Goal: Task Accomplishment & Management: Use online tool/utility

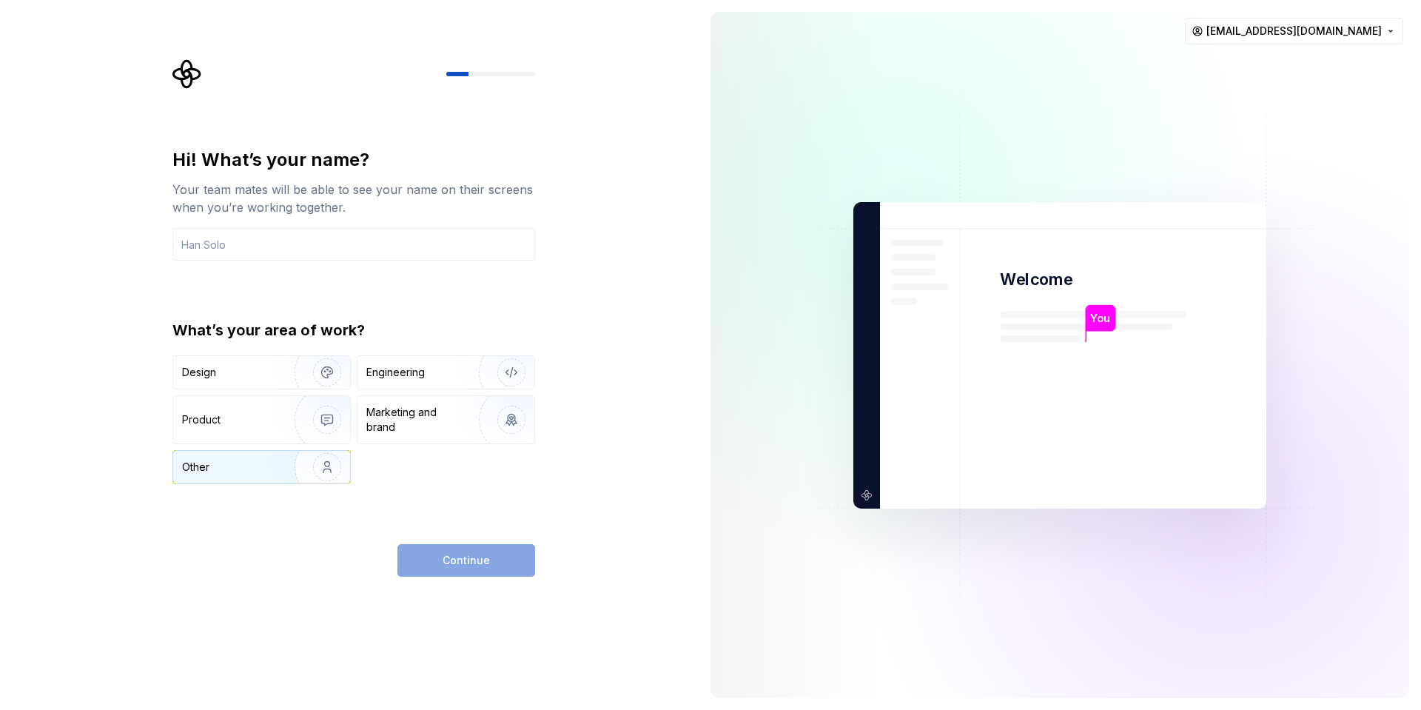
click at [277, 472] on img "button" at bounding box center [317, 466] width 95 height 99
click at [440, 567] on div "Continue" at bounding box center [466, 560] width 138 height 33
click at [298, 228] on div "Hi! What’s your name? Your team mates will be able to see your name on their sc…" at bounding box center [353, 204] width 363 height 113
click at [299, 243] on input "text" at bounding box center [353, 244] width 363 height 33
click at [308, 242] on input "text" at bounding box center [353, 244] width 363 height 33
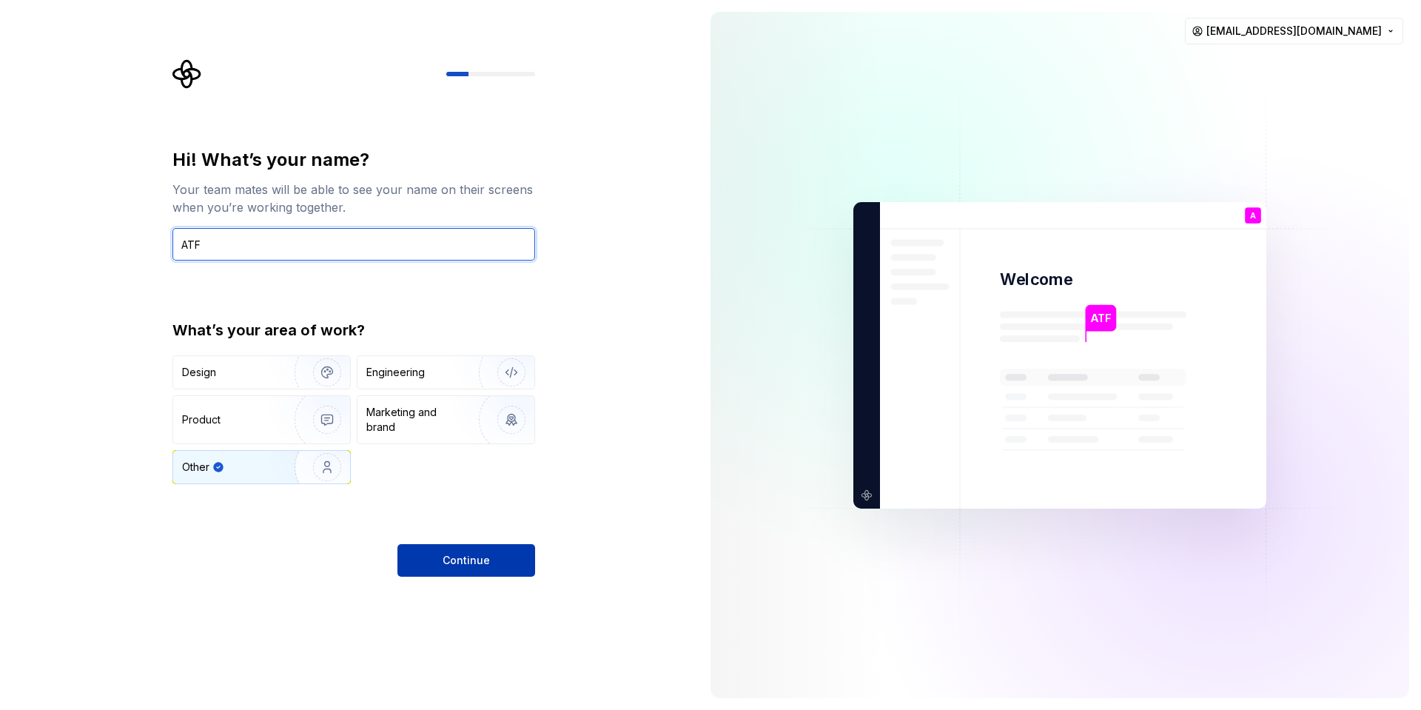
type input "ATF"
click at [422, 564] on button "Continue" at bounding box center [466, 560] width 138 height 33
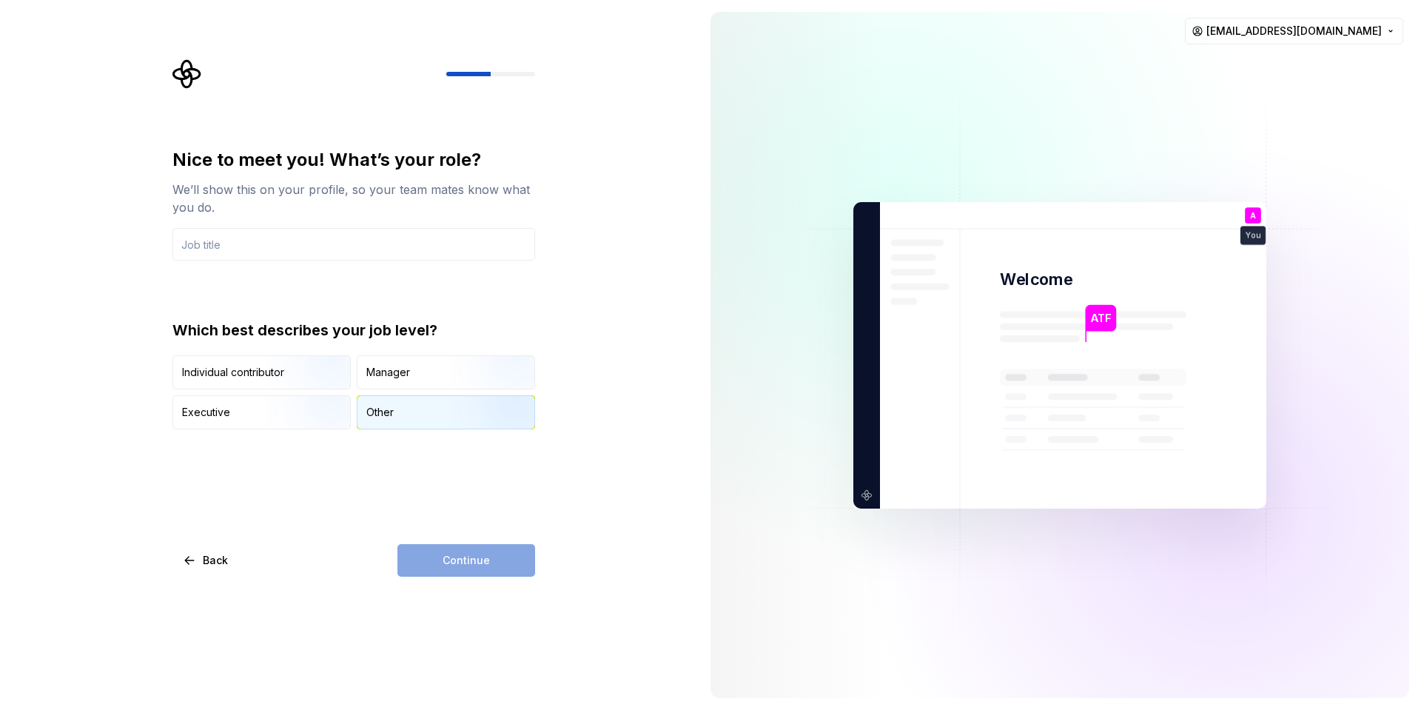
click at [372, 409] on div "Other" at bounding box center [379, 412] width 27 height 15
click at [315, 252] on input "text" at bounding box center [353, 244] width 363 height 33
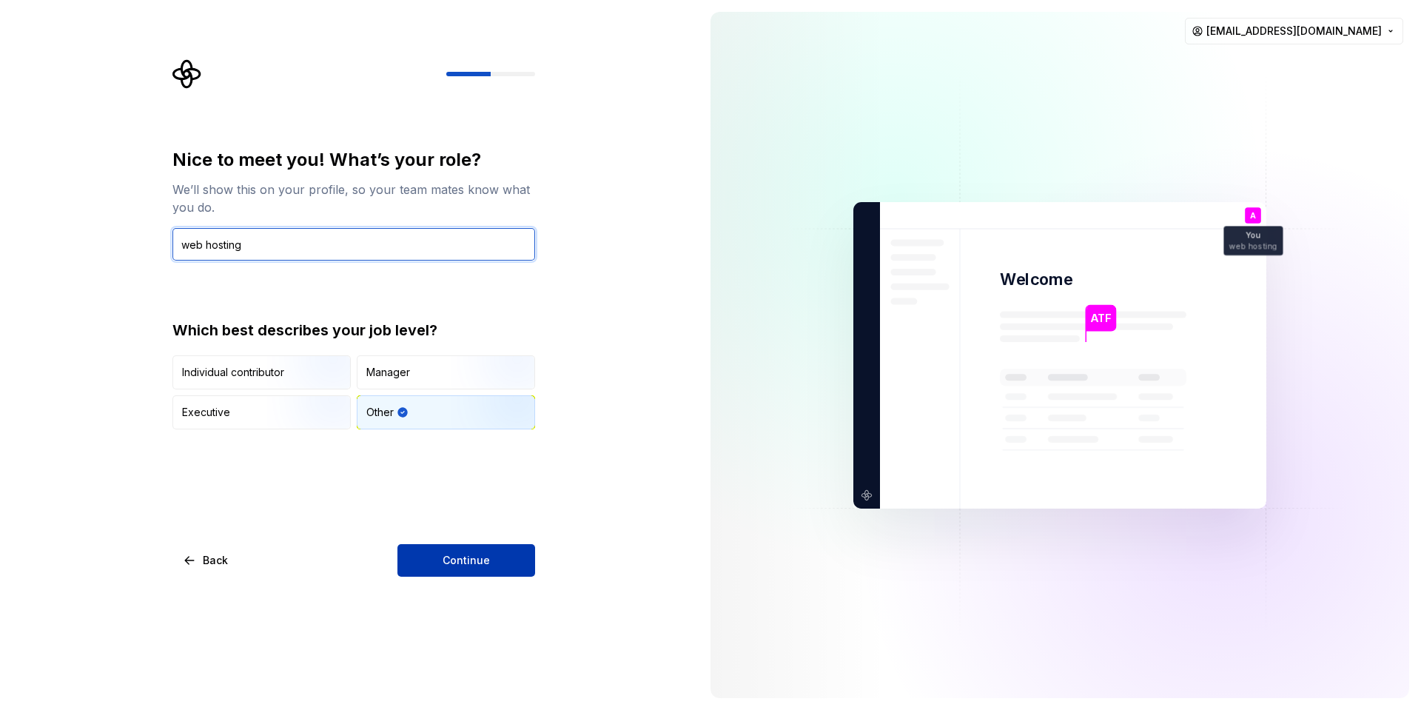
type input "web hosting"
click at [451, 564] on span "Continue" at bounding box center [466, 560] width 47 height 15
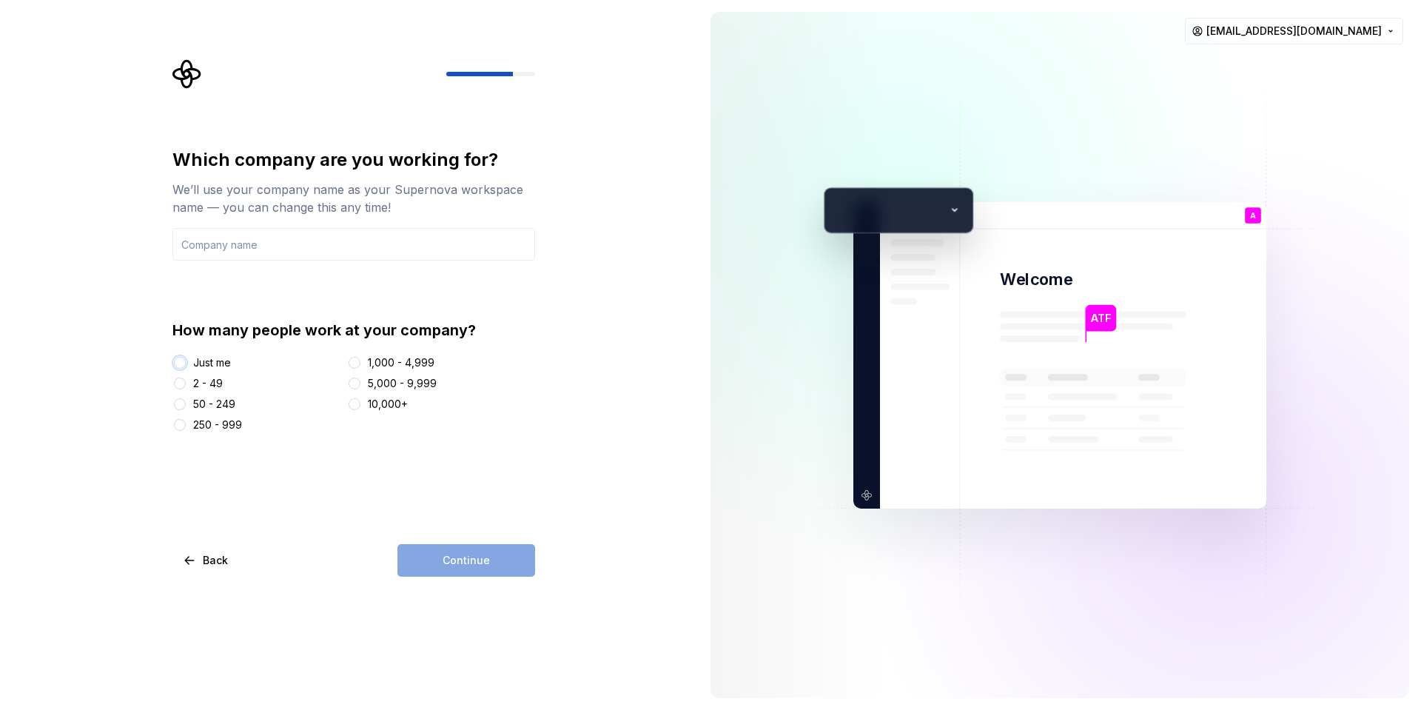
click at [179, 363] on button "Just me" at bounding box center [180, 363] width 12 height 12
click at [269, 241] on input "text" at bounding box center [353, 244] width 363 height 33
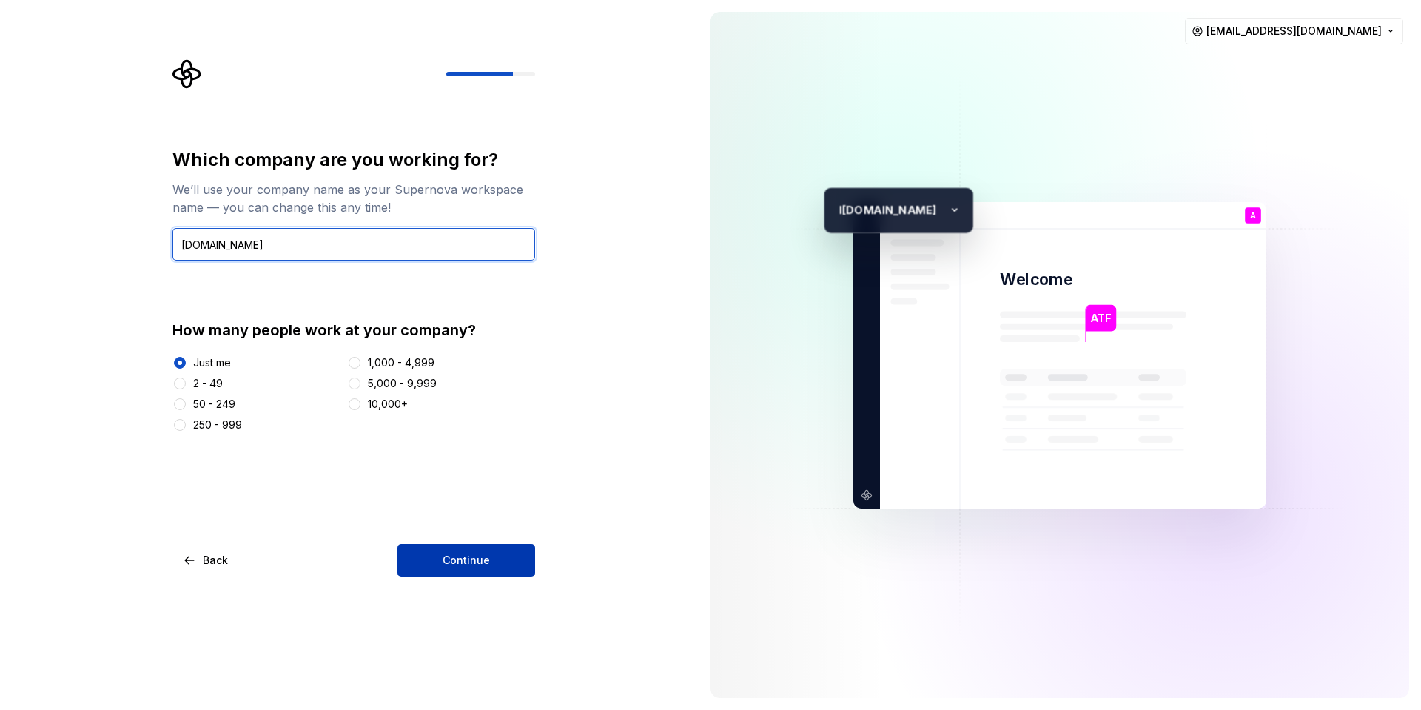
type input "linuxksdteam.site"
click at [472, 560] on span "Continue" at bounding box center [466, 560] width 47 height 15
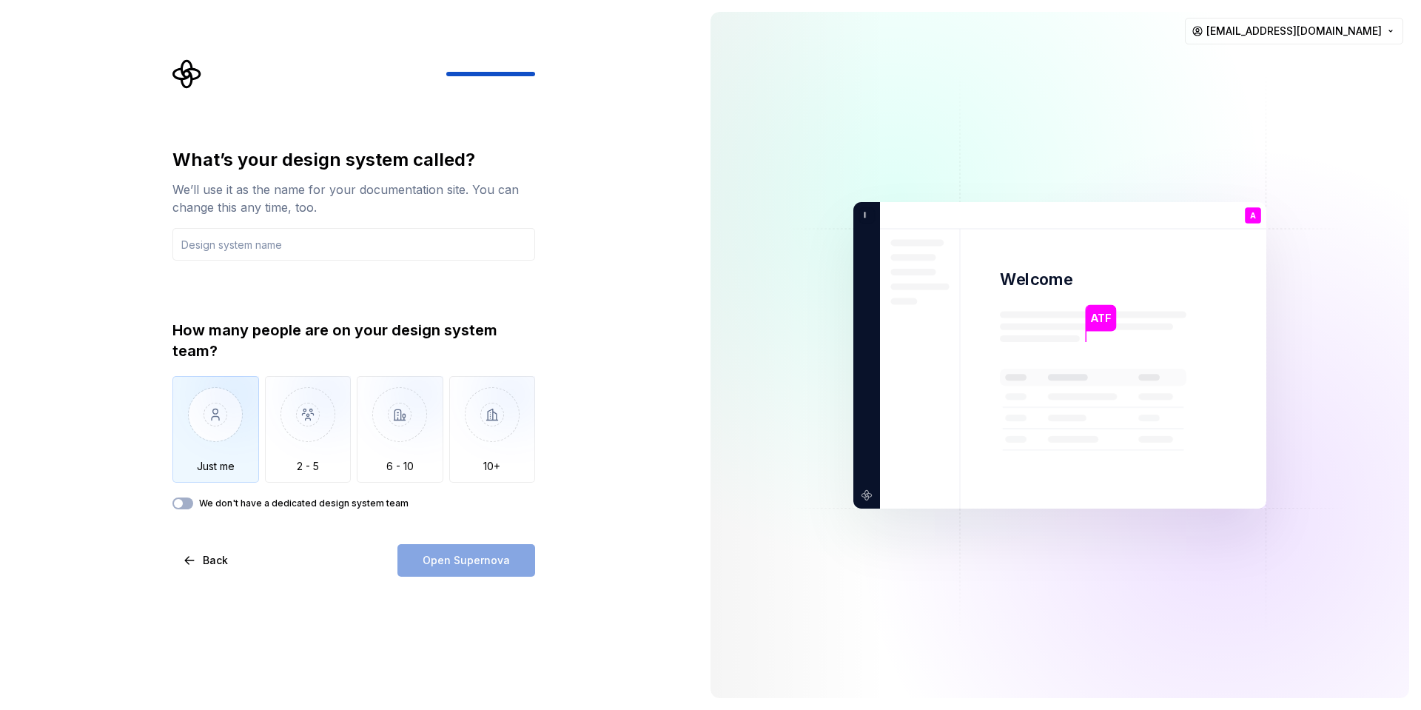
click at [222, 414] on img "button" at bounding box center [215, 425] width 87 height 99
click at [195, 506] on div "We don't have a dedicated design system team" at bounding box center [353, 503] width 363 height 12
click at [192, 506] on button "We don't have a dedicated design system team" at bounding box center [182, 503] width 21 height 12
click at [189, 503] on span "button" at bounding box center [187, 503] width 9 height 9
click at [187, 503] on button "We don't have a dedicated design system team" at bounding box center [182, 503] width 21 height 12
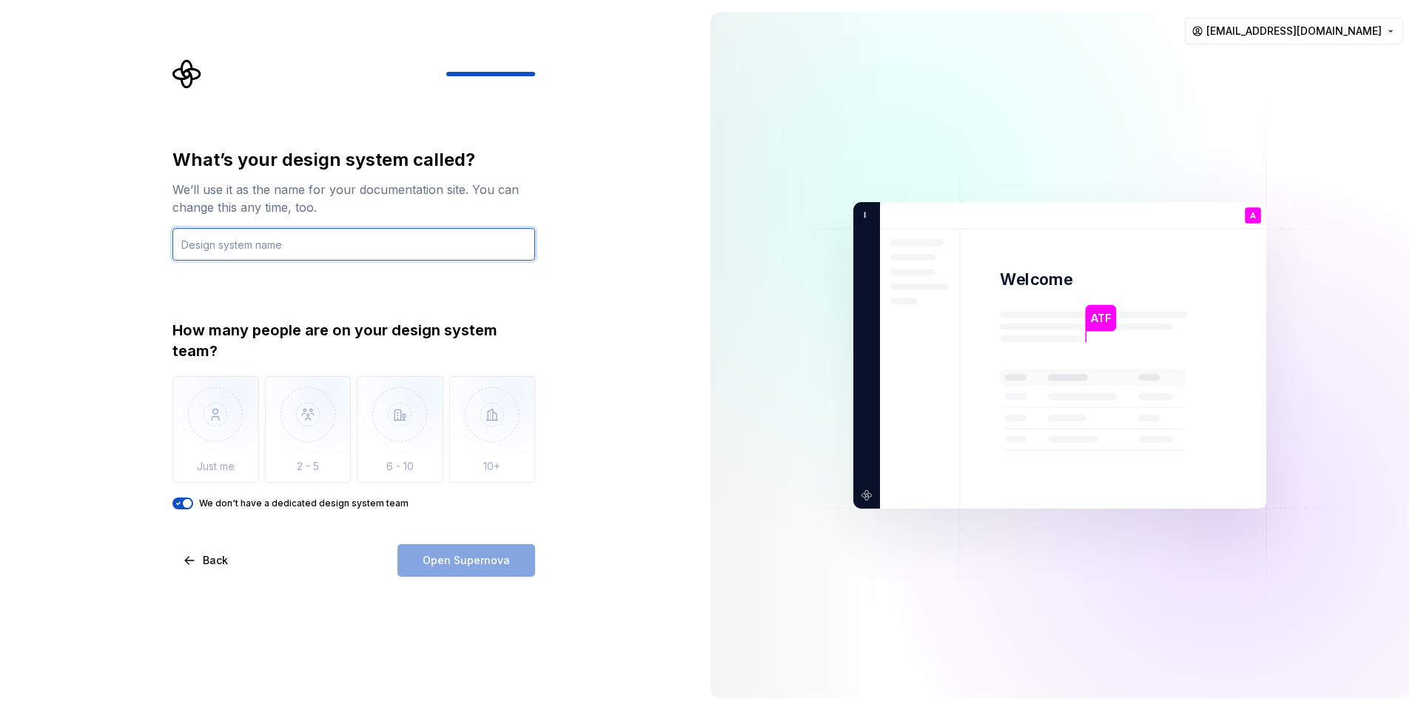
click at [290, 245] on input "text" at bounding box center [353, 244] width 363 height 33
type input "ATF"
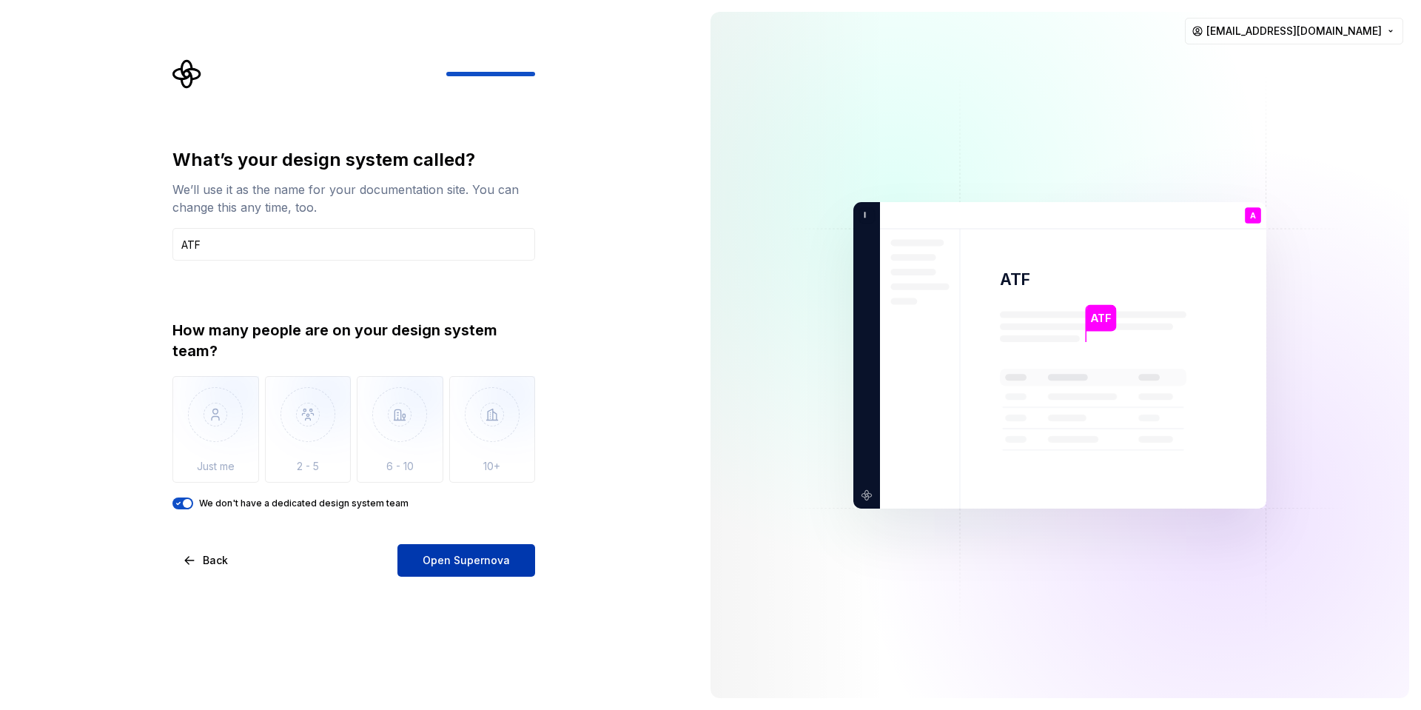
click at [450, 566] on span "Open Supernova" at bounding box center [466, 560] width 87 height 15
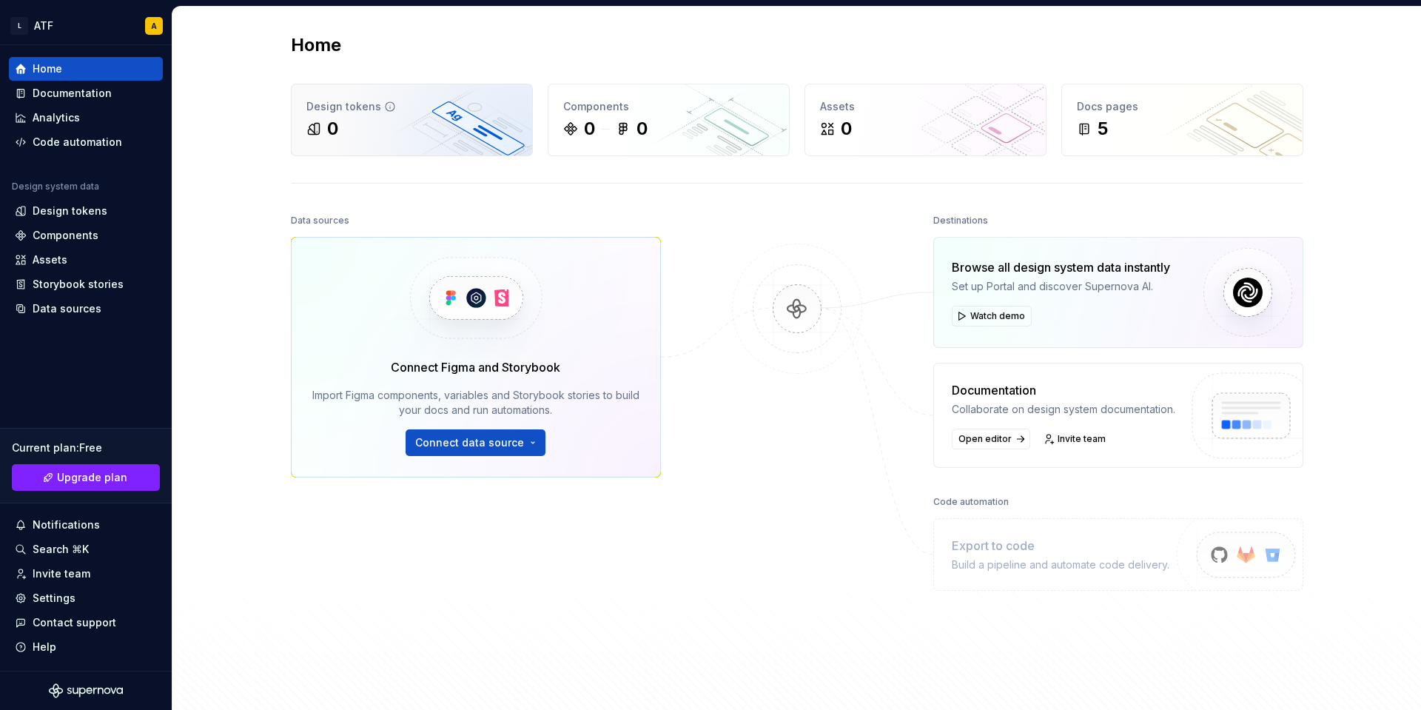
click at [316, 152] on div "Design tokens 0" at bounding box center [412, 119] width 241 height 71
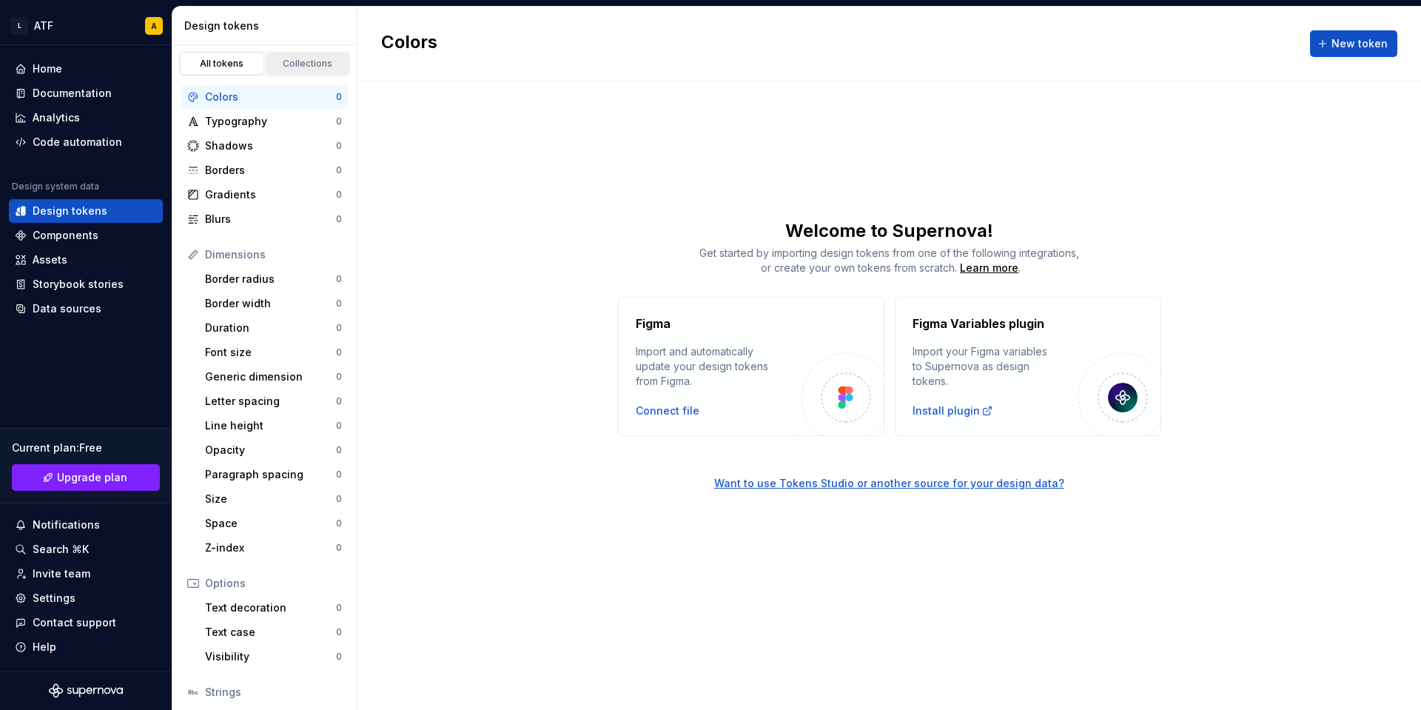
click at [303, 66] on div "Collections" at bounding box center [308, 64] width 74 height 12
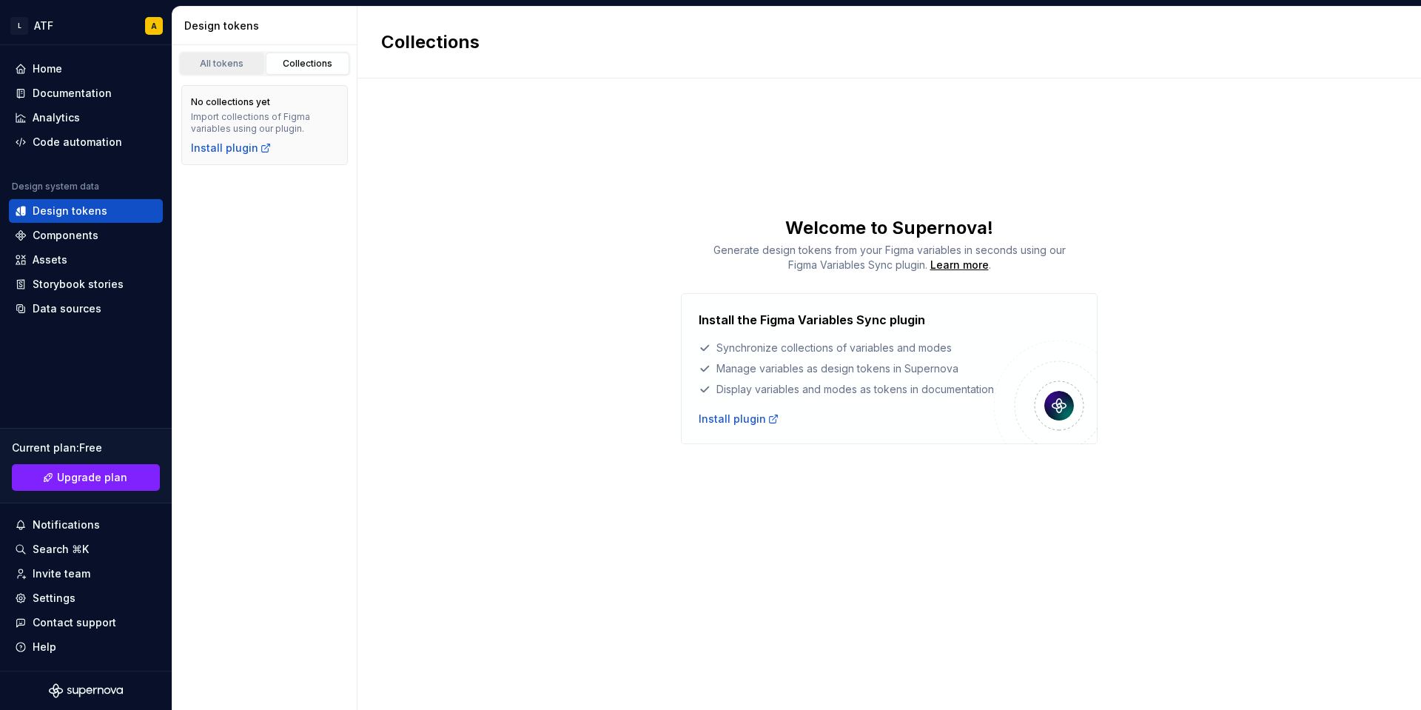
click at [223, 65] on div "All tokens" at bounding box center [222, 64] width 74 height 12
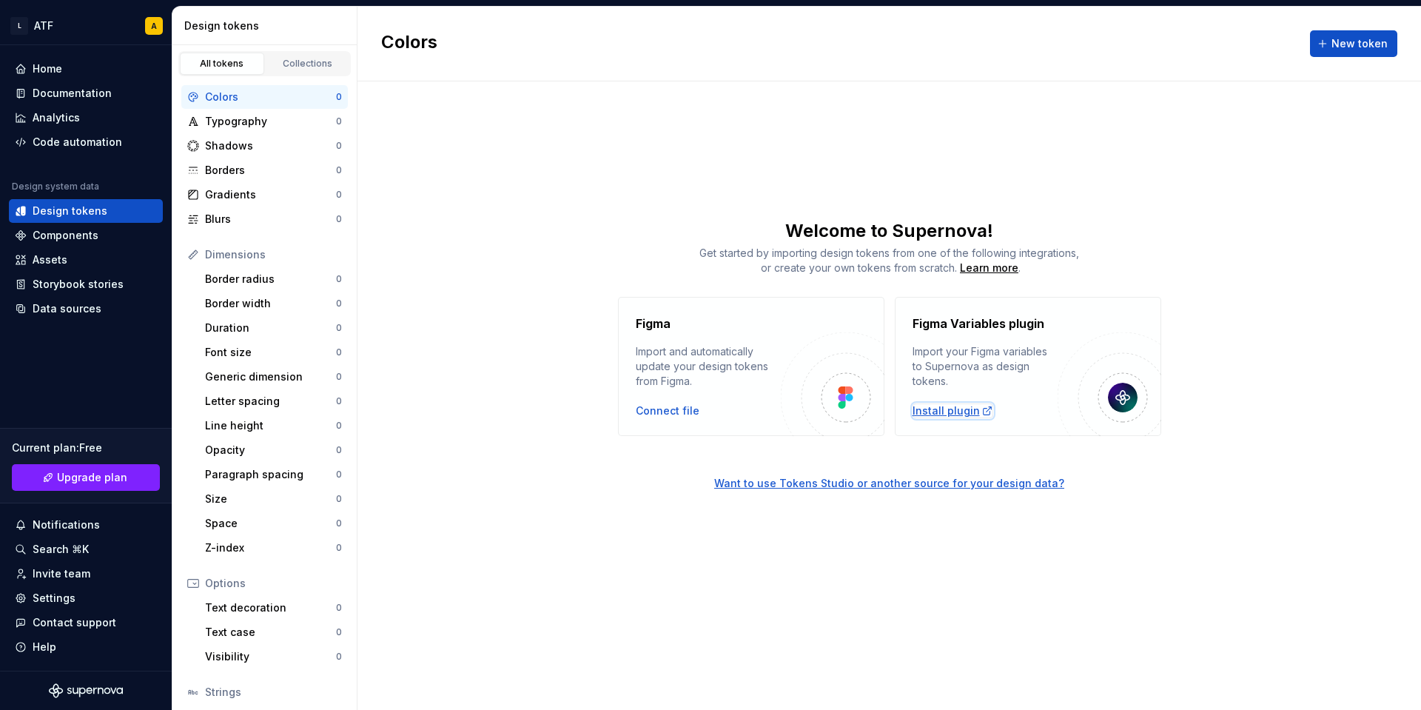
click at [955, 416] on div "Install plugin" at bounding box center [953, 410] width 81 height 15
click at [924, 408] on div "Install plugin" at bounding box center [953, 410] width 81 height 15
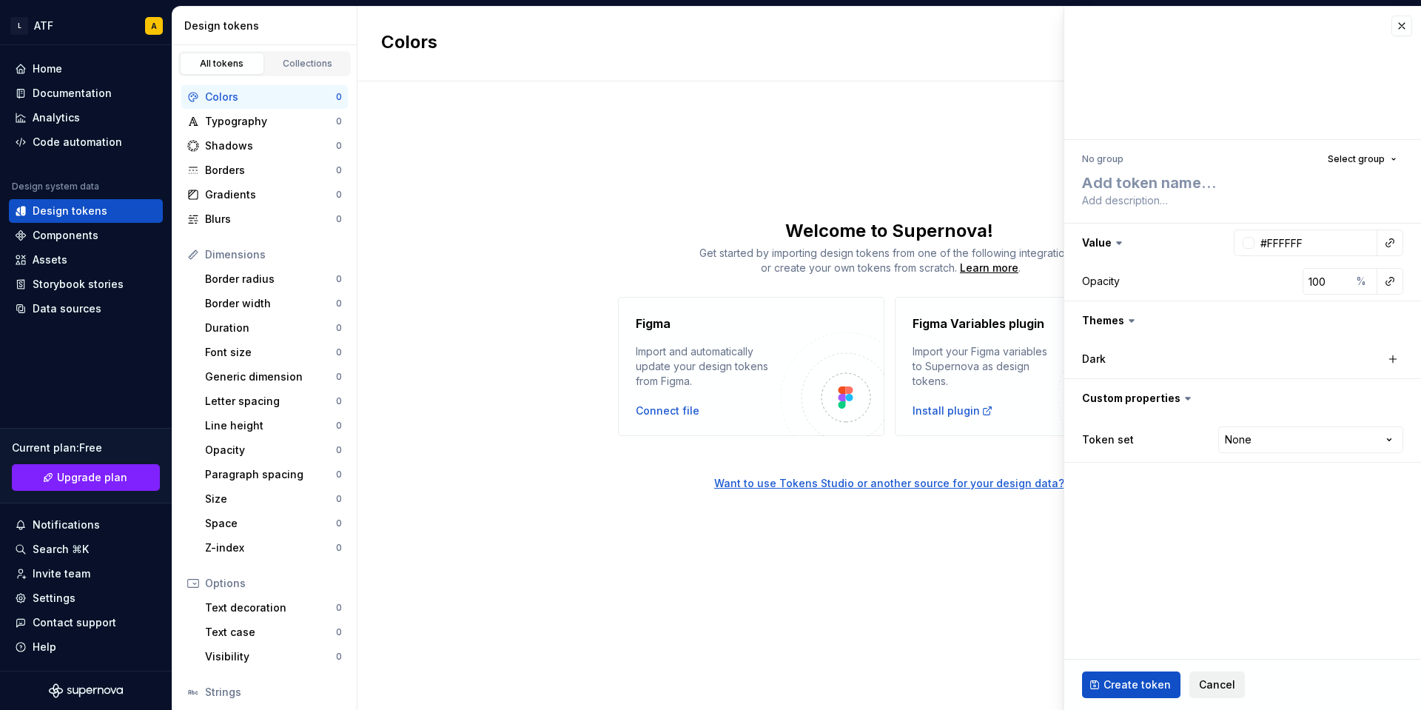
click at [1208, 688] on span "Cancel" at bounding box center [1217, 684] width 36 height 15
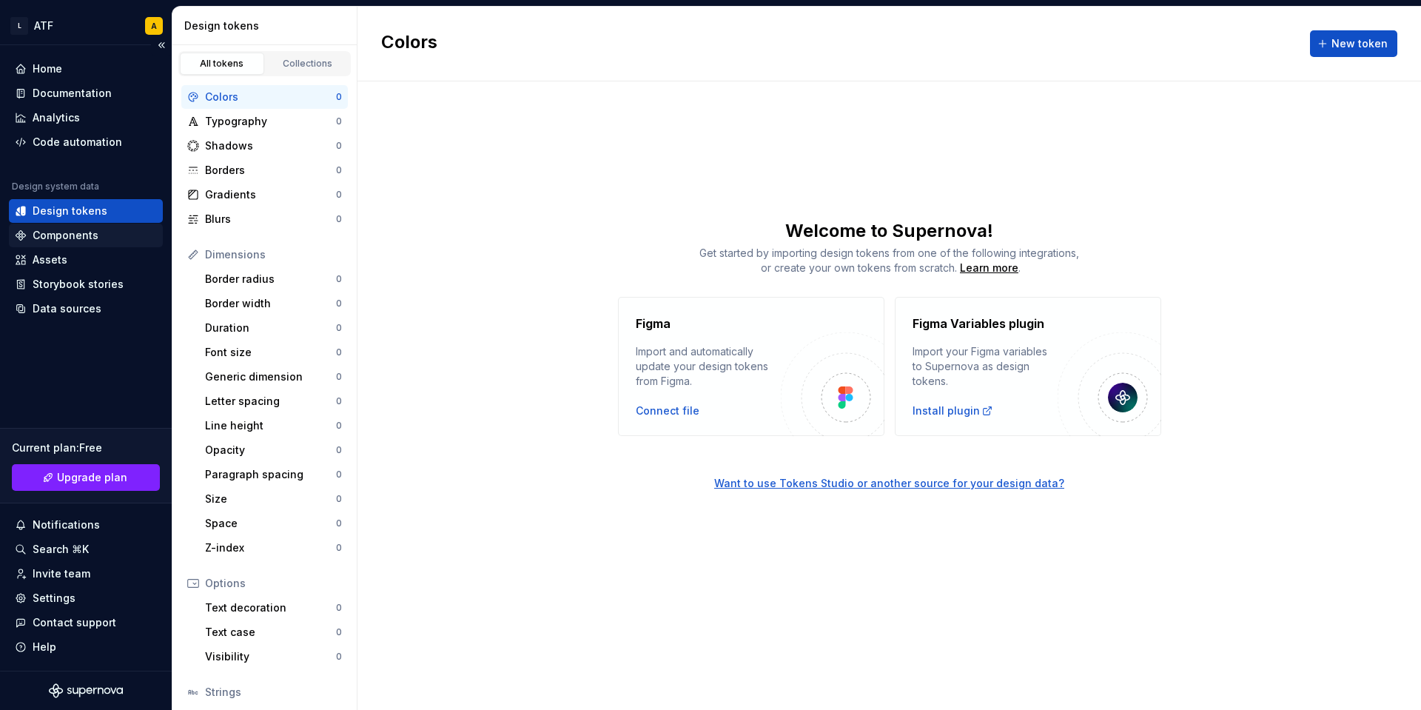
click at [106, 230] on div "Components" at bounding box center [86, 235] width 142 height 15
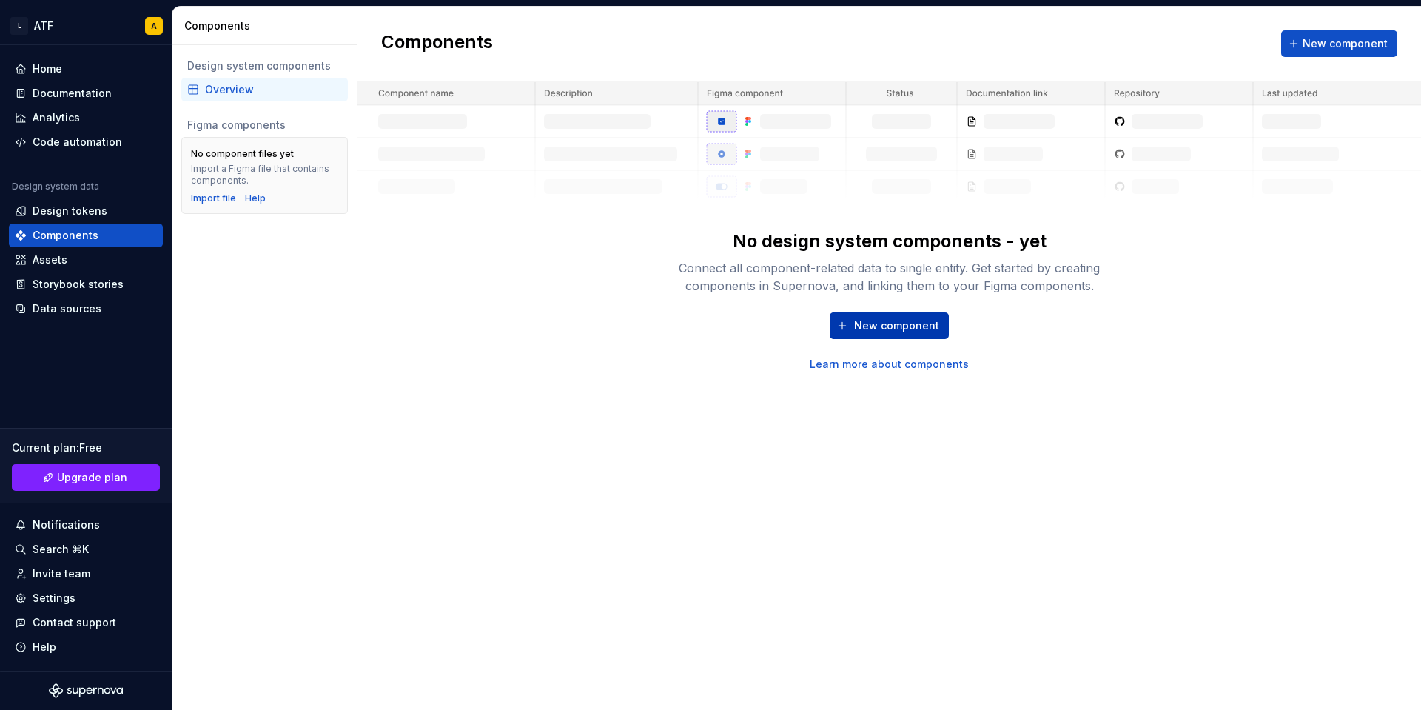
click at [860, 323] on span "New component" at bounding box center [896, 325] width 85 height 15
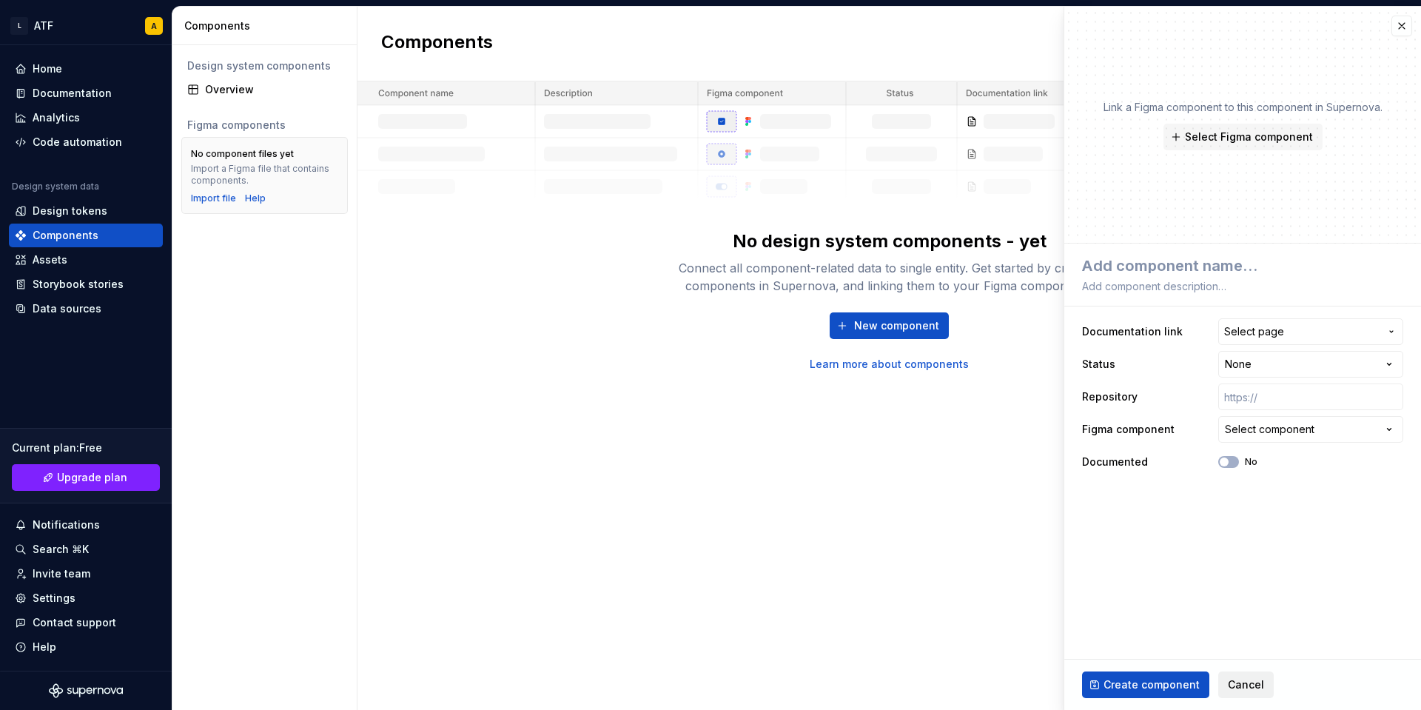
click at [1230, 687] on span "Cancel" at bounding box center [1246, 684] width 36 height 15
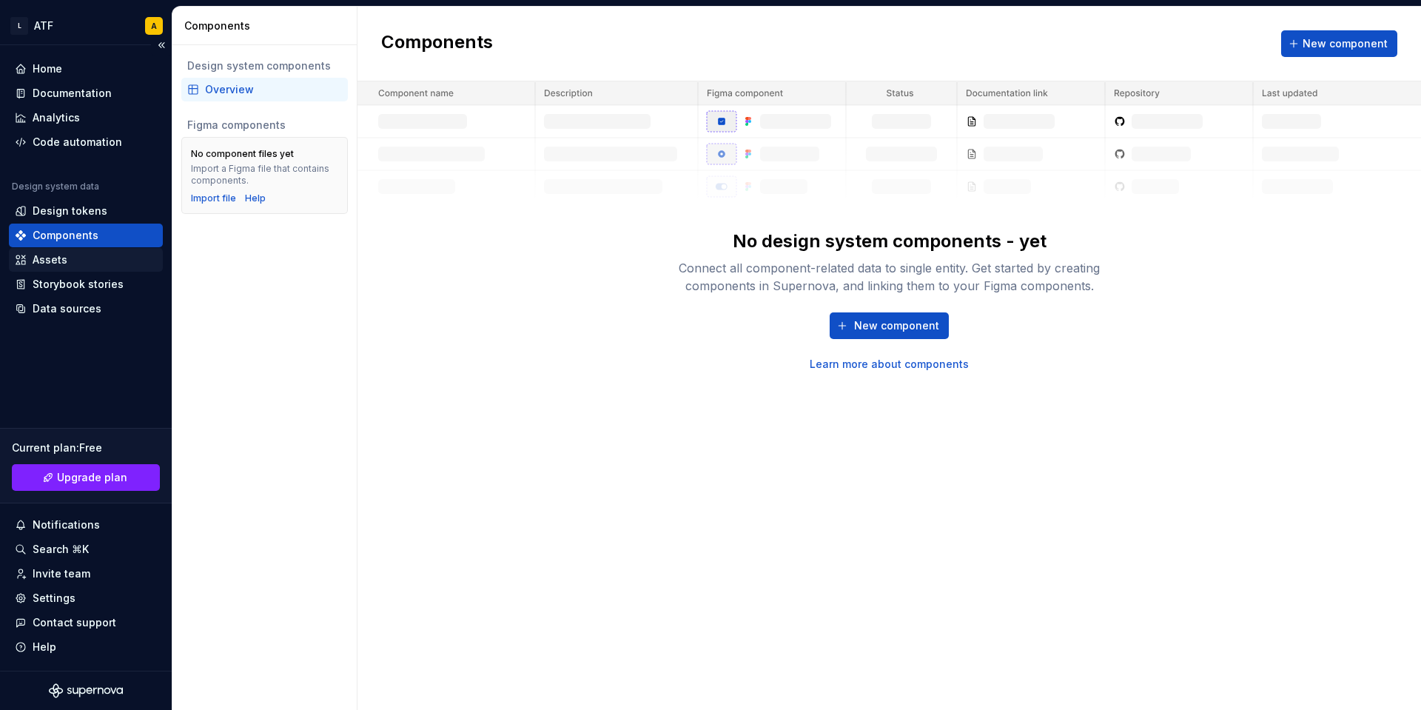
click at [47, 260] on div "Assets" at bounding box center [50, 259] width 35 height 15
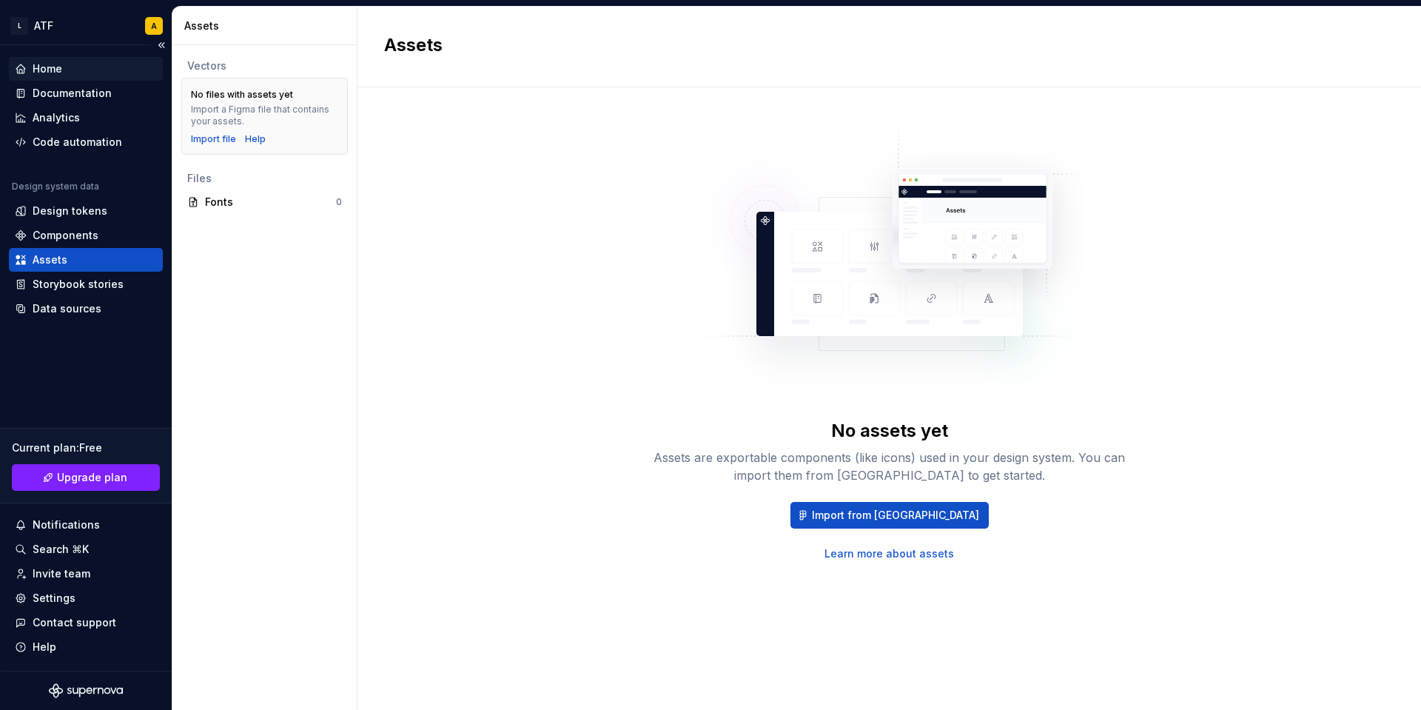
click at [43, 73] on div "Home" at bounding box center [48, 68] width 30 height 15
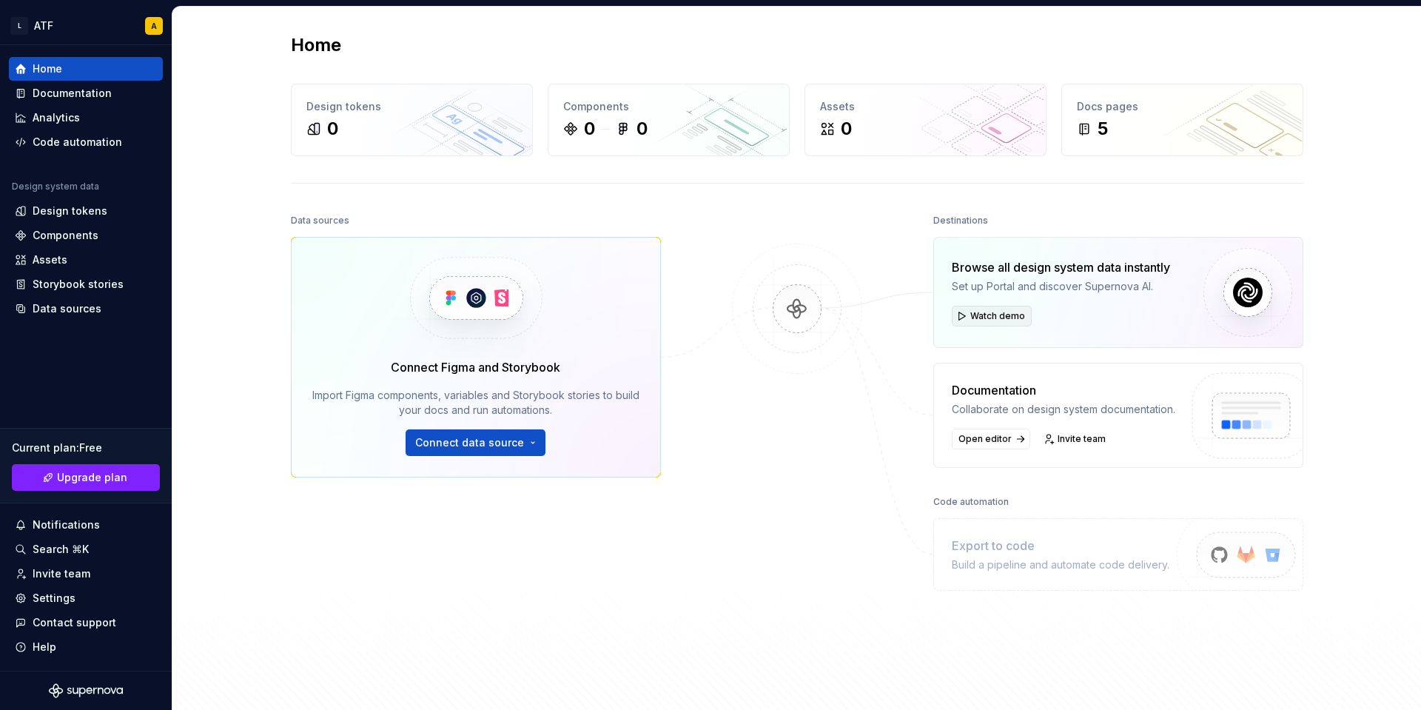
click at [987, 314] on span "Watch demo" at bounding box center [997, 316] width 55 height 12
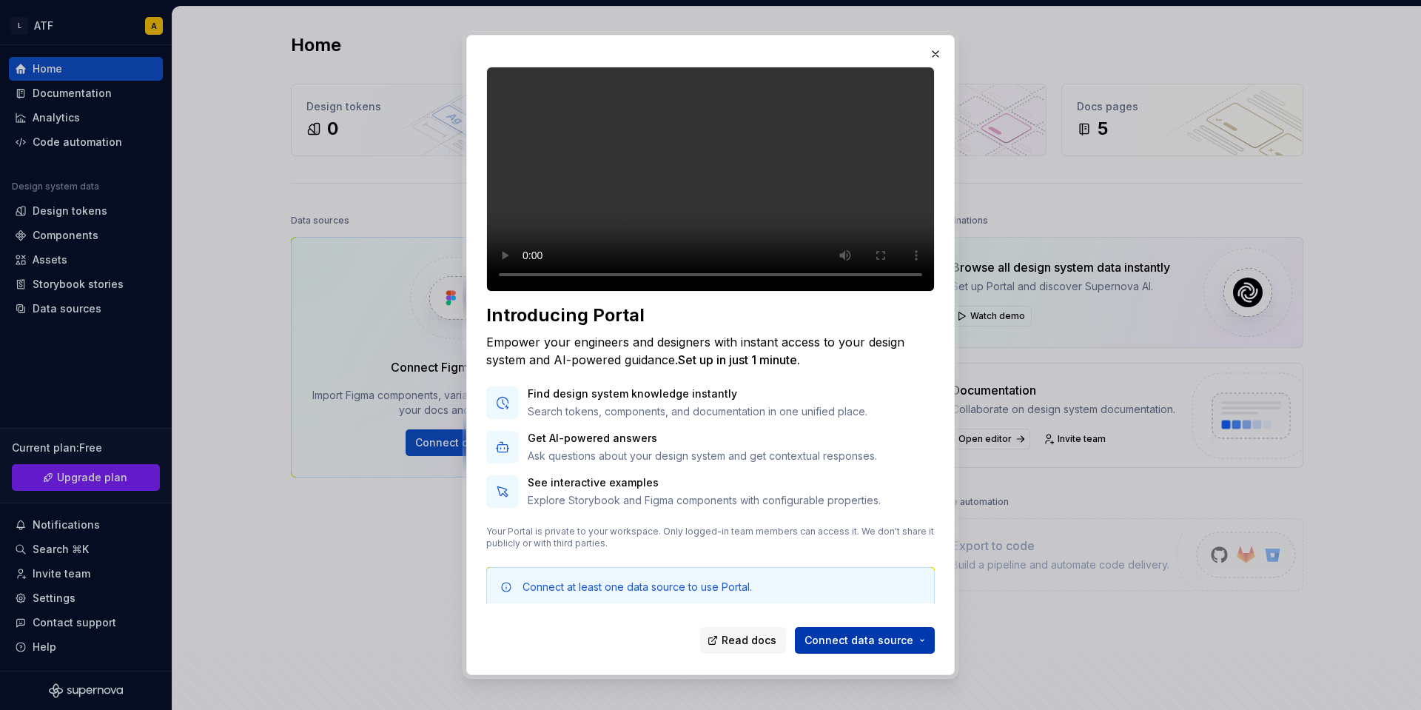
click at [858, 646] on span "Connect data source" at bounding box center [859, 640] width 109 height 15
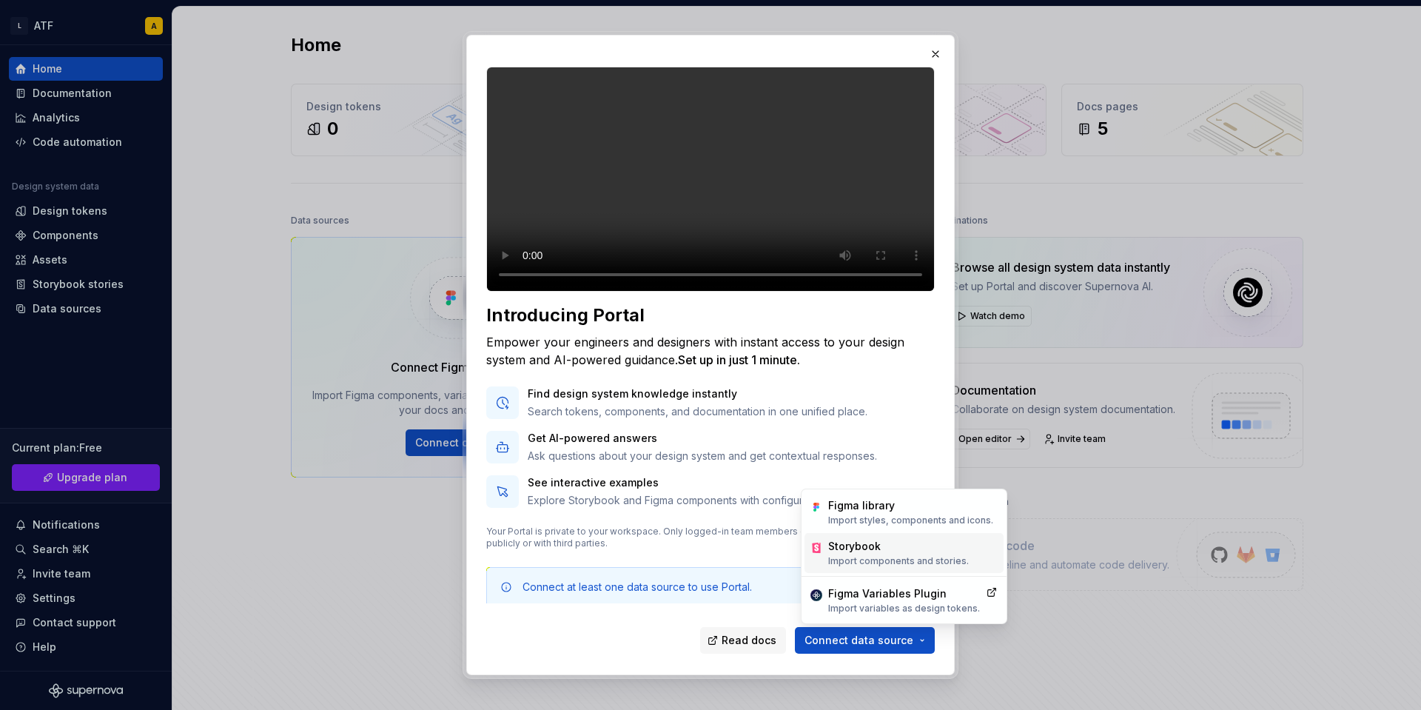
click at [841, 560] on p "Import components and stories." at bounding box center [898, 561] width 141 height 12
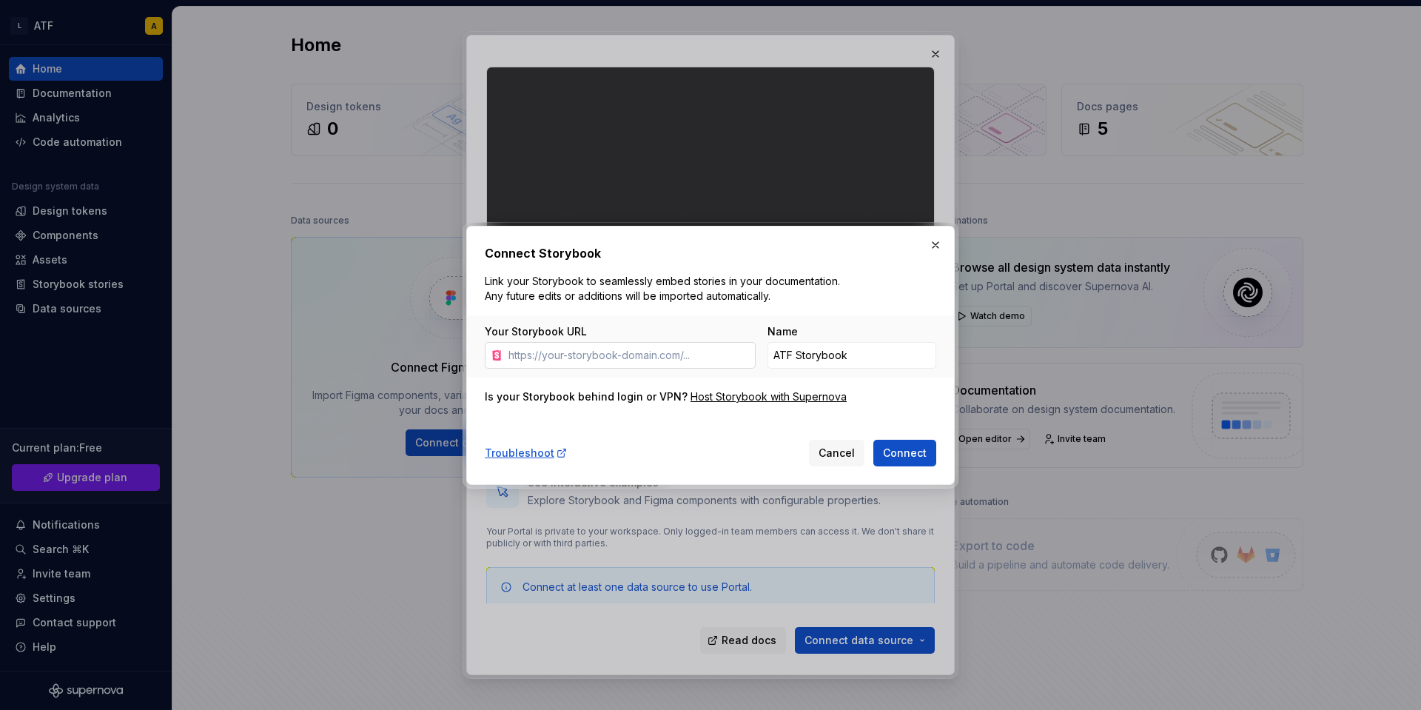
click at [677, 350] on input "Your Storybook URL" at bounding box center [629, 355] width 253 height 27
click at [844, 446] on button "Cancel" at bounding box center [837, 453] width 56 height 27
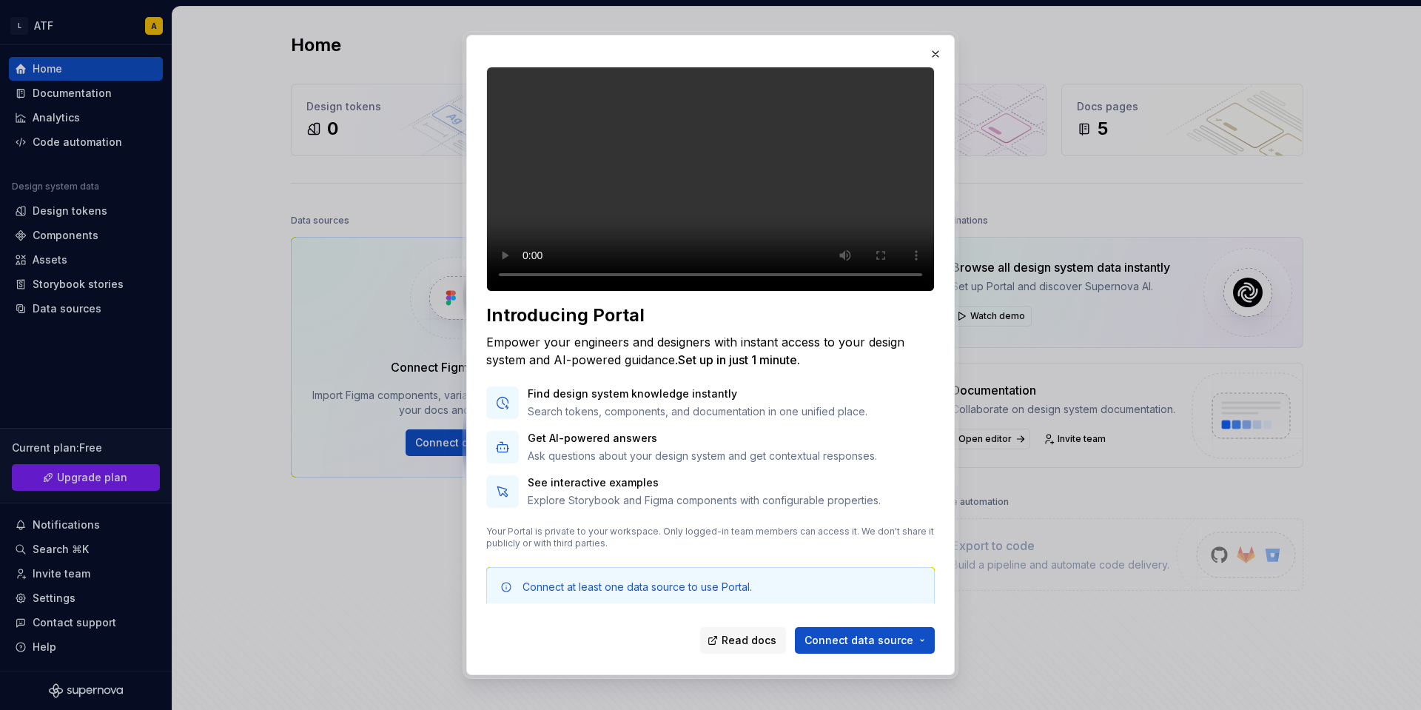
scroll to position [32, 0]
click at [934, 55] on button "button" at bounding box center [935, 54] width 21 height 21
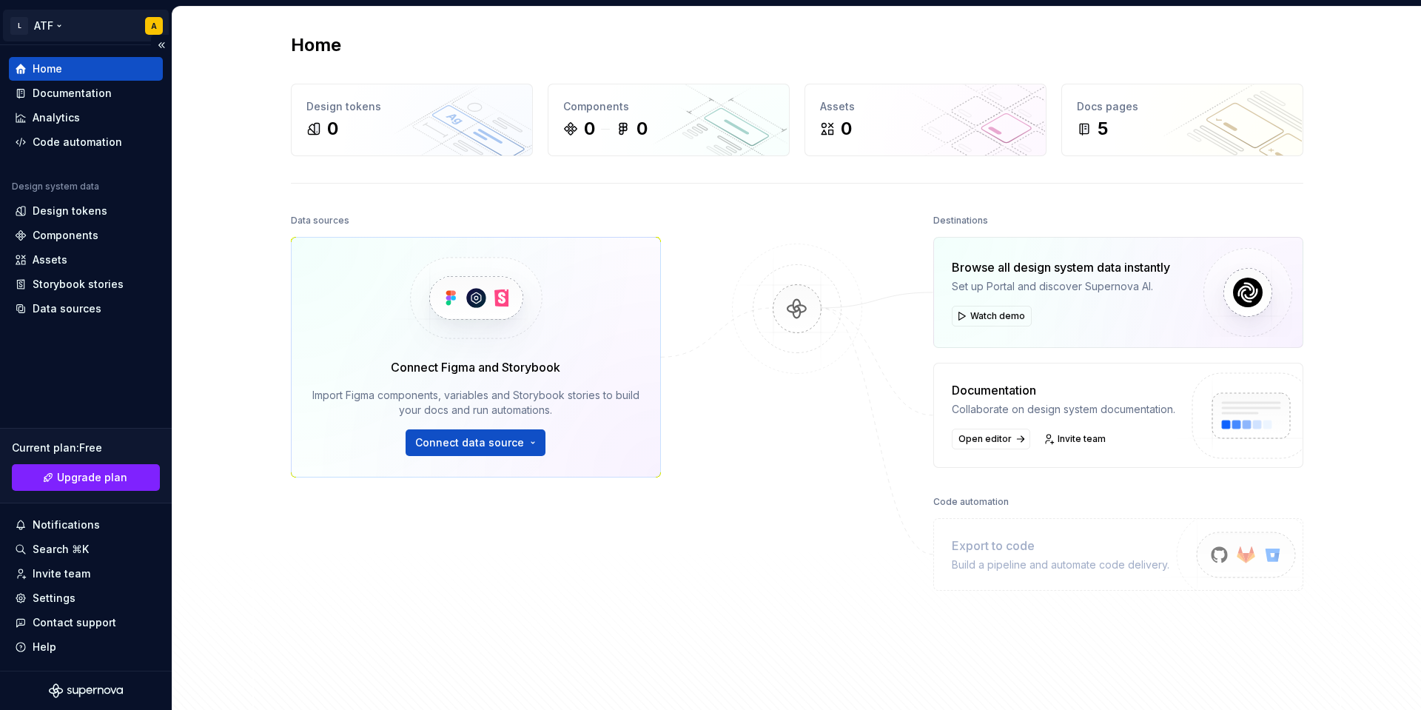
click at [149, 38] on html "L ATF A Home Documentation Analytics Code automation Design system data Design …" at bounding box center [710, 355] width 1421 height 710
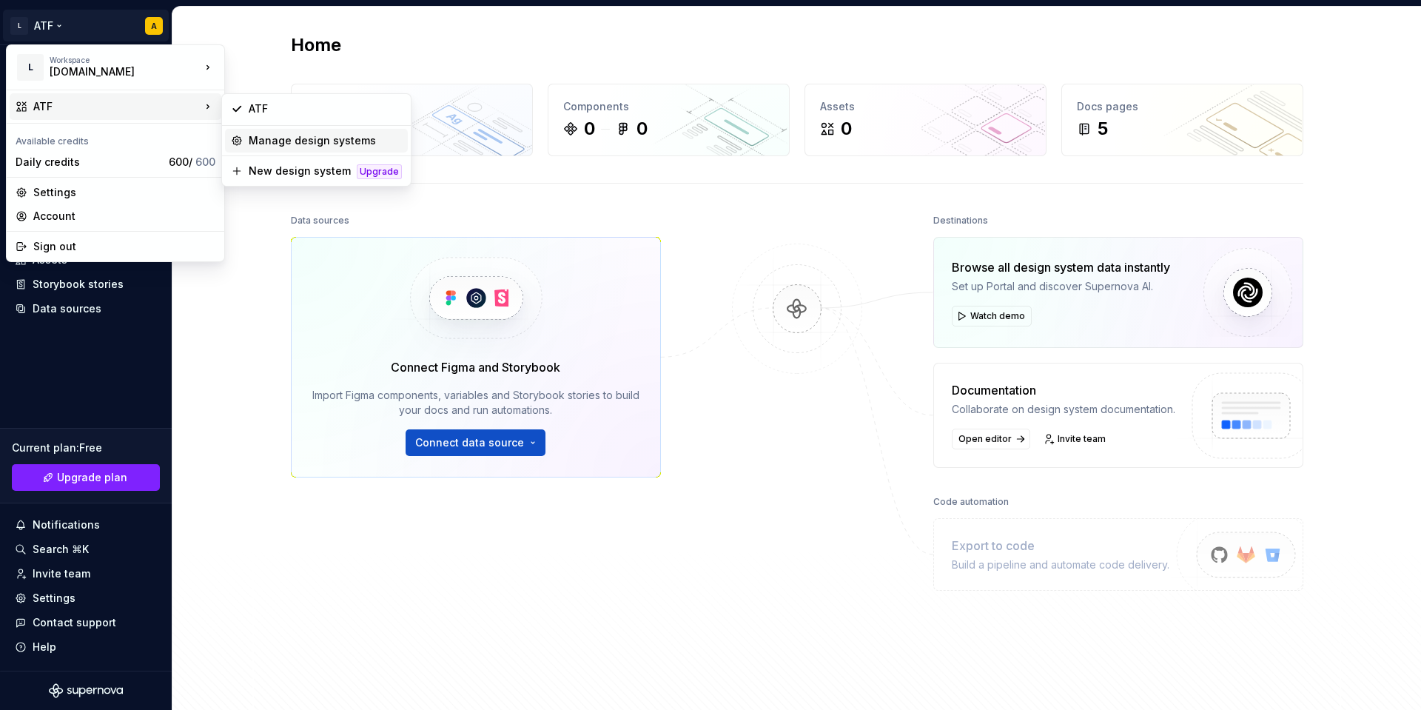
click at [252, 141] on div "Manage design systems" at bounding box center [325, 140] width 153 height 15
click at [12, 24] on html "L ATF A Home Documentation Analytics Code automation Design system data Design …" at bounding box center [710, 355] width 1421 height 710
click at [17, 24] on html "L ATF A Home Documentation Analytics Code automation Design system data Design …" at bounding box center [710, 355] width 1421 height 710
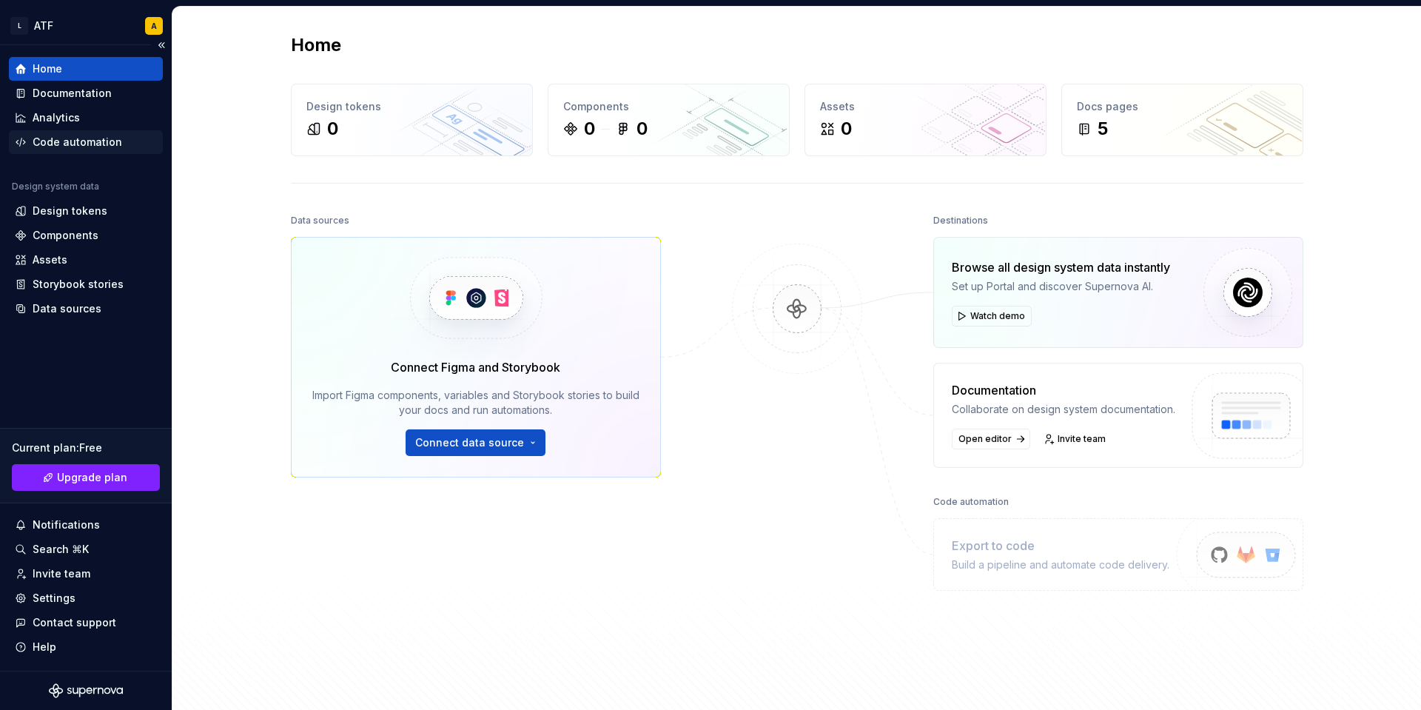
click at [67, 148] on div "Code automation" at bounding box center [78, 142] width 90 height 15
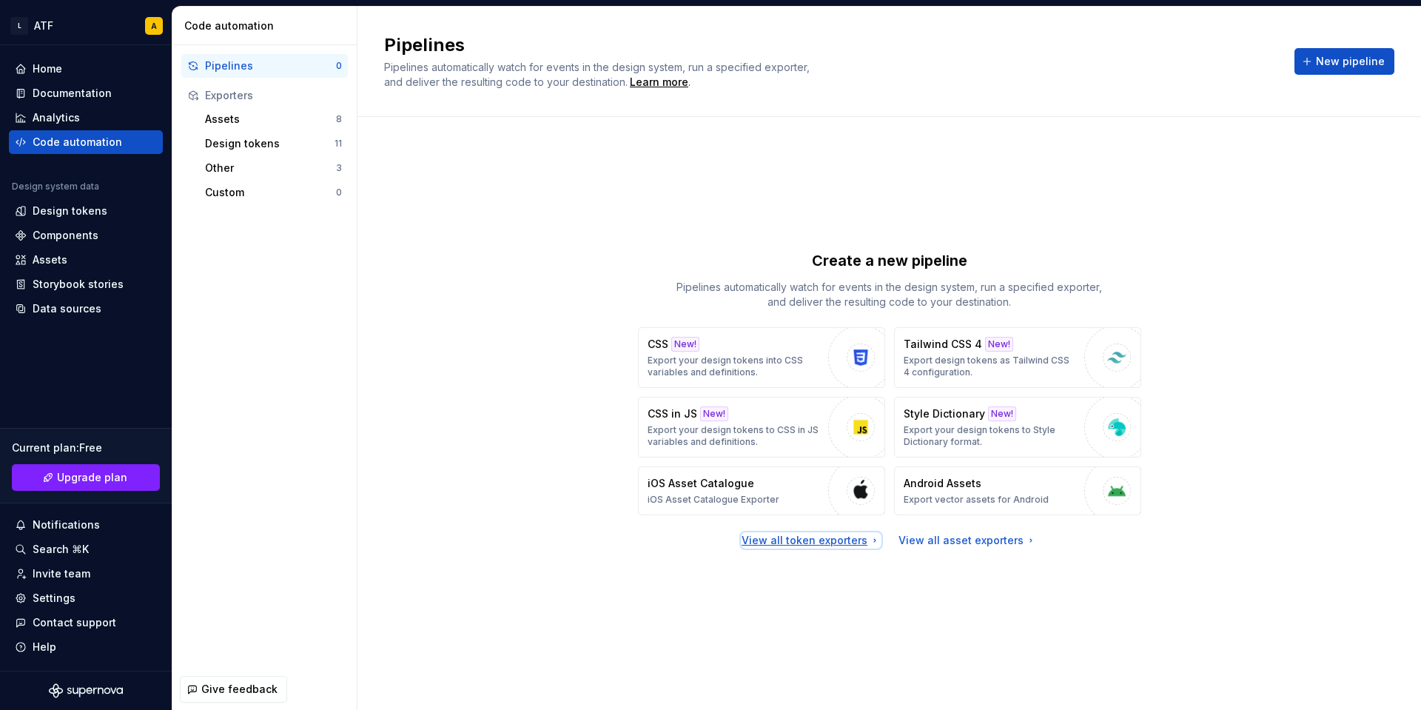
click at [837, 543] on div "View all token exporters" at bounding box center [811, 540] width 139 height 15
click at [1335, 56] on span "New pipeline" at bounding box center [1350, 61] width 69 height 15
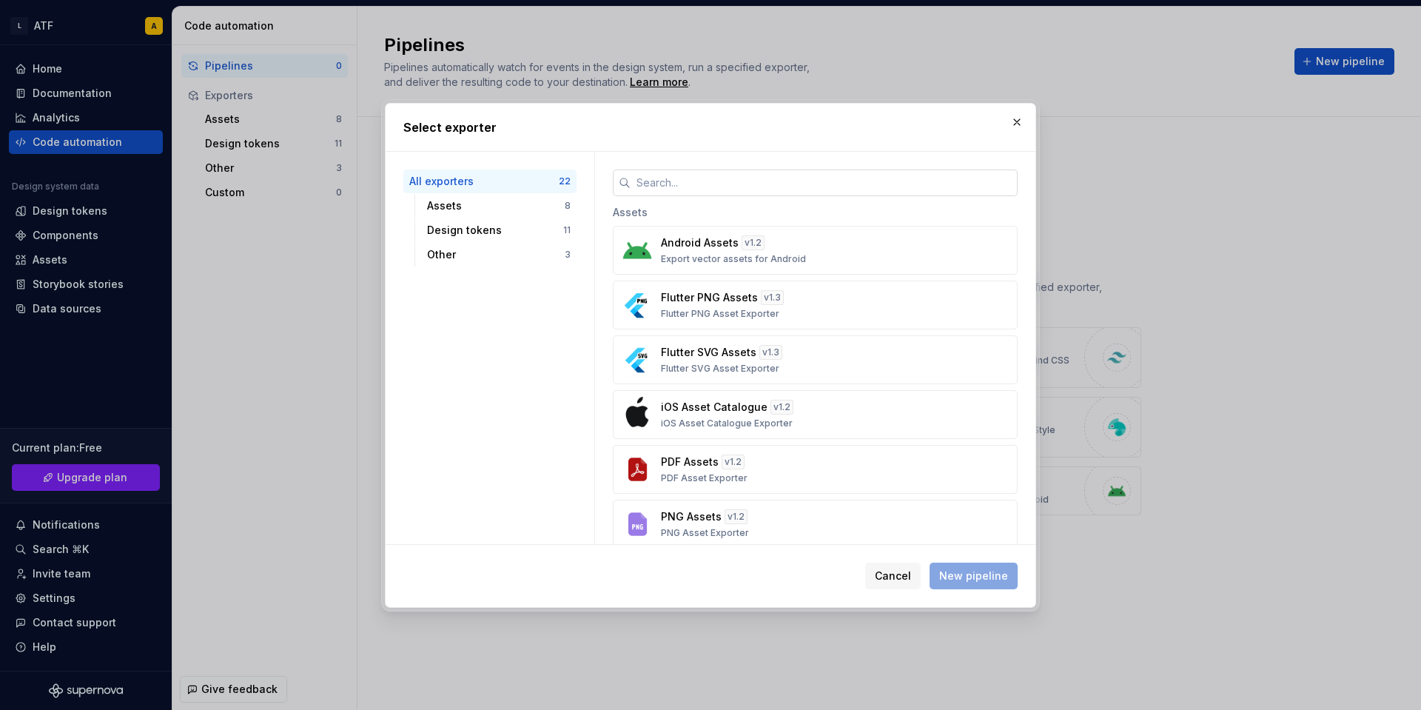
click at [727, 184] on input "text" at bounding box center [824, 183] width 387 height 27
click at [967, 577] on div "Cancel New pipeline" at bounding box center [941, 576] width 152 height 27
click at [496, 204] on div "Assets" at bounding box center [496, 205] width 138 height 15
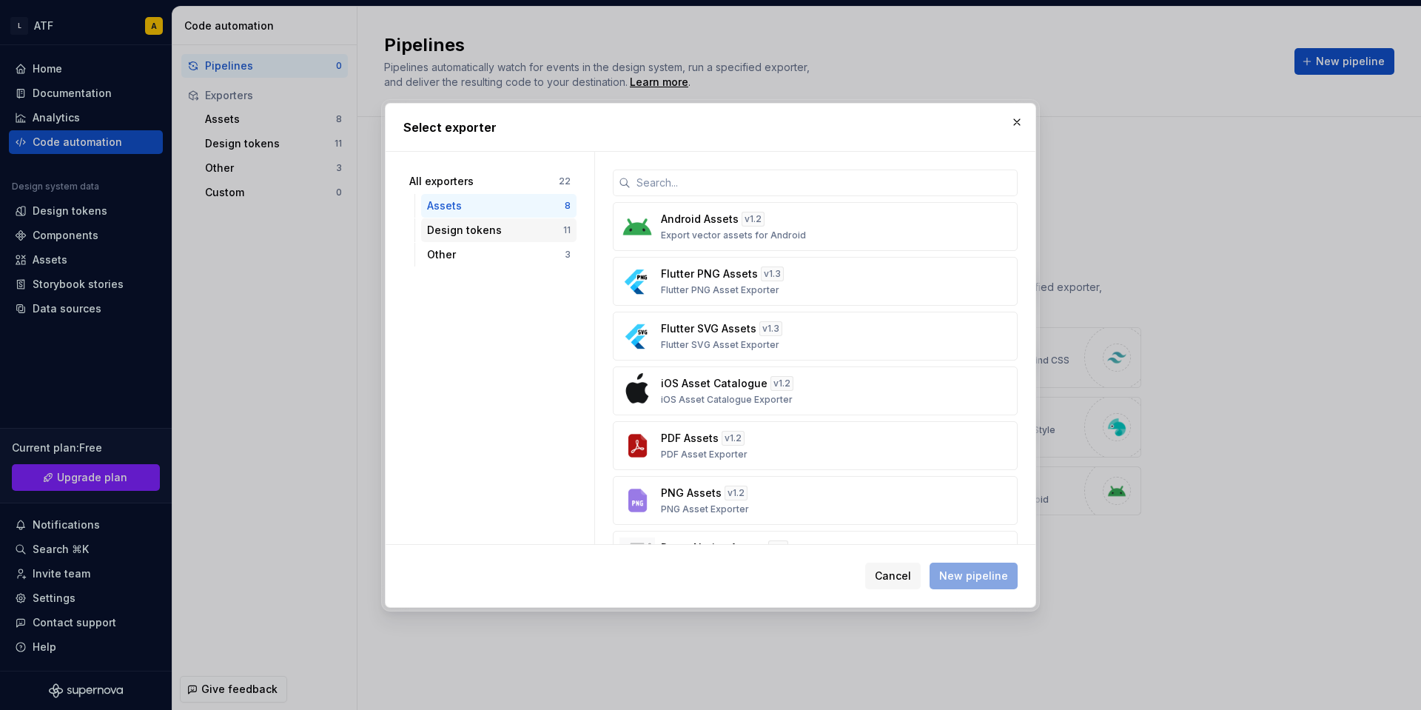
click at [492, 227] on div "Design tokens" at bounding box center [495, 230] width 136 height 15
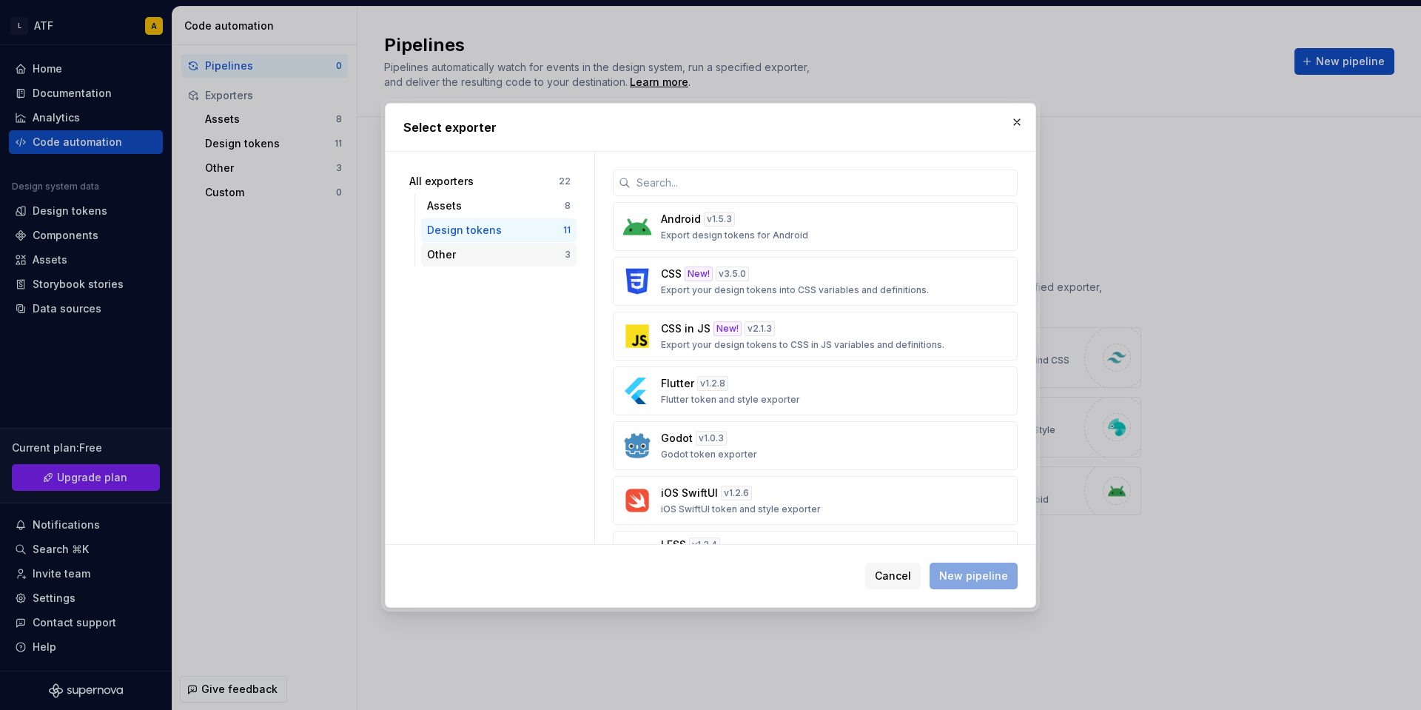
click at [490, 250] on div "Other" at bounding box center [496, 254] width 138 height 15
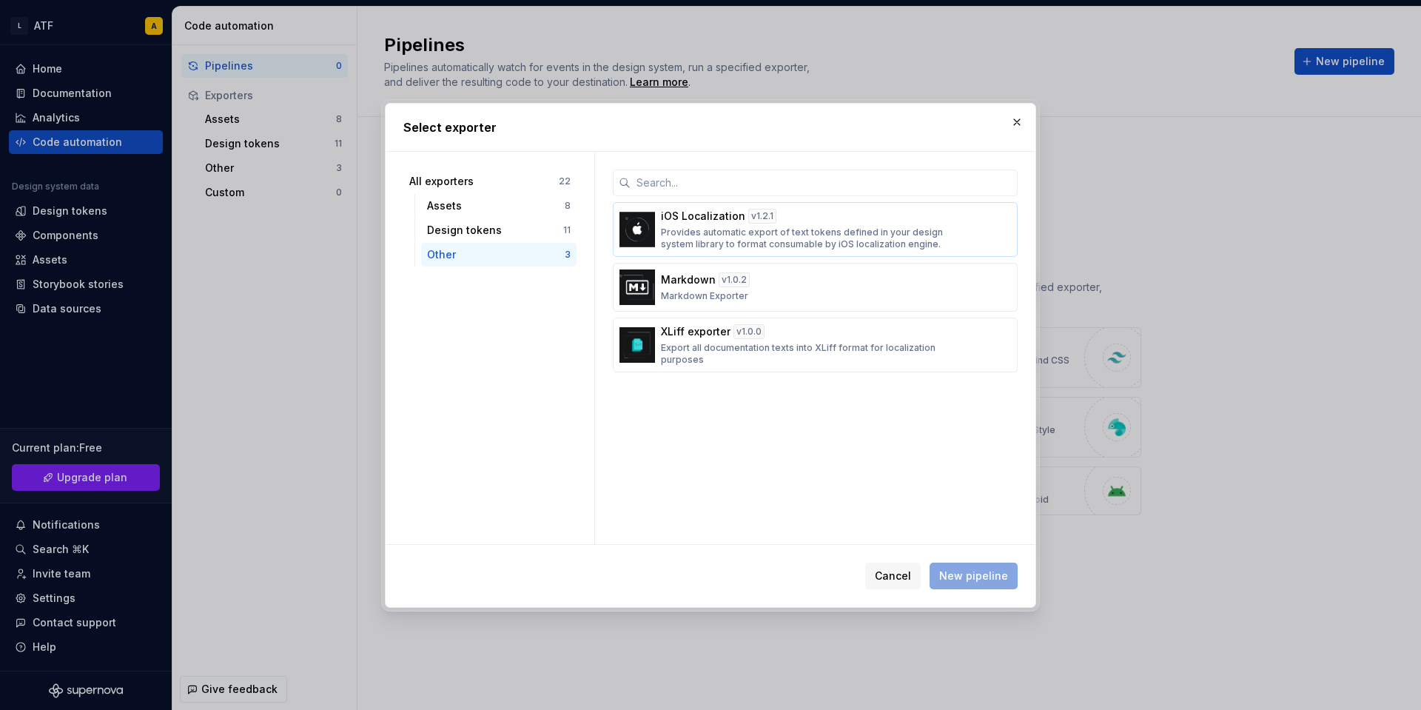
click at [786, 241] on p "Provides automatic export of text tokens defined in your design system library …" at bounding box center [811, 239] width 300 height 24
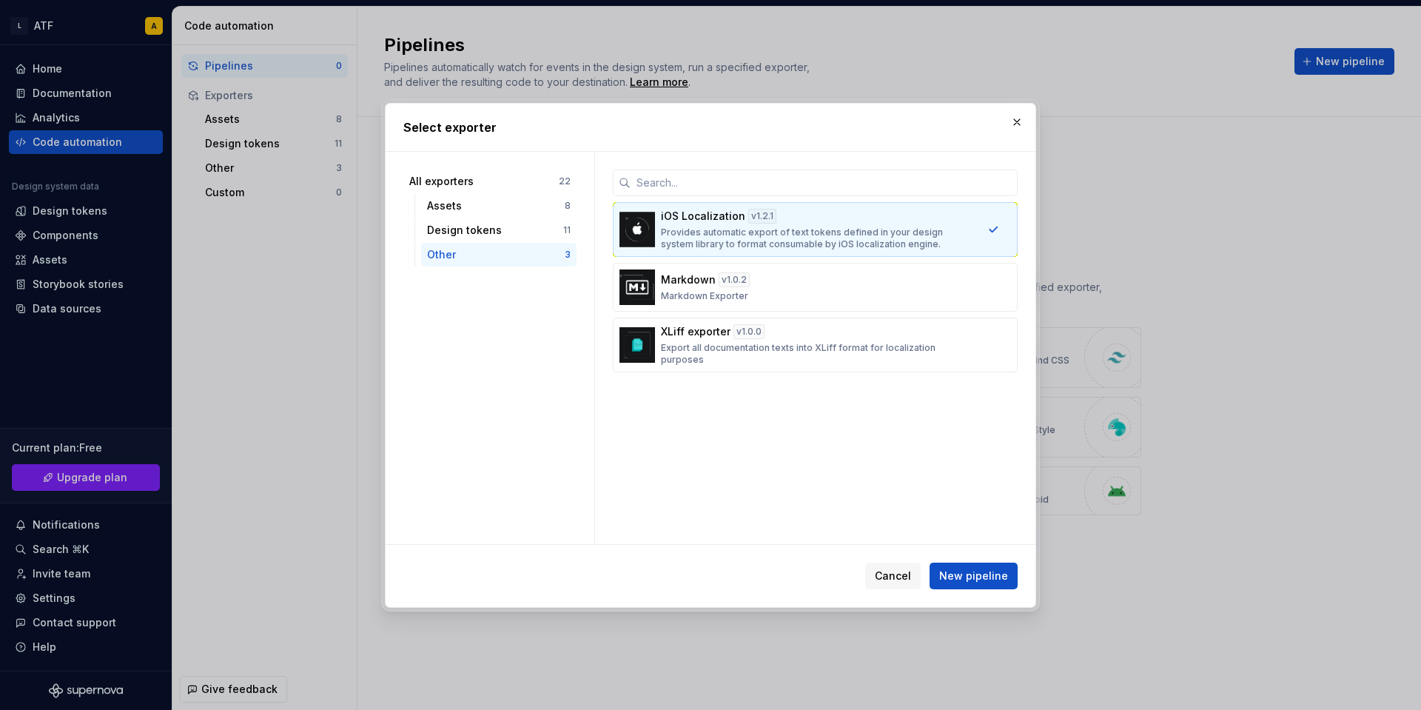
click at [729, 224] on div "iOS Localization v 1.2.1 Provides automatic export of text tokens defined in yo…" at bounding box center [811, 229] width 300 height 41
click at [682, 275] on p "Markdown" at bounding box center [688, 279] width 55 height 15
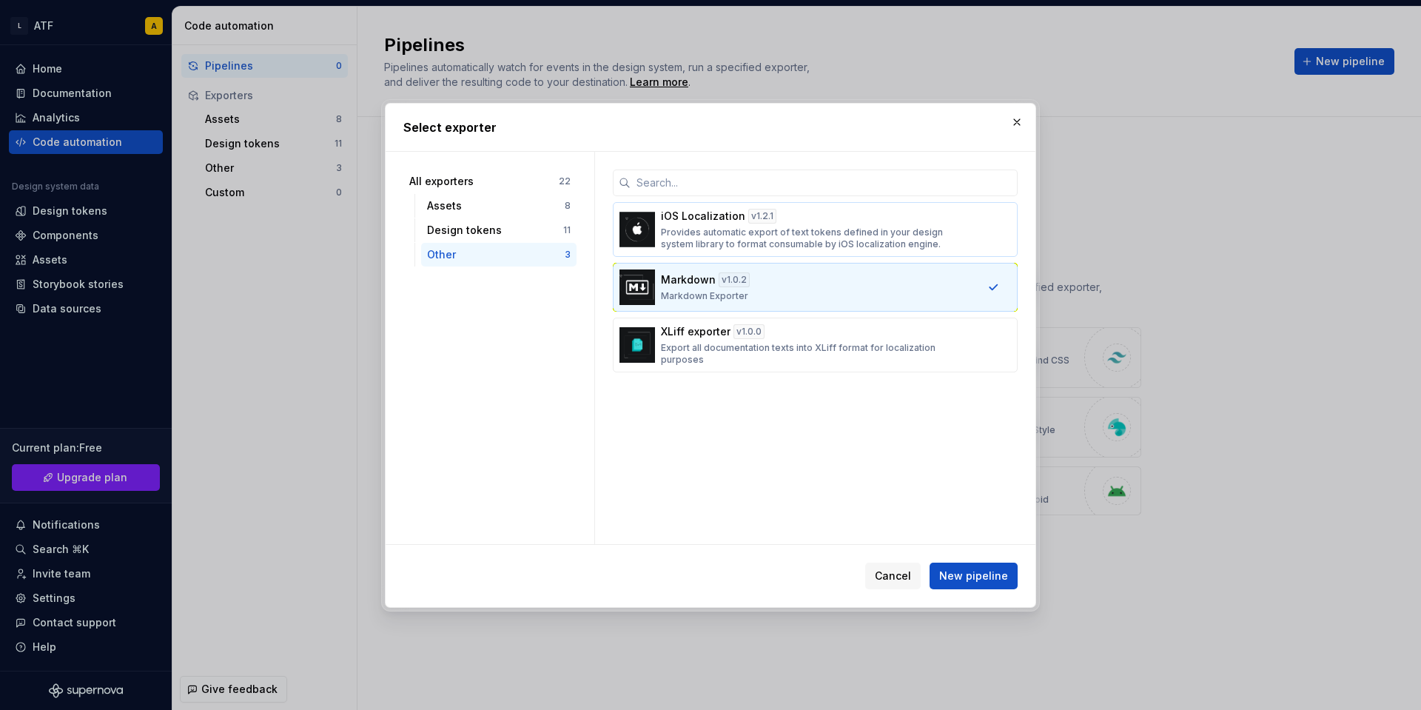
click at [683, 226] on div "iOS Localization v 1.2.1 Provides automatic export of text tokens defined in yo…" at bounding box center [811, 229] width 300 height 41
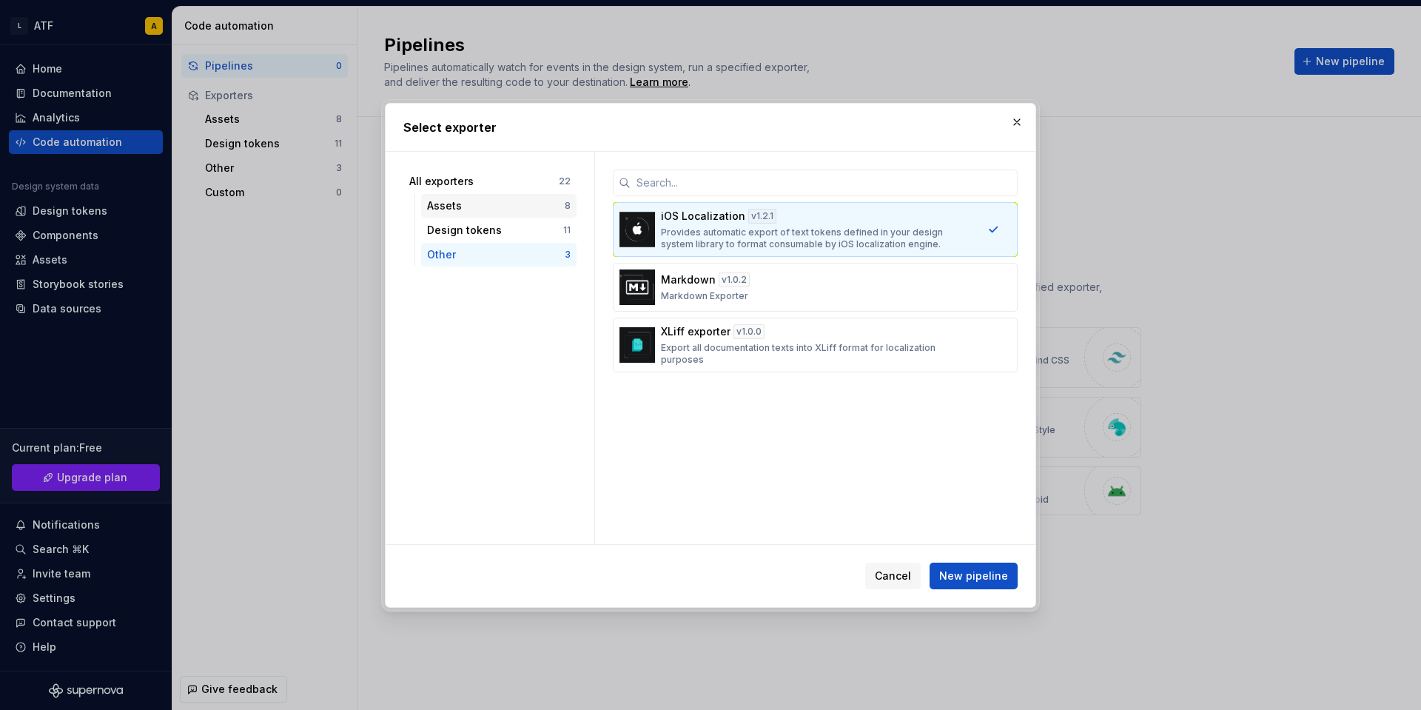
click at [499, 211] on div "Assets" at bounding box center [496, 205] width 138 height 15
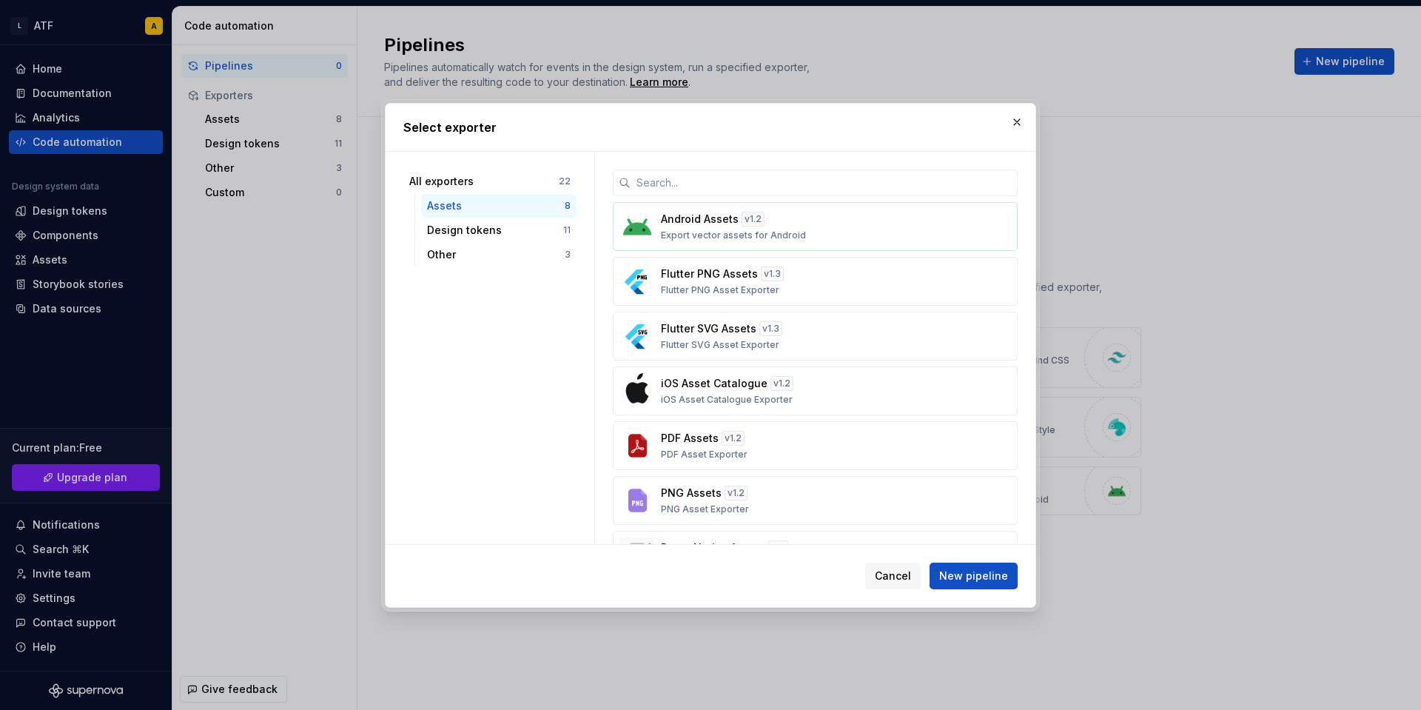
click at [700, 229] on div "Android Assets v 1.2 Export vector assets for Android" at bounding box center [811, 227] width 300 height 30
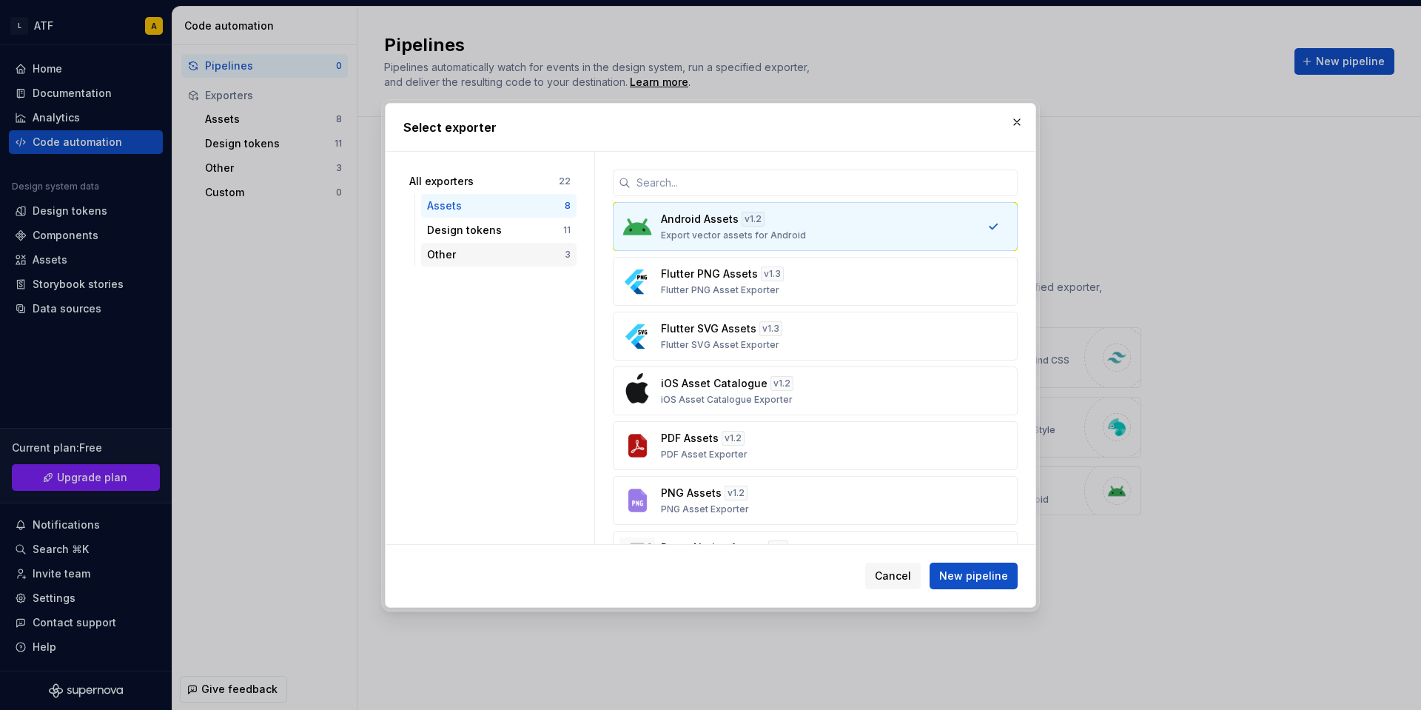
click at [543, 249] on div "Other" at bounding box center [496, 254] width 138 height 15
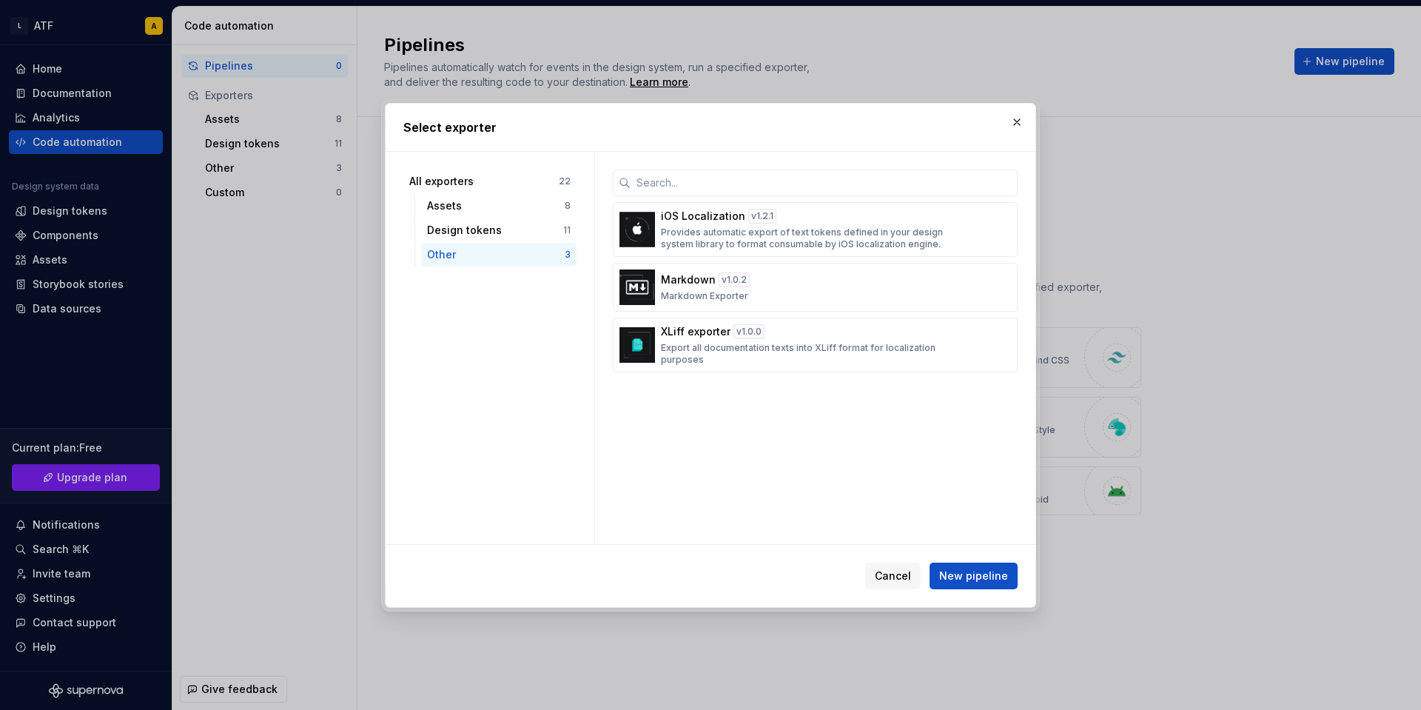
click at [539, 193] on div "All exporters 22 Assets 8 Design tokens 11 Other 3" at bounding box center [489, 218] width 173 height 97
click at [537, 200] on div "Assets" at bounding box center [496, 205] width 138 height 15
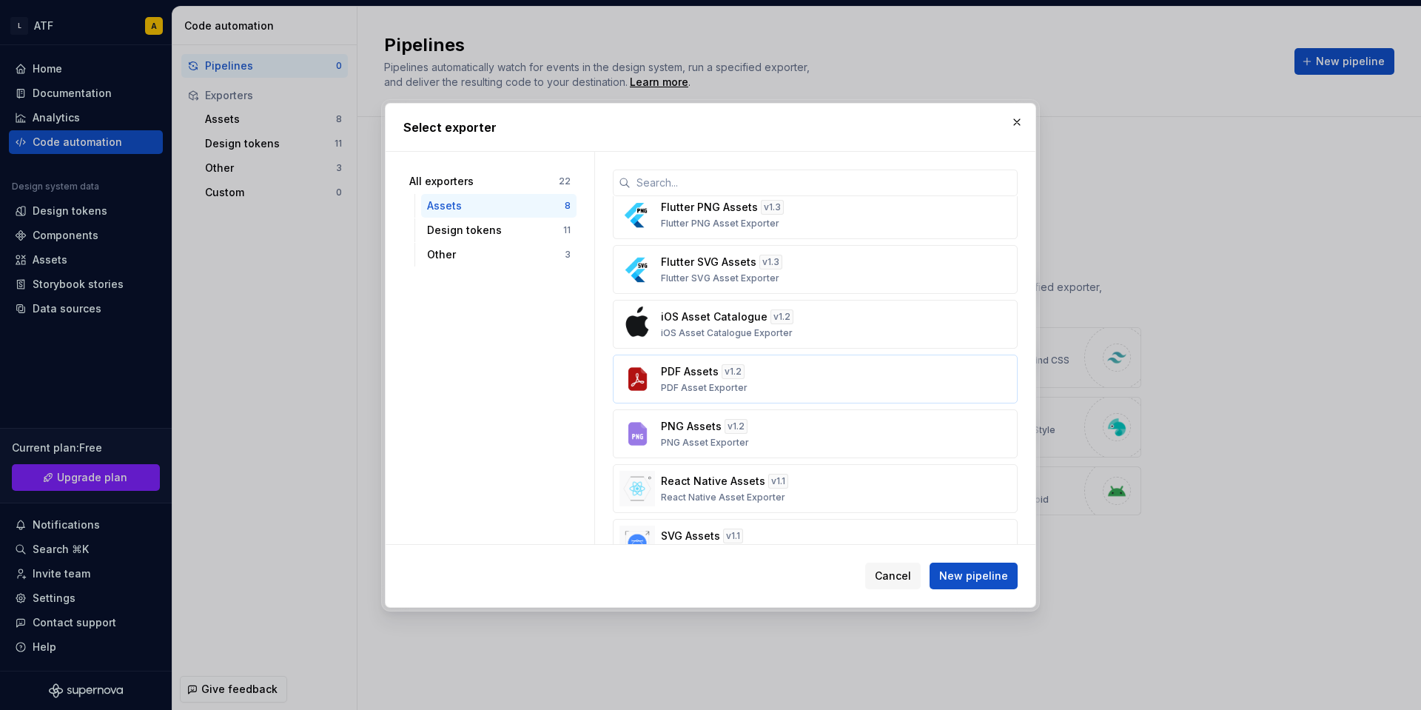
scroll to position [108, 0]
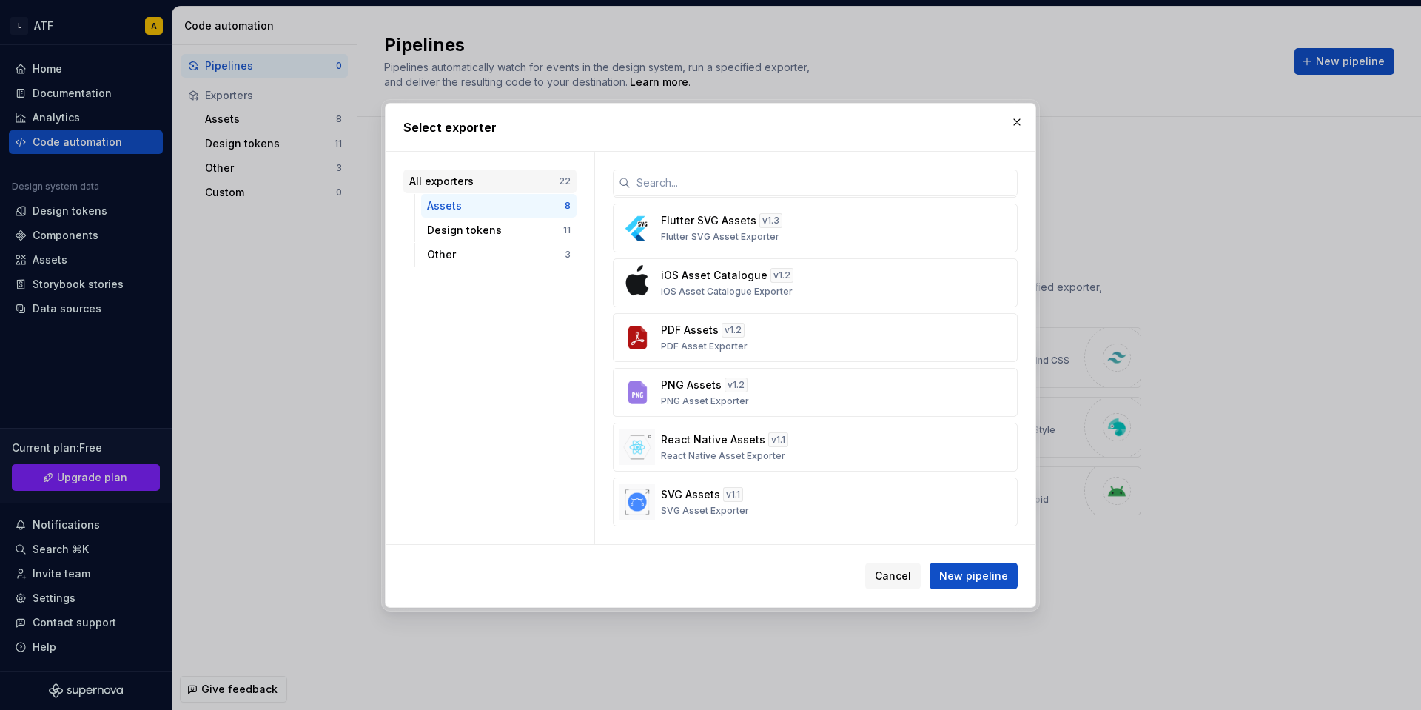
click at [492, 181] on div "All exporters" at bounding box center [484, 181] width 150 height 15
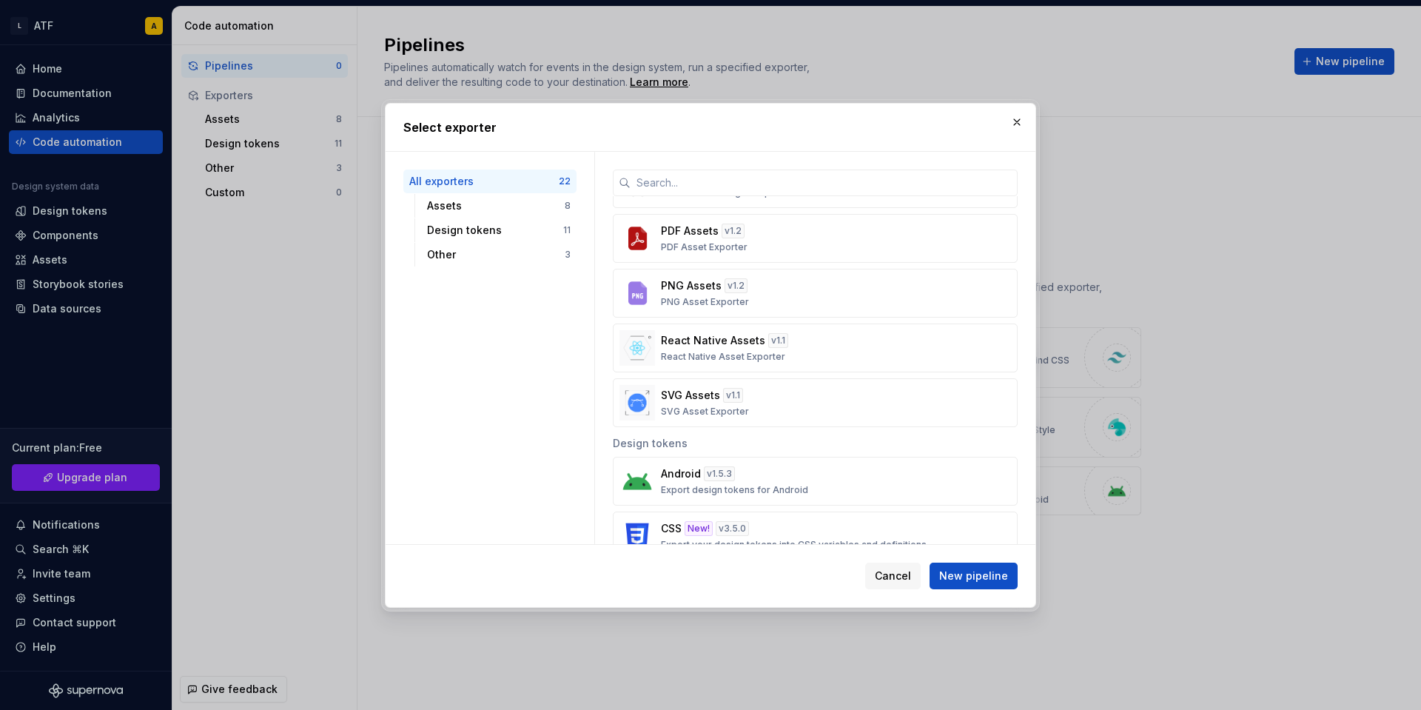
scroll to position [298, 0]
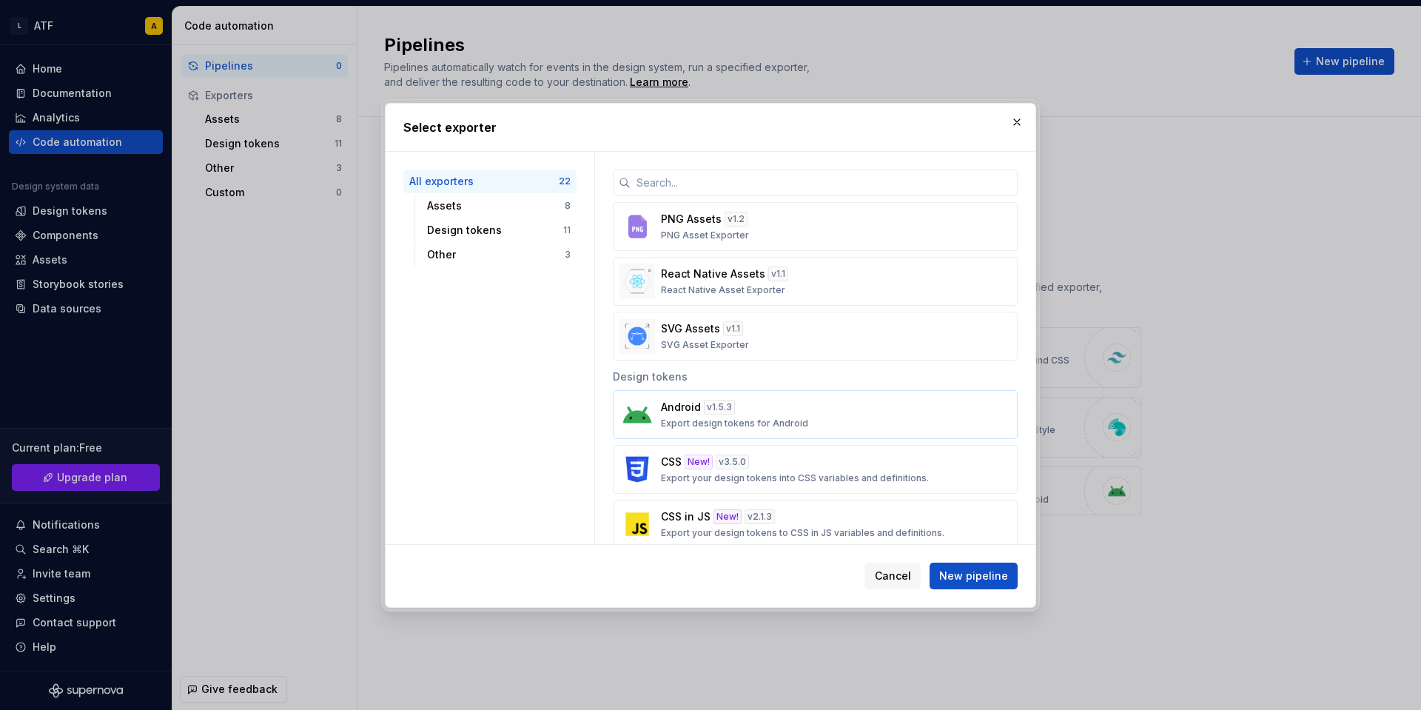
click at [780, 409] on div "Android v 1.5.3 Export design tokens for Android" at bounding box center [811, 415] width 300 height 30
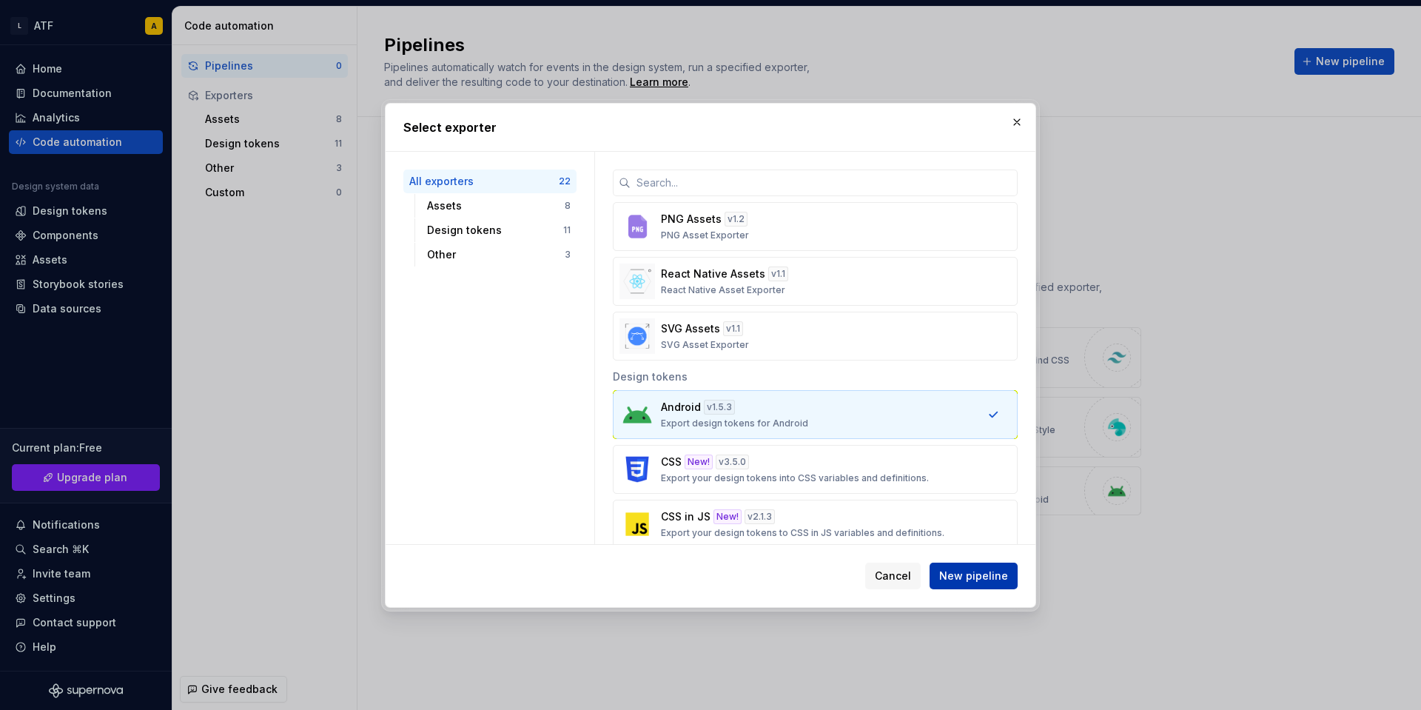
click at [987, 577] on span "New pipeline" at bounding box center [973, 575] width 69 height 15
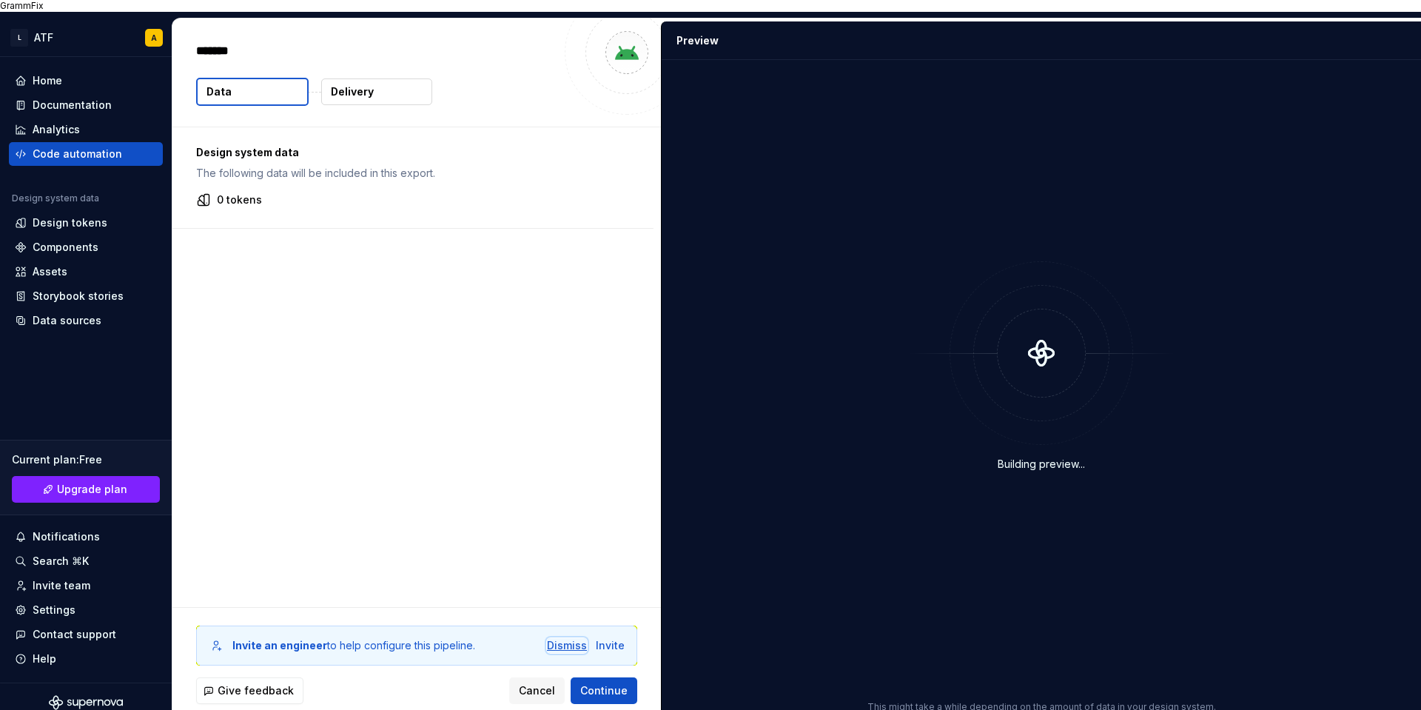
click at [564, 638] on div "Dismiss" at bounding box center [567, 645] width 40 height 15
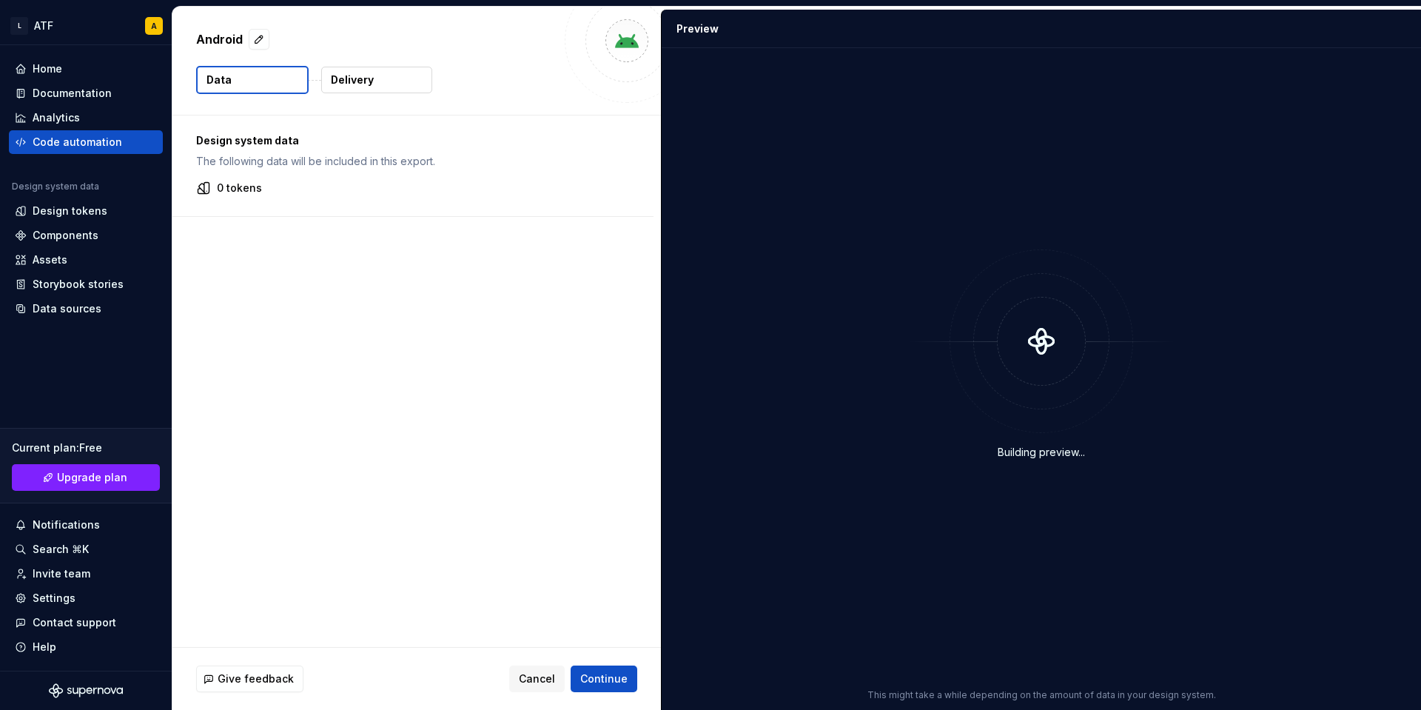
click at [346, 159] on p "The following data will be included in this export." at bounding box center [413, 161] width 434 height 15
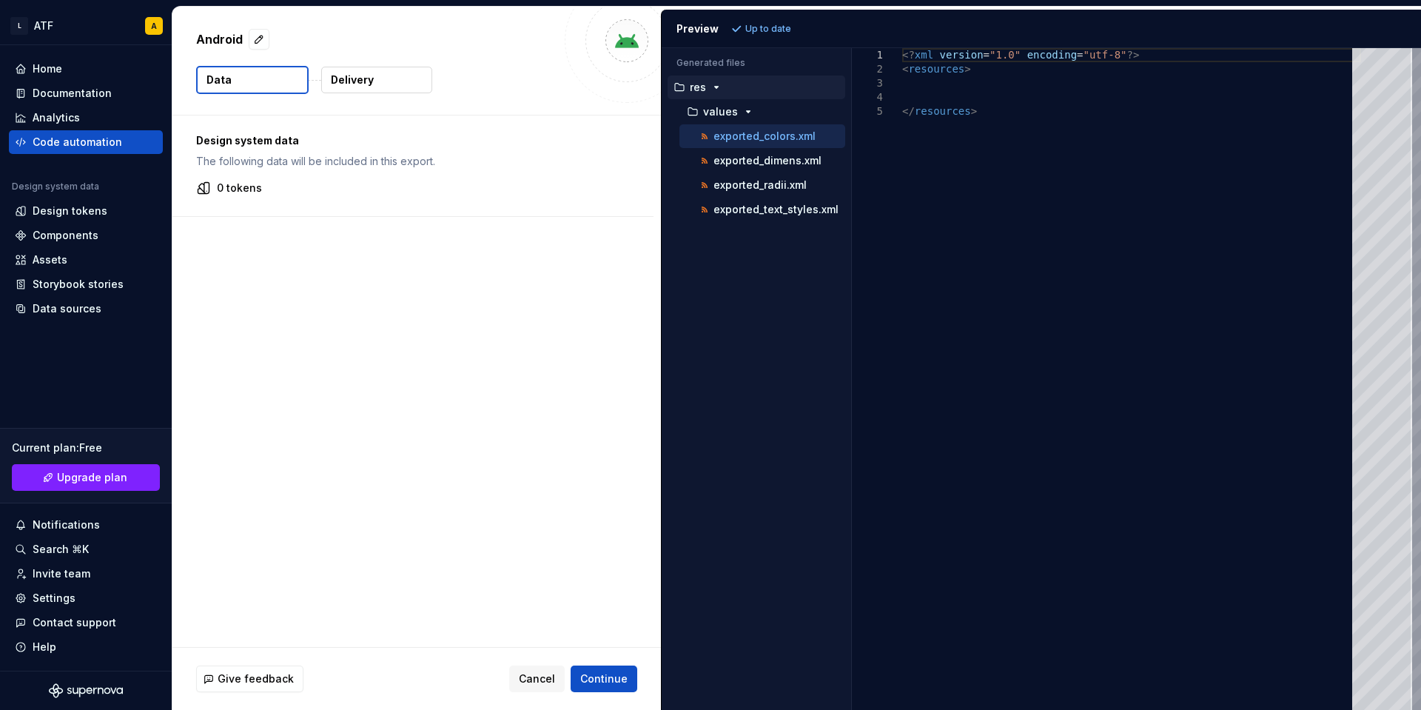
click at [380, 158] on p "The following data will be included in this export." at bounding box center [413, 161] width 434 height 15
click at [420, 643] on div "Design system data The following data will be included in this export. 0 tokens" at bounding box center [416, 380] width 489 height 531
click at [337, 73] on p "Delivery" at bounding box center [352, 80] width 43 height 15
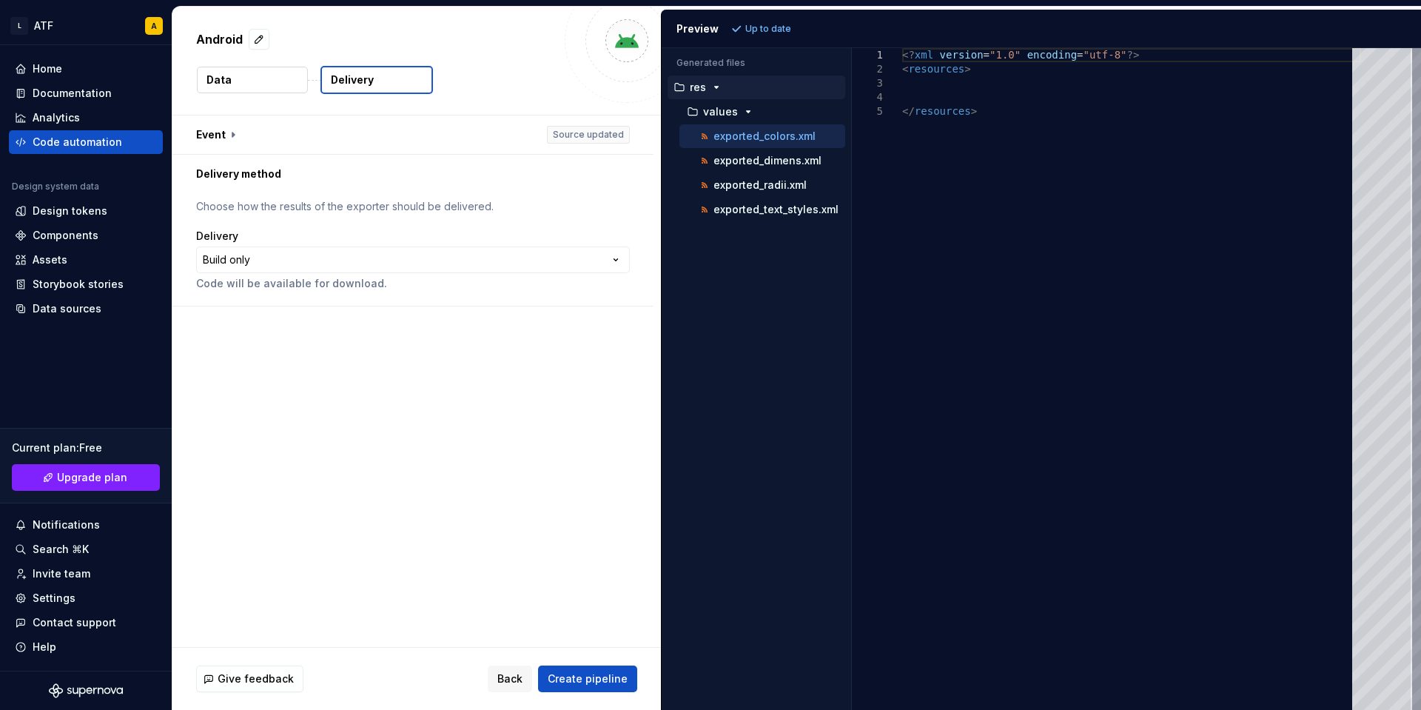
click at [270, 79] on button "Data" at bounding box center [252, 80] width 111 height 27
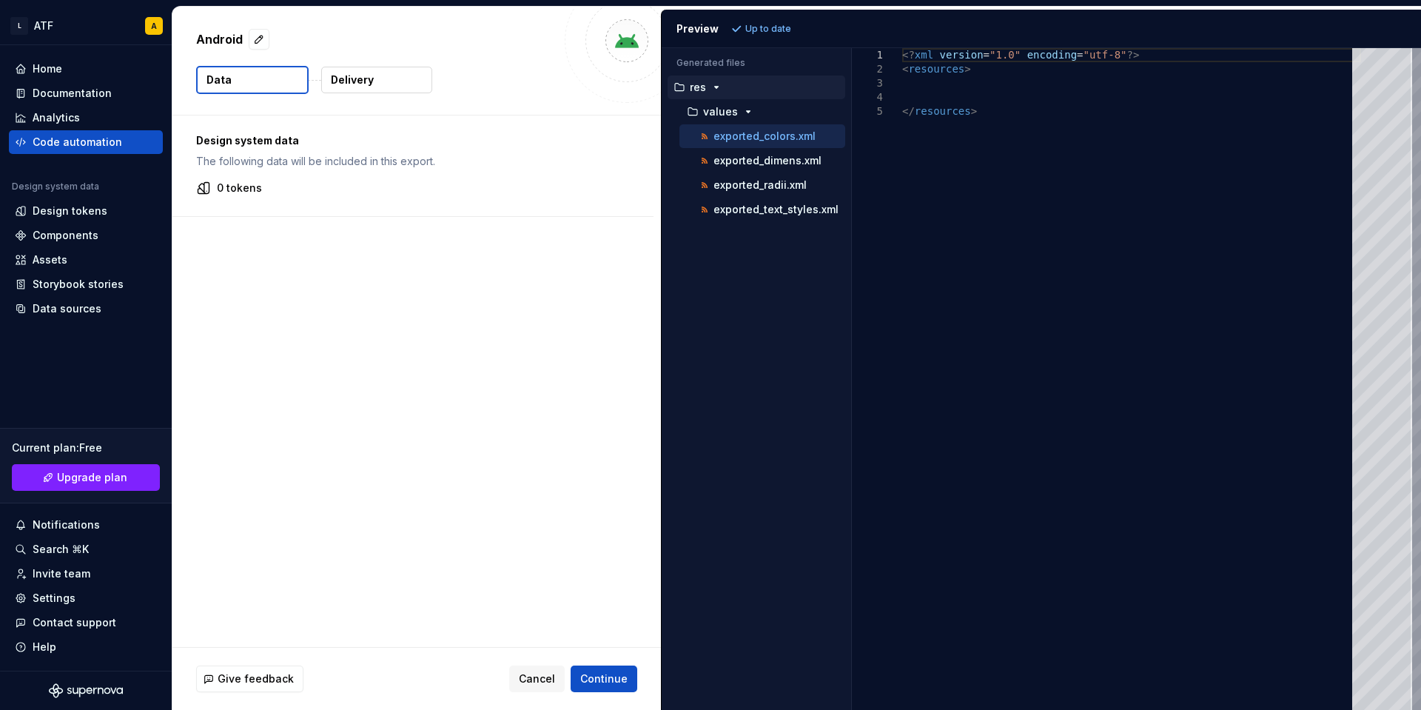
click at [348, 76] on p "Delivery" at bounding box center [352, 80] width 43 height 15
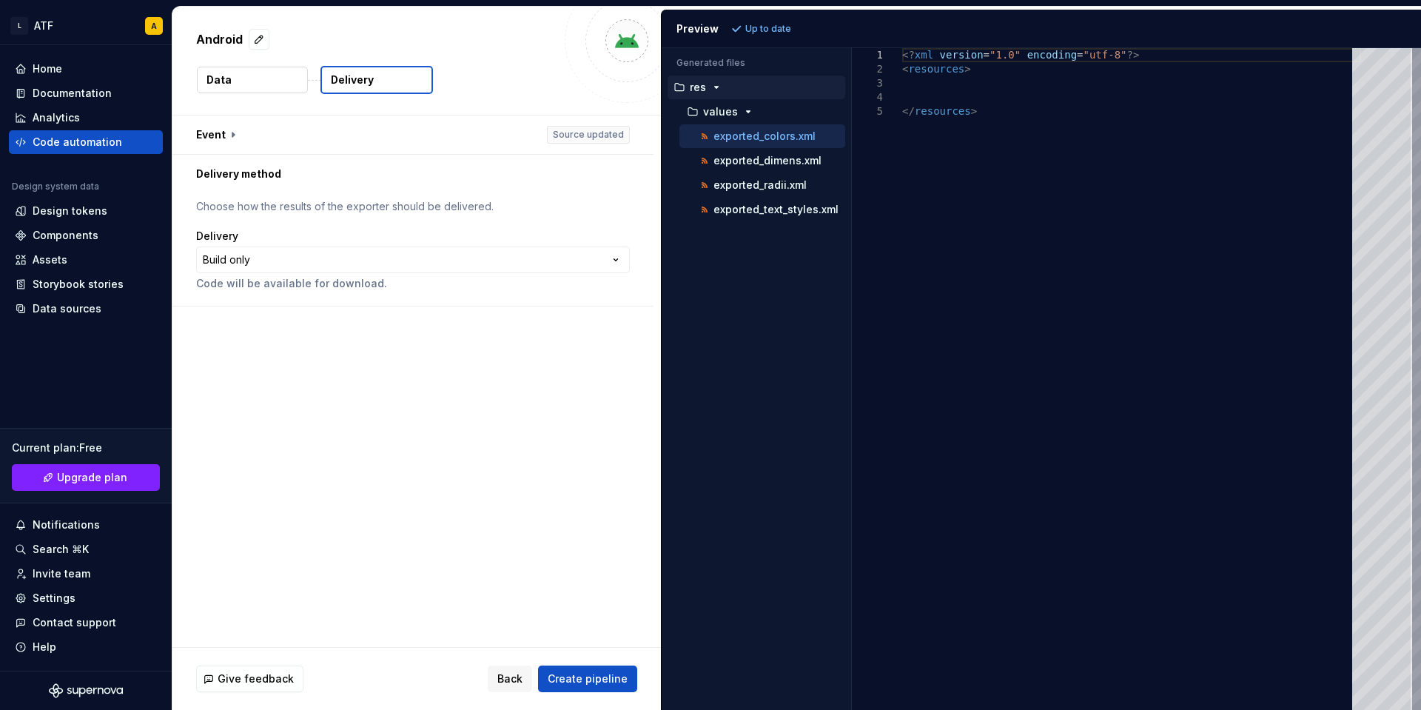
click at [284, 76] on button "Data" at bounding box center [252, 80] width 111 height 27
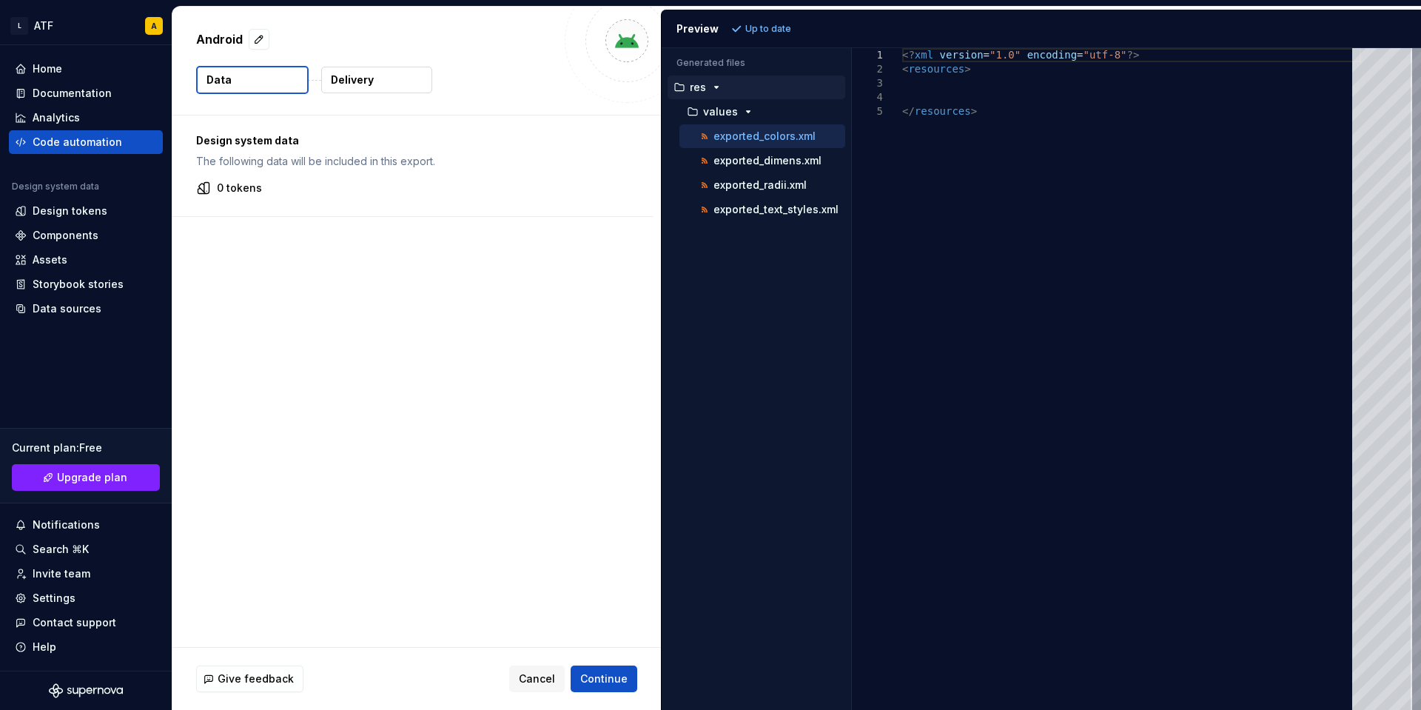
click at [277, 165] on p "The following data will be included in this export." at bounding box center [413, 161] width 434 height 15
click at [278, 164] on p "The following data will be included in this export." at bounding box center [413, 161] width 434 height 15
click at [295, 161] on p "The following data will be included in this export." at bounding box center [413, 161] width 434 height 15
click at [313, 164] on p "The following data will be included in this export." at bounding box center [413, 161] width 434 height 15
click at [605, 679] on span "Continue" at bounding box center [603, 678] width 47 height 15
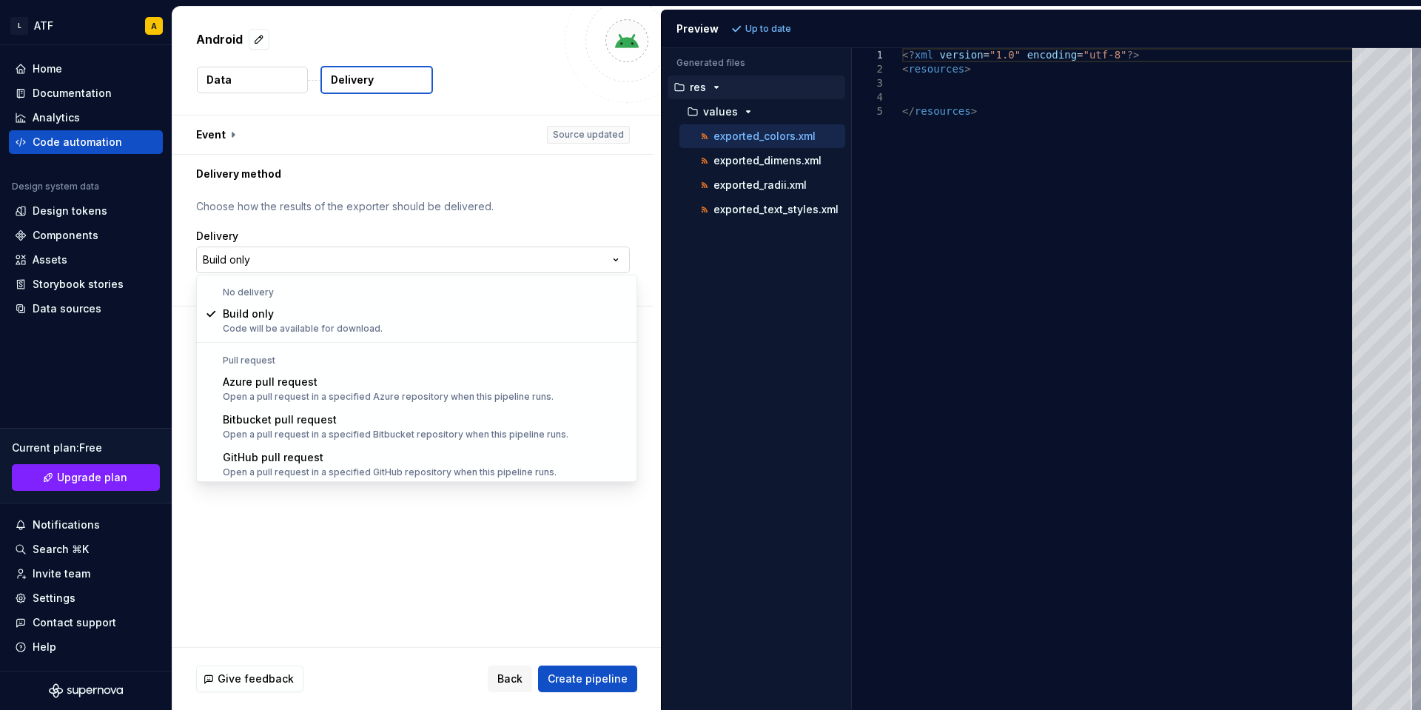
click at [275, 255] on html "**********" at bounding box center [710, 355] width 1421 height 710
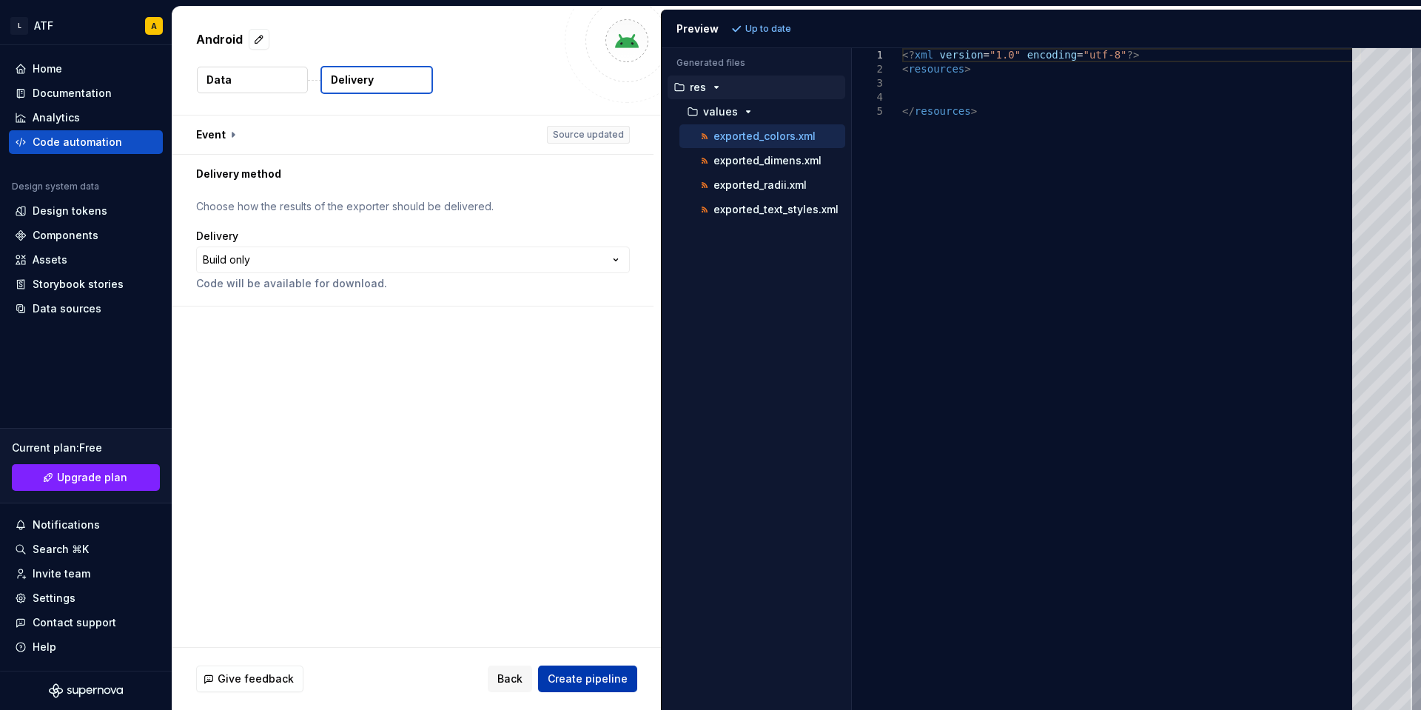
click at [603, 680] on span "Create pipeline" at bounding box center [588, 678] width 80 height 15
click at [603, 680] on div "Back Create pipeline" at bounding box center [563, 678] width 150 height 27
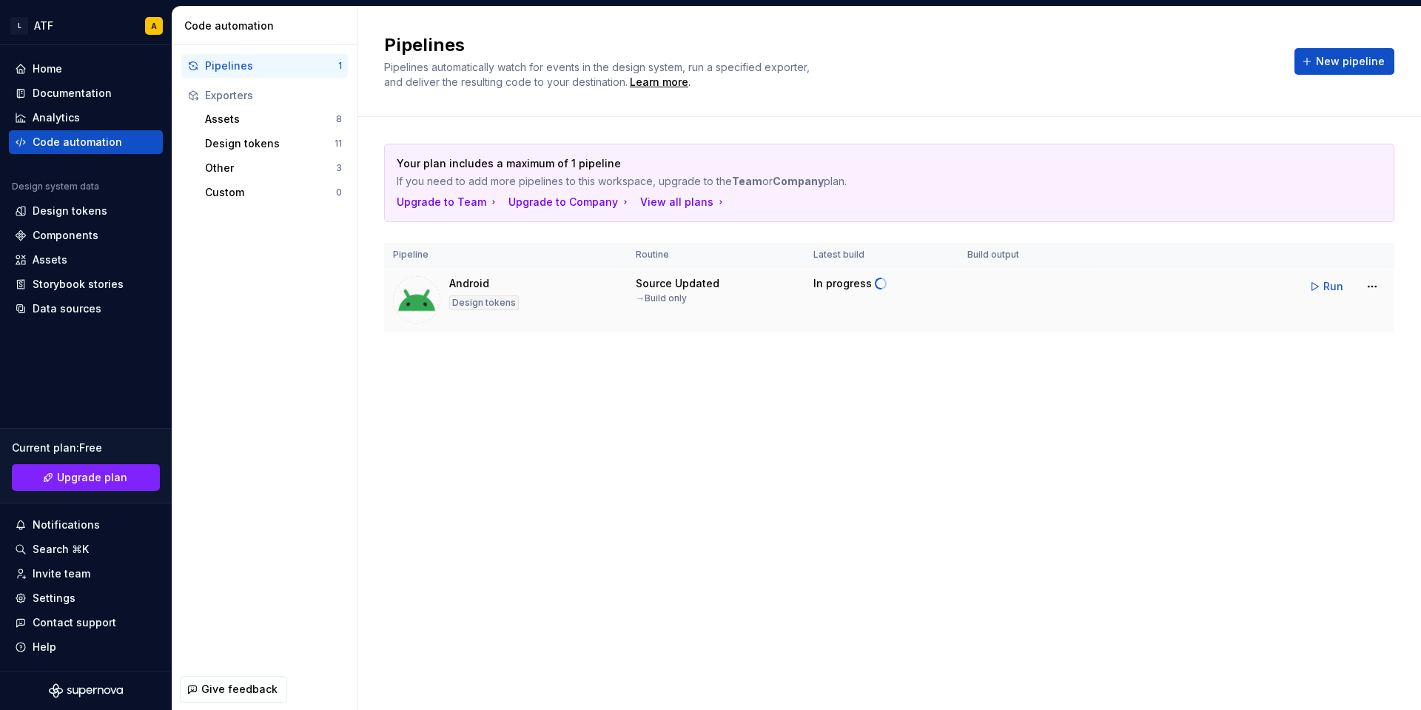
click at [598, 301] on div "Android Design tokens" at bounding box center [505, 299] width 225 height 47
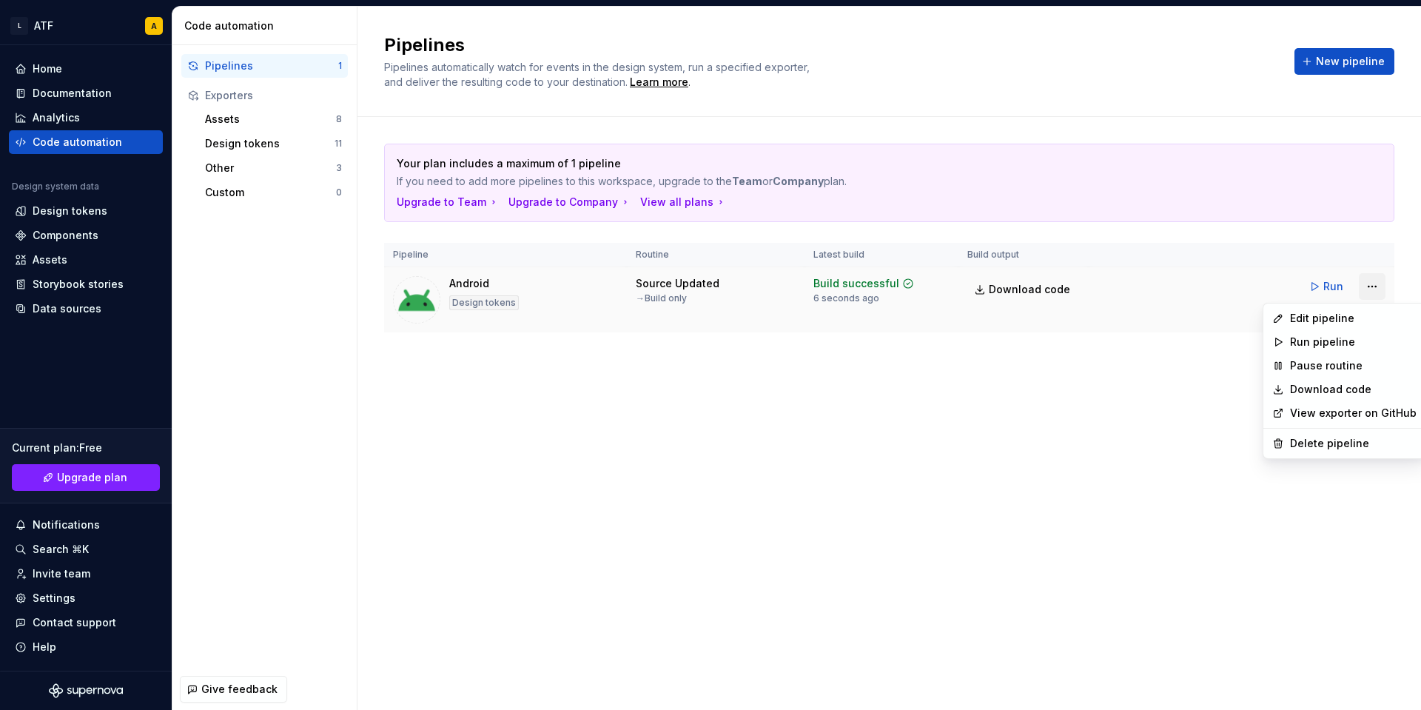
click at [1368, 287] on html "L ATF A Home Documentation Analytics Code automation Design system data Design …" at bounding box center [710, 355] width 1421 height 710
click at [1367, 286] on html "L ATF A Home Documentation Analytics Code automation Design system data Design …" at bounding box center [710, 355] width 1421 height 710
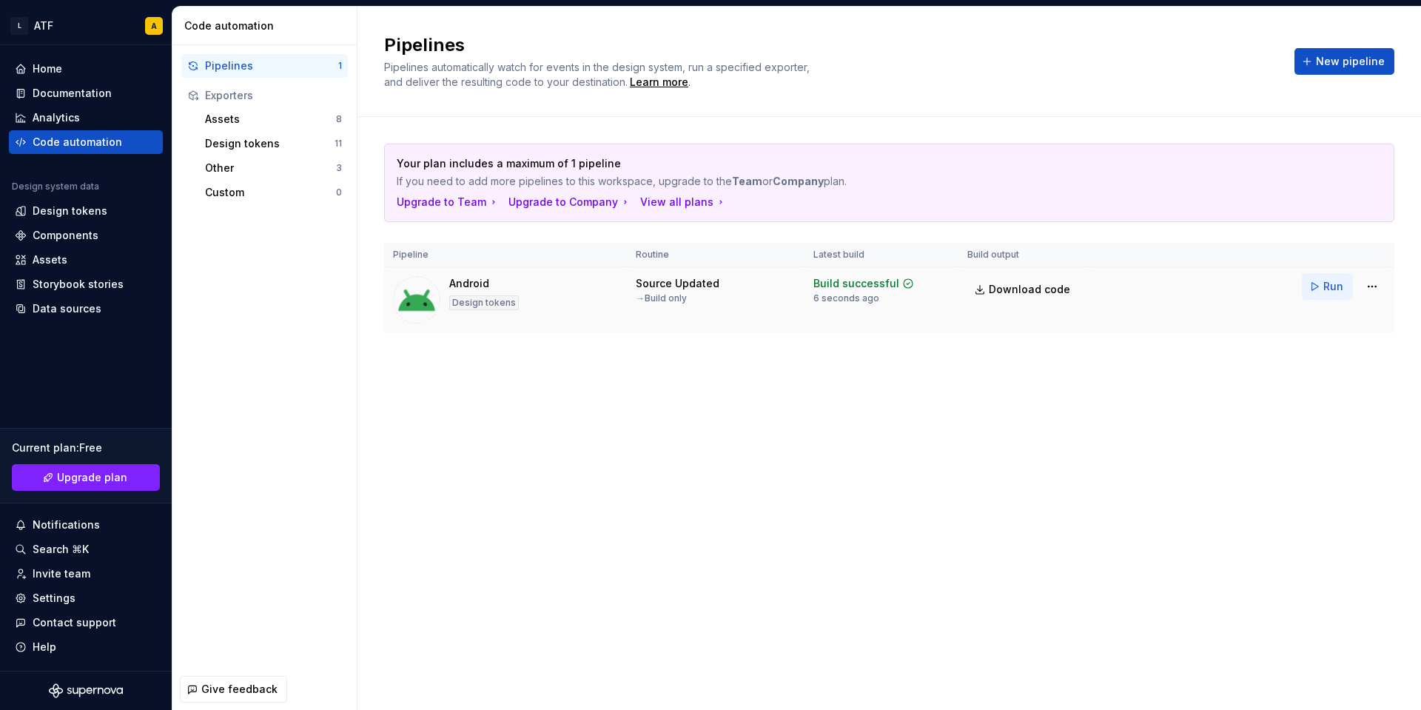
click at [1332, 288] on span "Run" at bounding box center [1333, 286] width 20 height 15
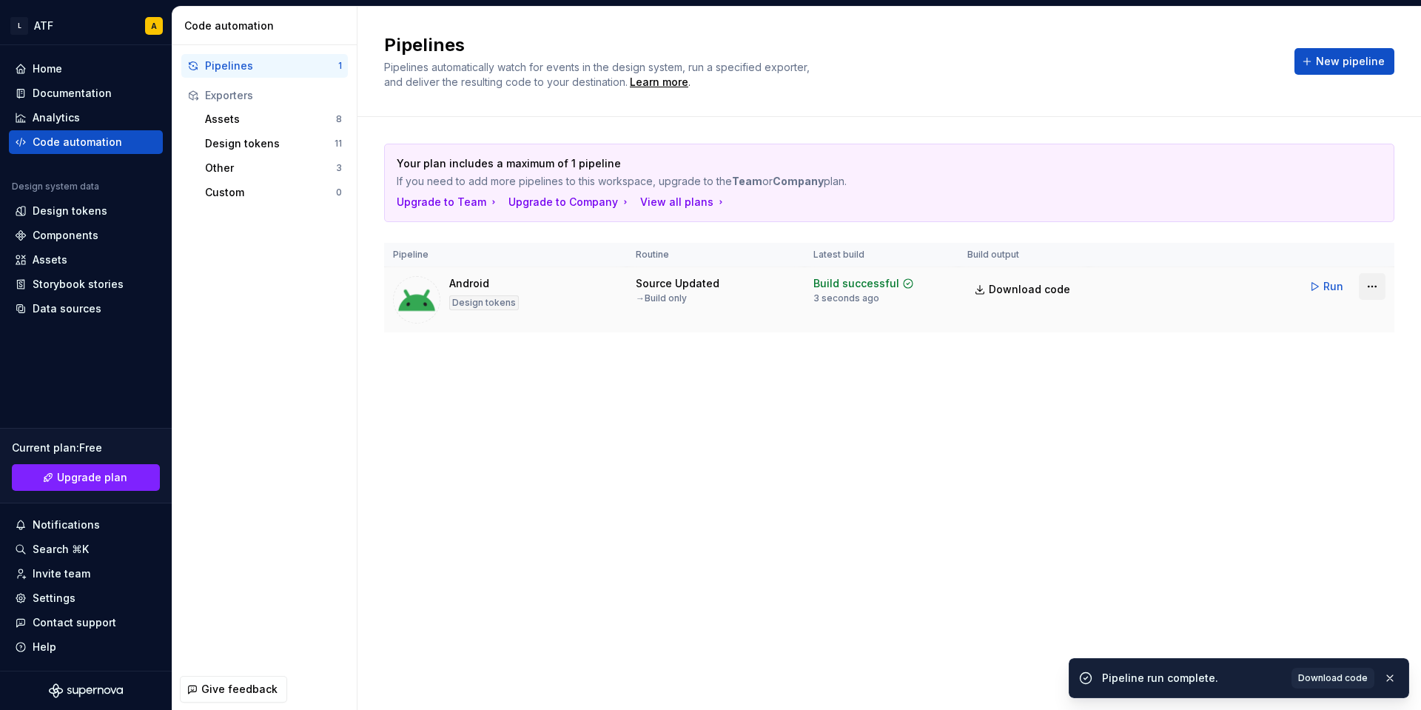
click at [1366, 281] on html "L ATF A Home Documentation Analytics Code automation Design system data Design …" at bounding box center [710, 355] width 1421 height 710
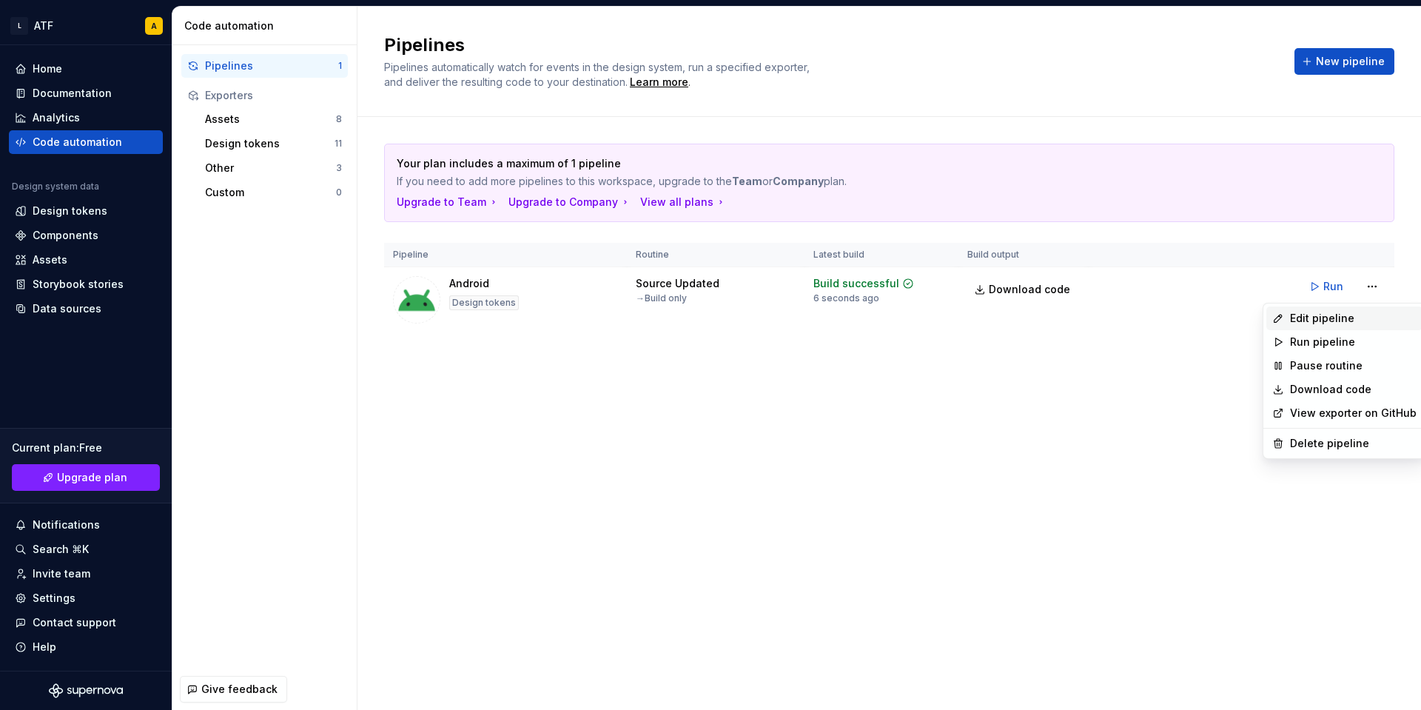
click at [1306, 325] on div "Edit pipeline" at bounding box center [1353, 318] width 127 height 15
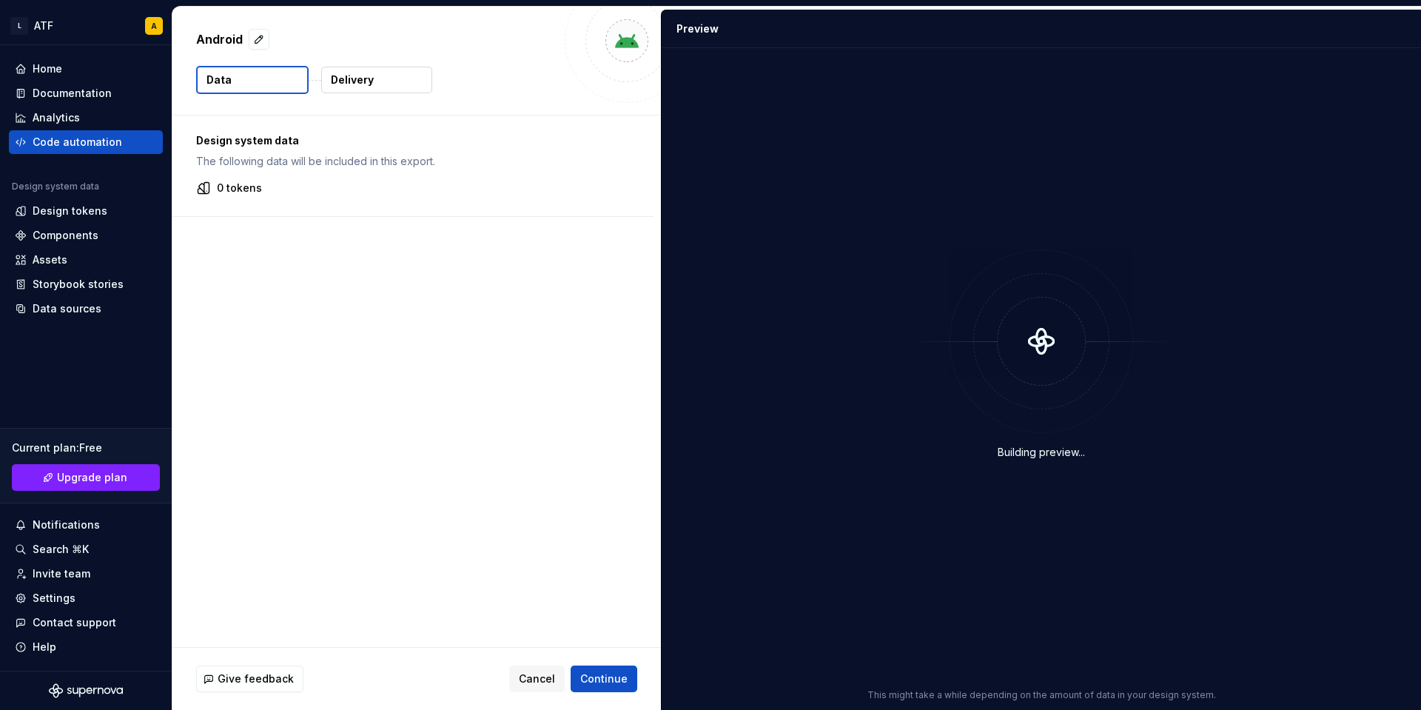
click at [408, 164] on p "The following data will be included in this export." at bounding box center [413, 161] width 434 height 15
click at [401, 160] on p "The following data will be included in this export." at bounding box center [413, 161] width 434 height 15
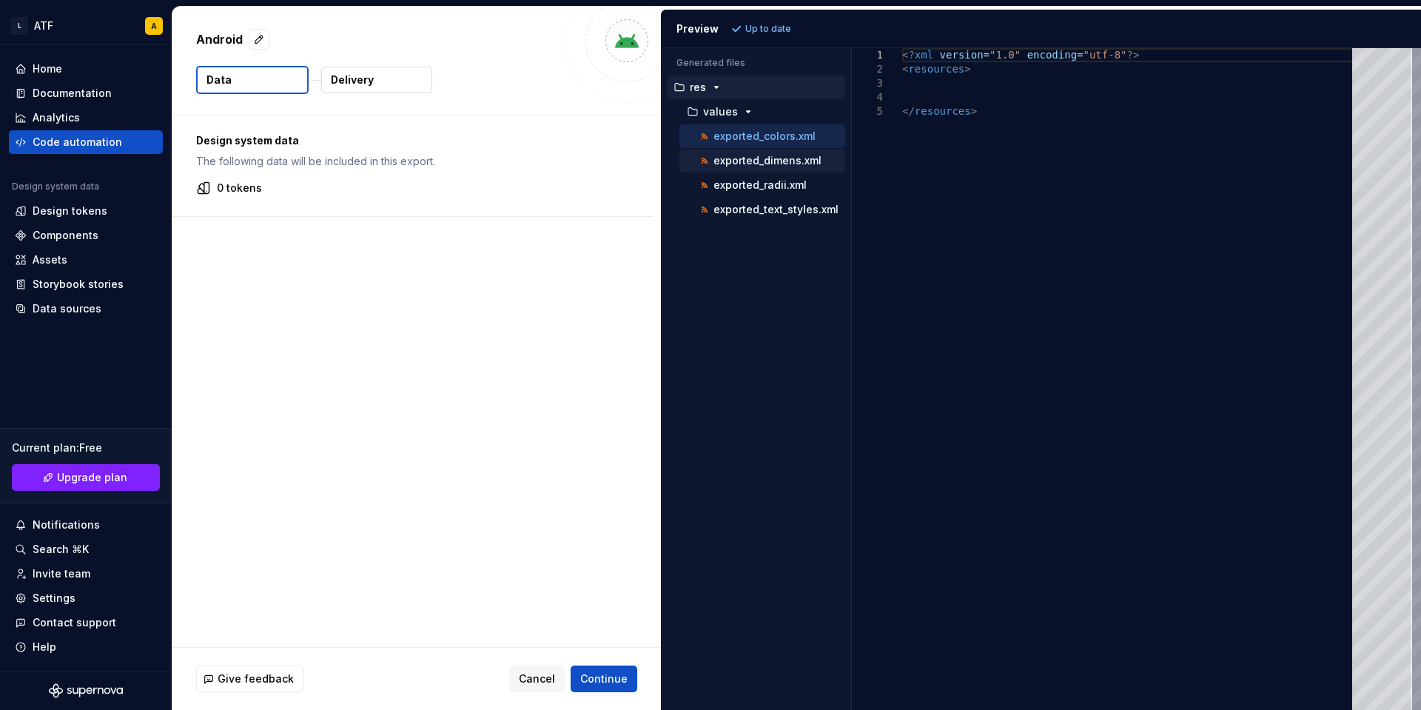
click at [767, 158] on div "exported_dimens.xml" at bounding box center [763, 161] width 166 height 24
click at [759, 161] on p "exported_dimens.xml" at bounding box center [768, 161] width 108 height 12
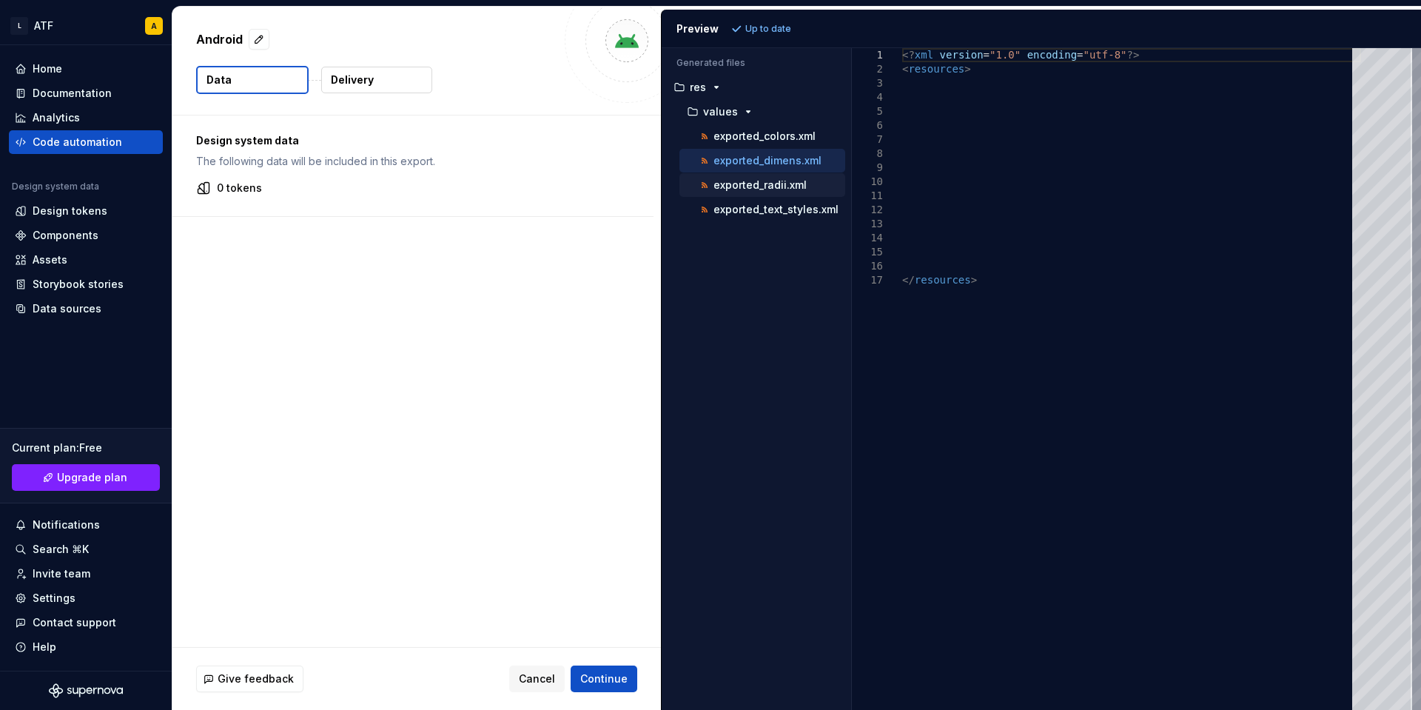
click at [742, 190] on p "exported_radii.xml" at bounding box center [760, 185] width 93 height 12
click at [739, 215] on p "exported_text_styles.xml" at bounding box center [776, 210] width 125 height 12
click at [734, 138] on p "exported_colors.xml" at bounding box center [765, 136] width 102 height 12
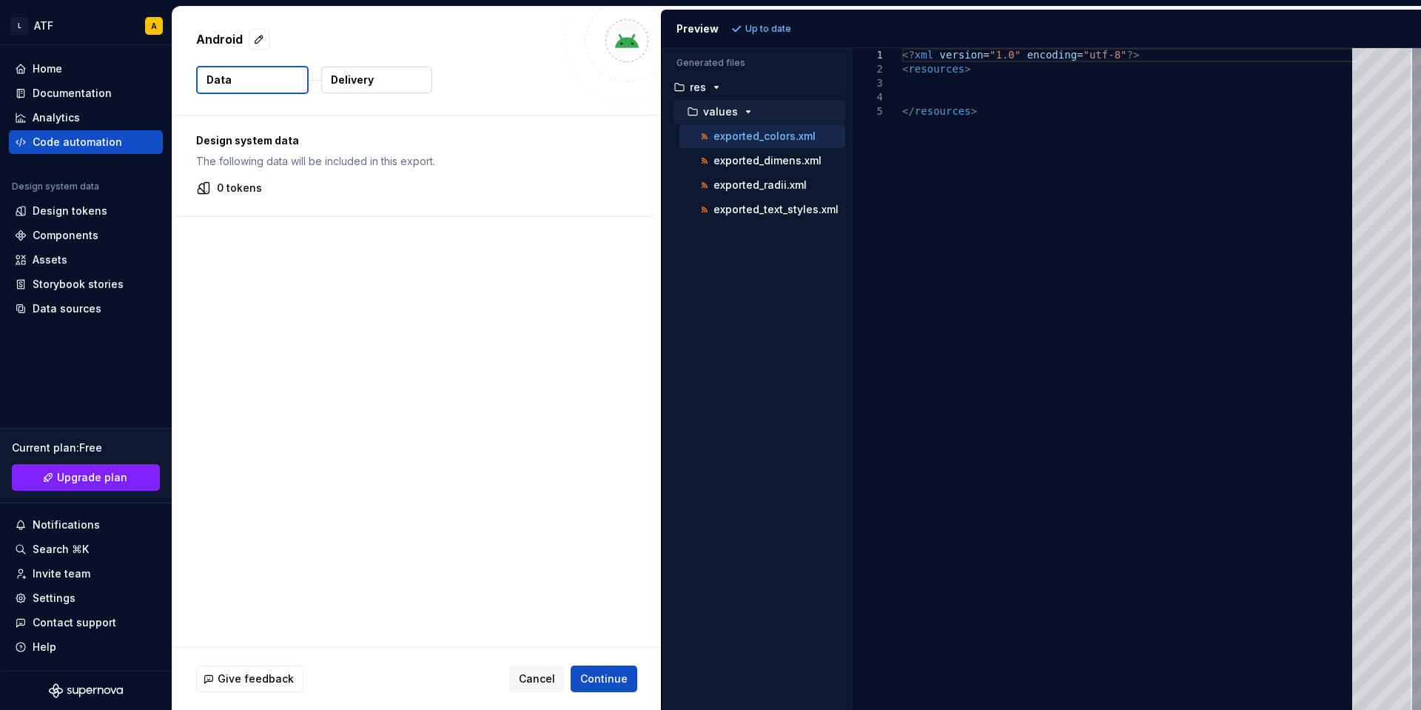
click at [734, 110] on p "values" at bounding box center [720, 112] width 35 height 12
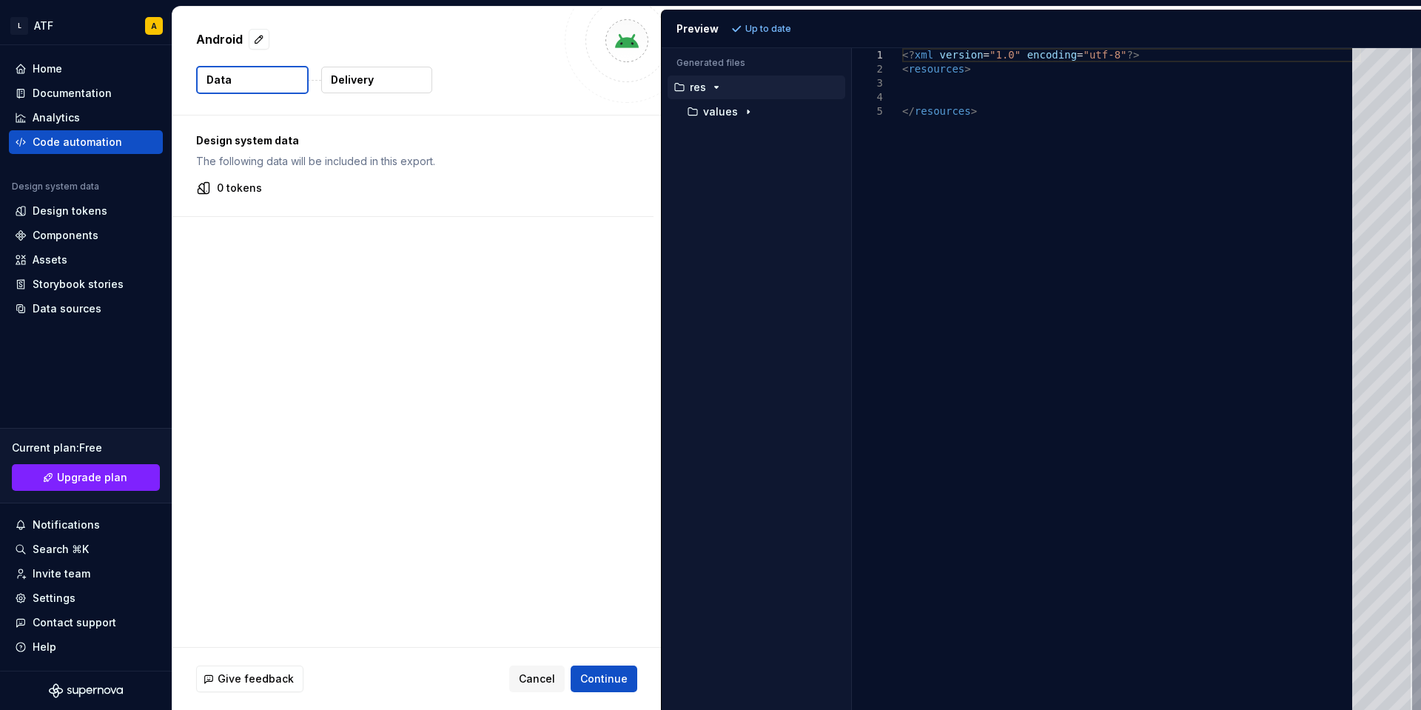
click at [717, 88] on icon "button" at bounding box center [717, 87] width 12 height 12
click at [256, 38] on button "button" at bounding box center [259, 39] width 21 height 21
type textarea "*"
click at [275, 36] on textarea "*******" at bounding box center [374, 39] width 363 height 24
click at [309, 267] on div "Design system data The following data will be included in this export. 0 tokens" at bounding box center [416, 380] width 489 height 531
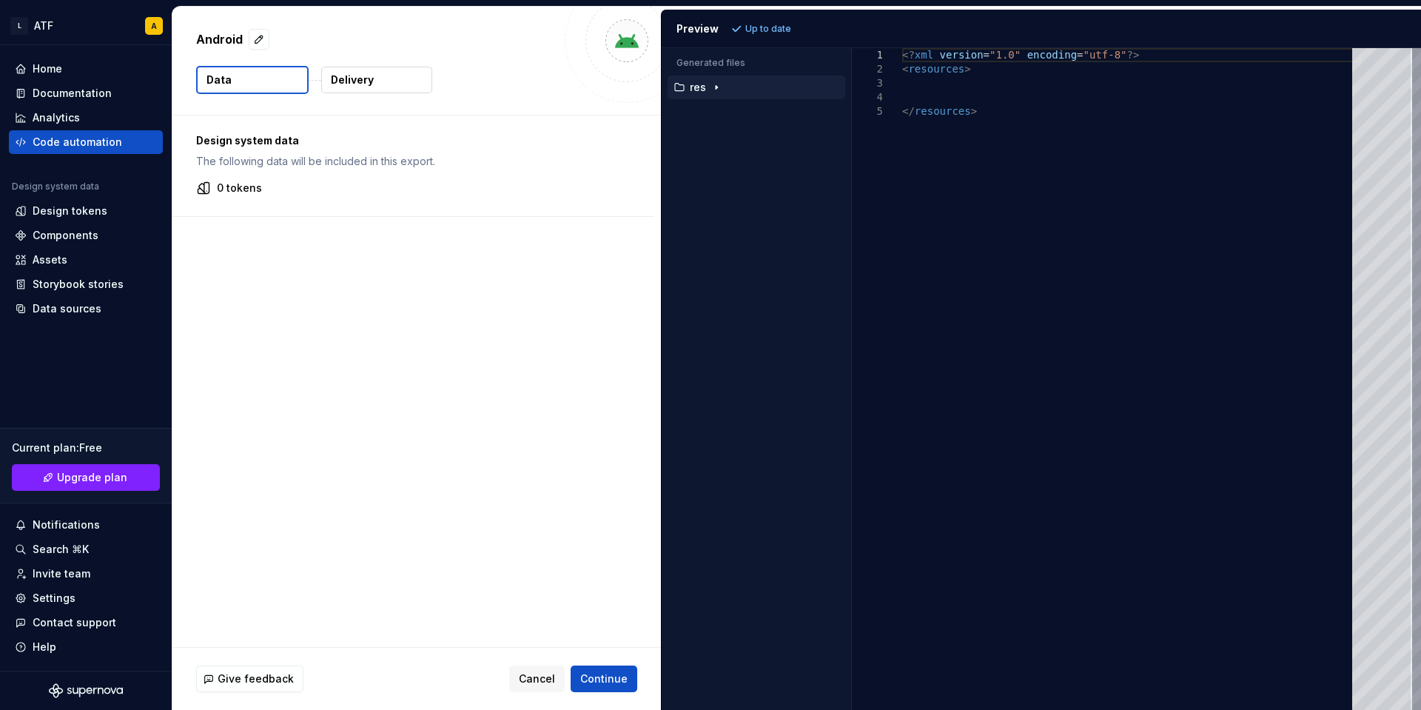
click at [285, 165] on p "The following data will be included in this export." at bounding box center [413, 161] width 434 height 15
click at [278, 146] on p "Design system data" at bounding box center [413, 140] width 434 height 15
click at [279, 158] on p "The following data will be included in this export." at bounding box center [413, 161] width 434 height 15
click at [209, 191] on icon at bounding box center [203, 188] width 11 height 11
click at [89, 212] on div "Design tokens" at bounding box center [70, 211] width 75 height 15
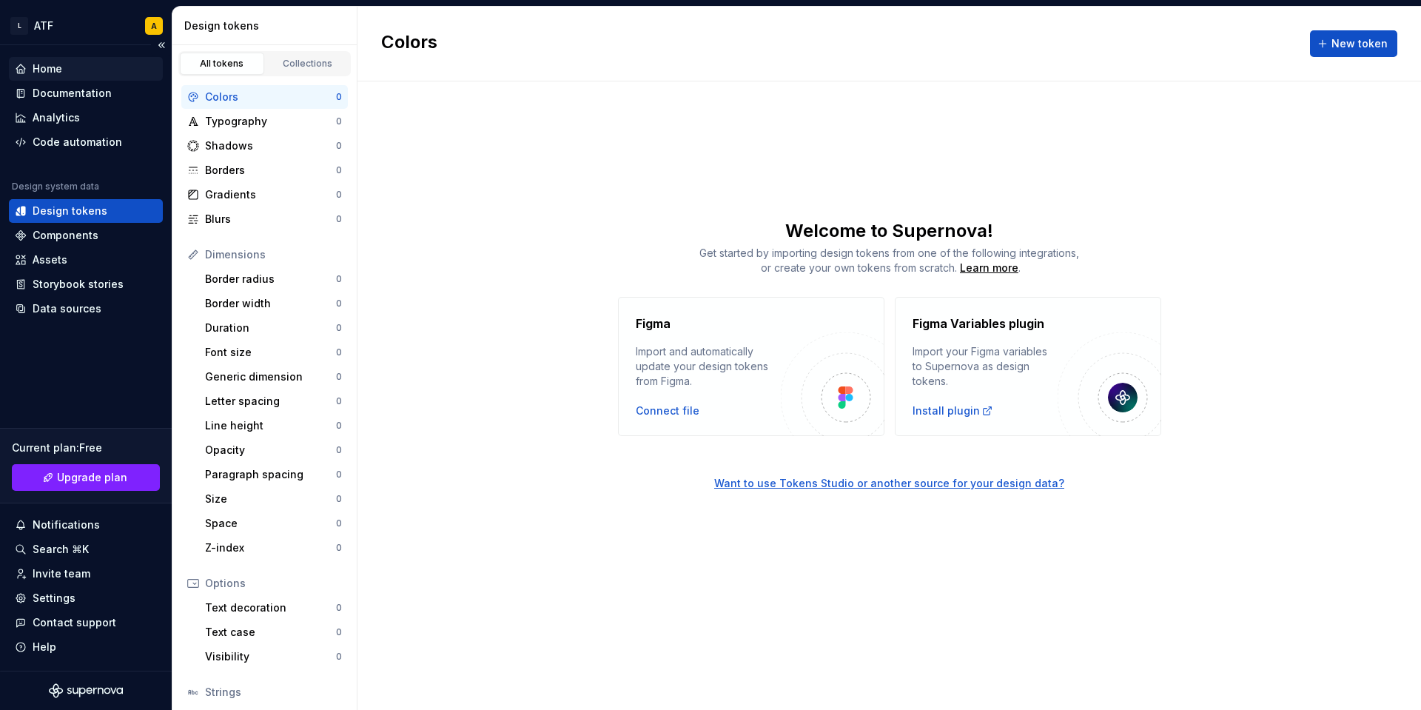
click at [69, 61] on div "Home" at bounding box center [86, 69] width 154 height 24
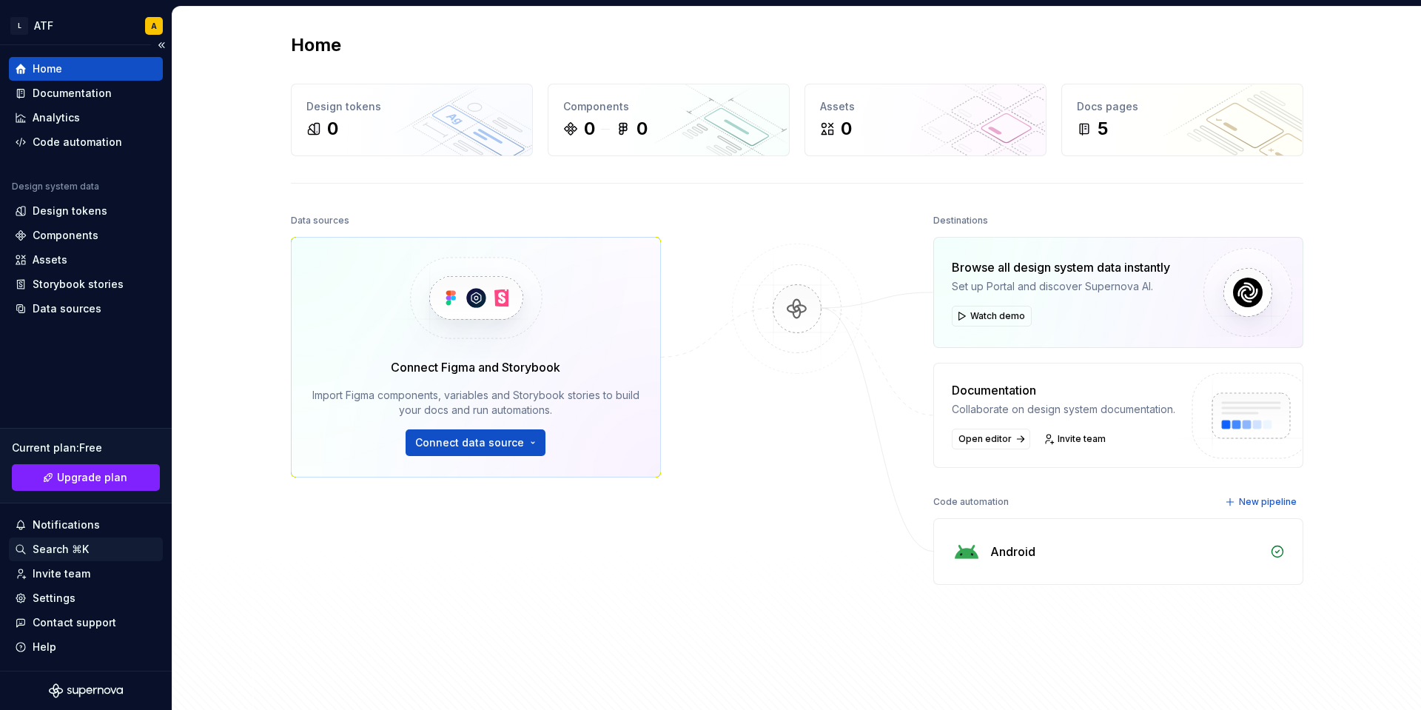
click at [36, 554] on div "Search ⌘K" at bounding box center [61, 549] width 56 height 15
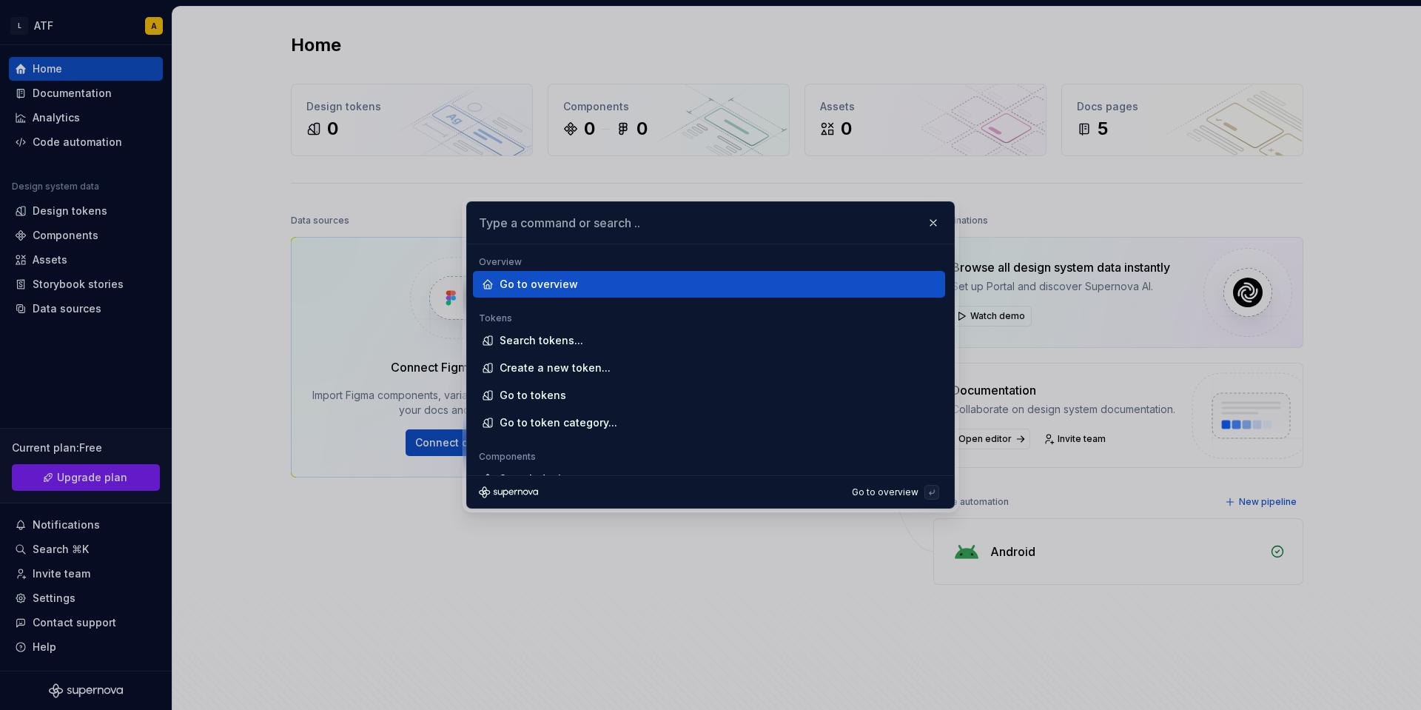
click at [556, 289] on div "Go to overview" at bounding box center [539, 284] width 78 height 15
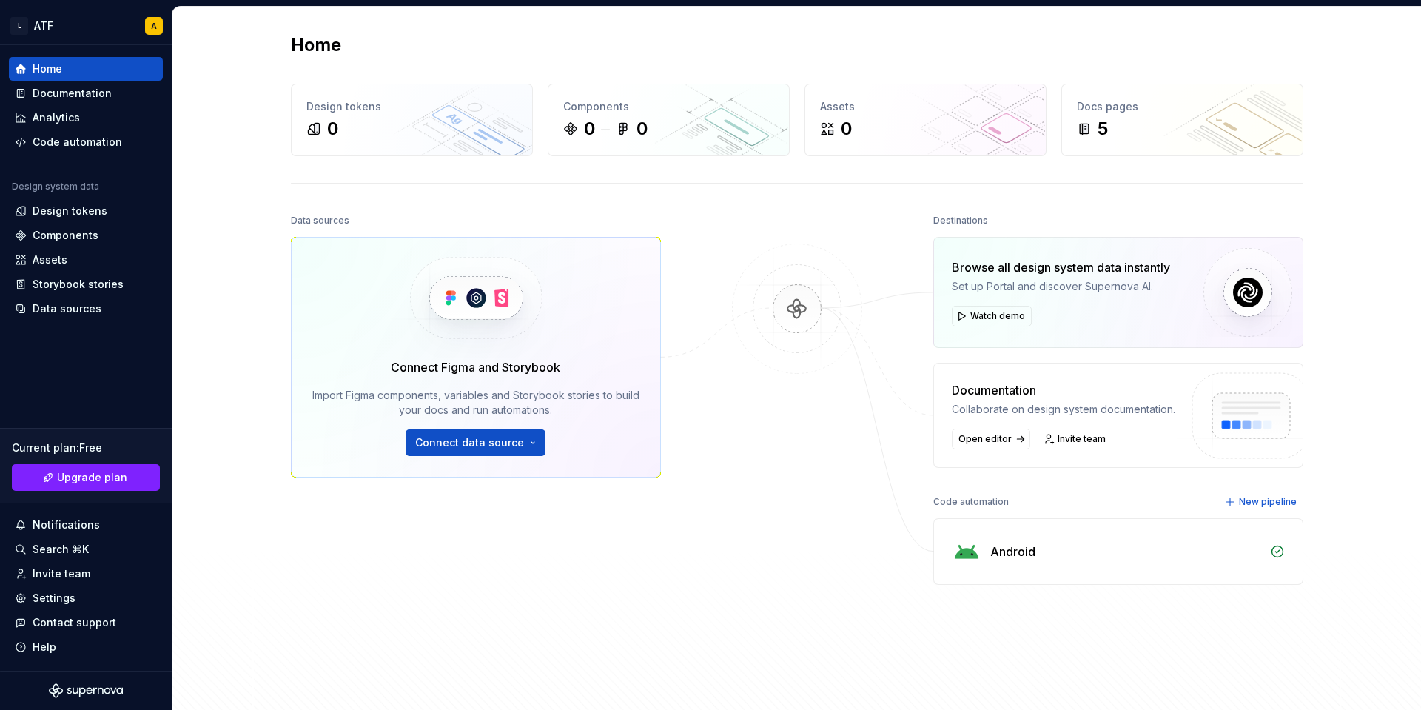
click at [787, 304] on img at bounding box center [797, 324] width 144 height 161
click at [967, 437] on span "Open editor" at bounding box center [985, 439] width 53 height 12
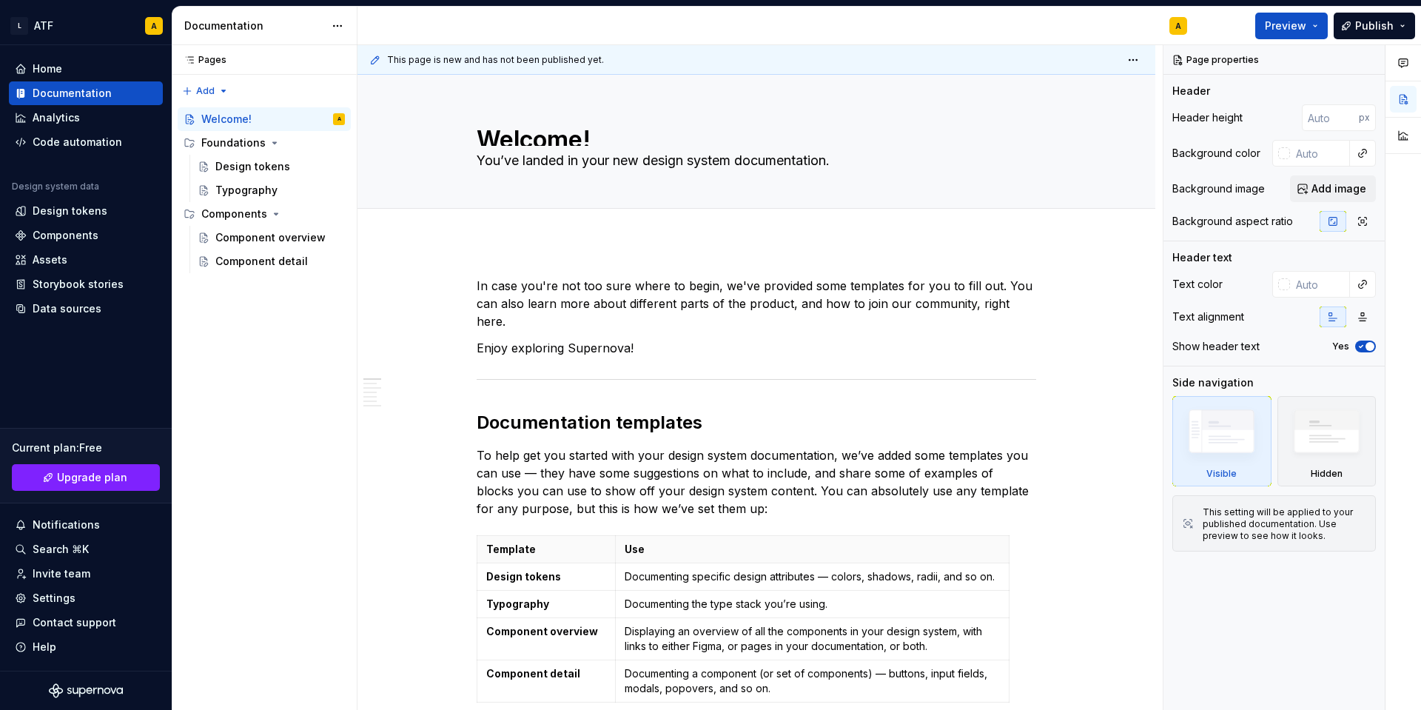
click at [374, 60] on icon at bounding box center [375, 59] width 7 height 7
drag, startPoint x: 405, startPoint y: 139, endPoint x: 394, endPoint y: 129, distance: 15.2
click at [452, 144] on div "Welcome! You’ve landed in your new design system documentation." at bounding box center [757, 141] width 680 height 133
click at [1315, 27] on button "Preview" at bounding box center [1291, 26] width 73 height 27
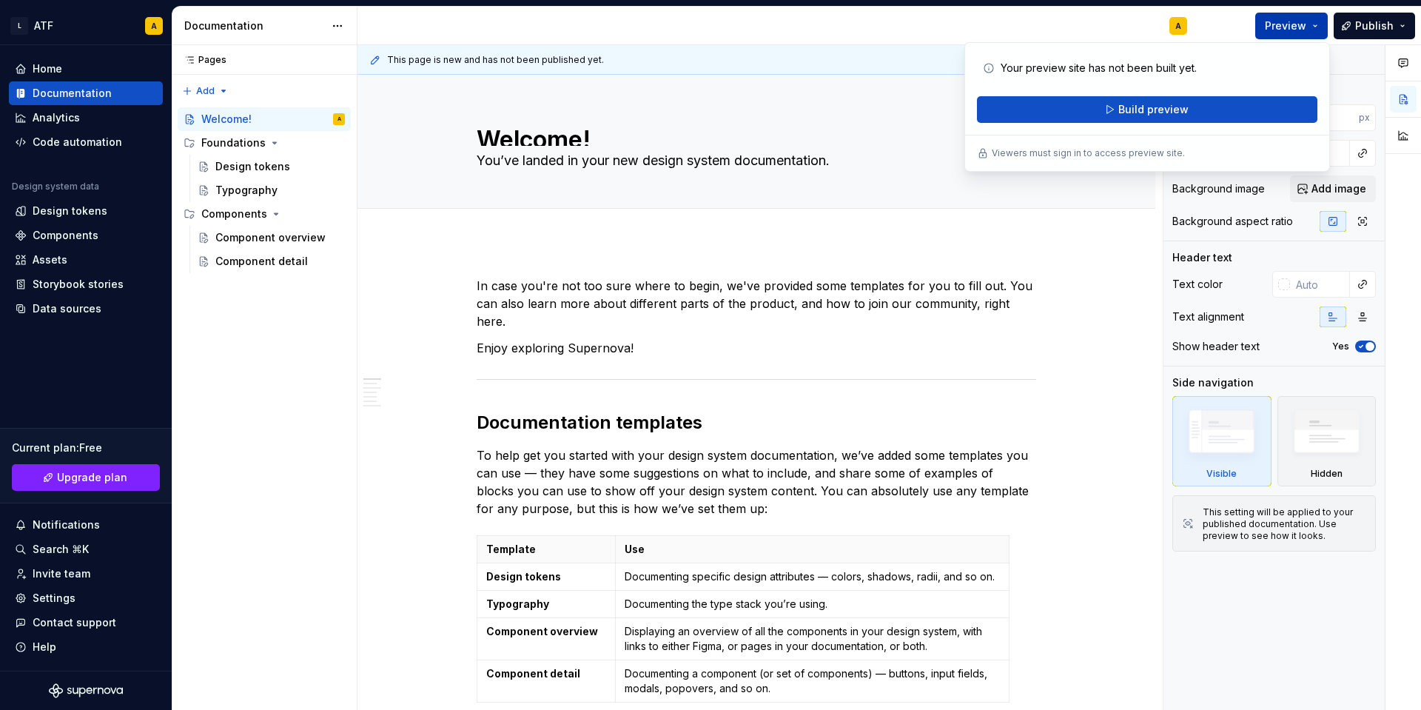
click at [1315, 27] on button "Preview" at bounding box center [1291, 26] width 73 height 27
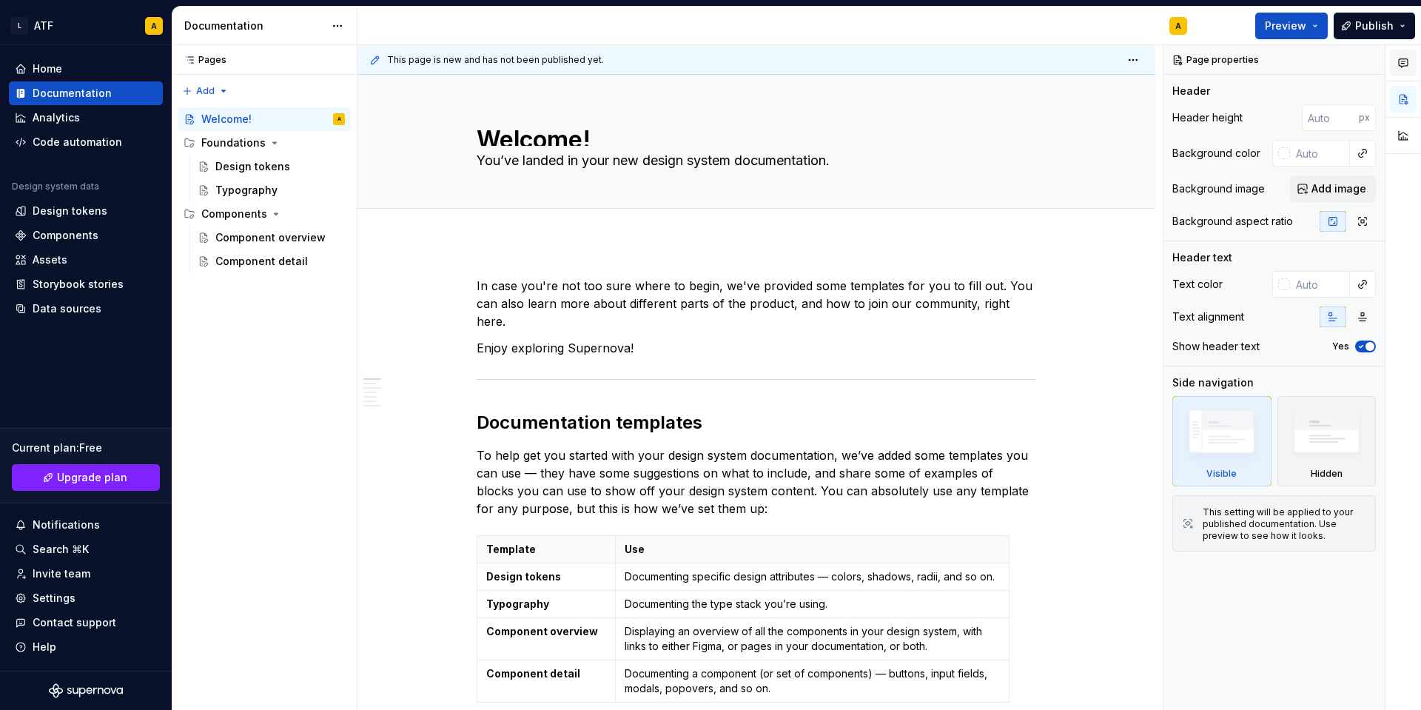
click at [1403, 73] on button "button" at bounding box center [1403, 63] width 27 height 27
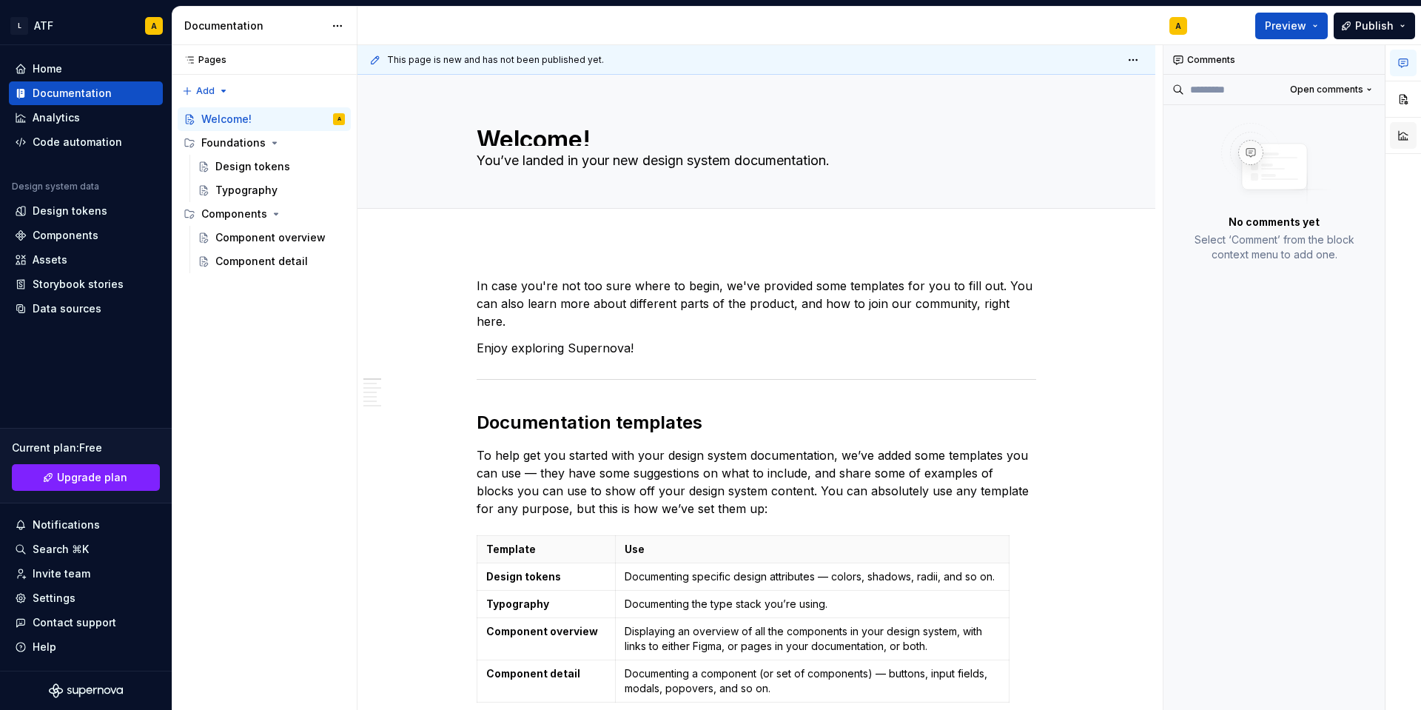
click at [1388, 138] on div at bounding box center [1404, 101] width 36 height 113
click at [1399, 135] on button "button" at bounding box center [1403, 135] width 27 height 27
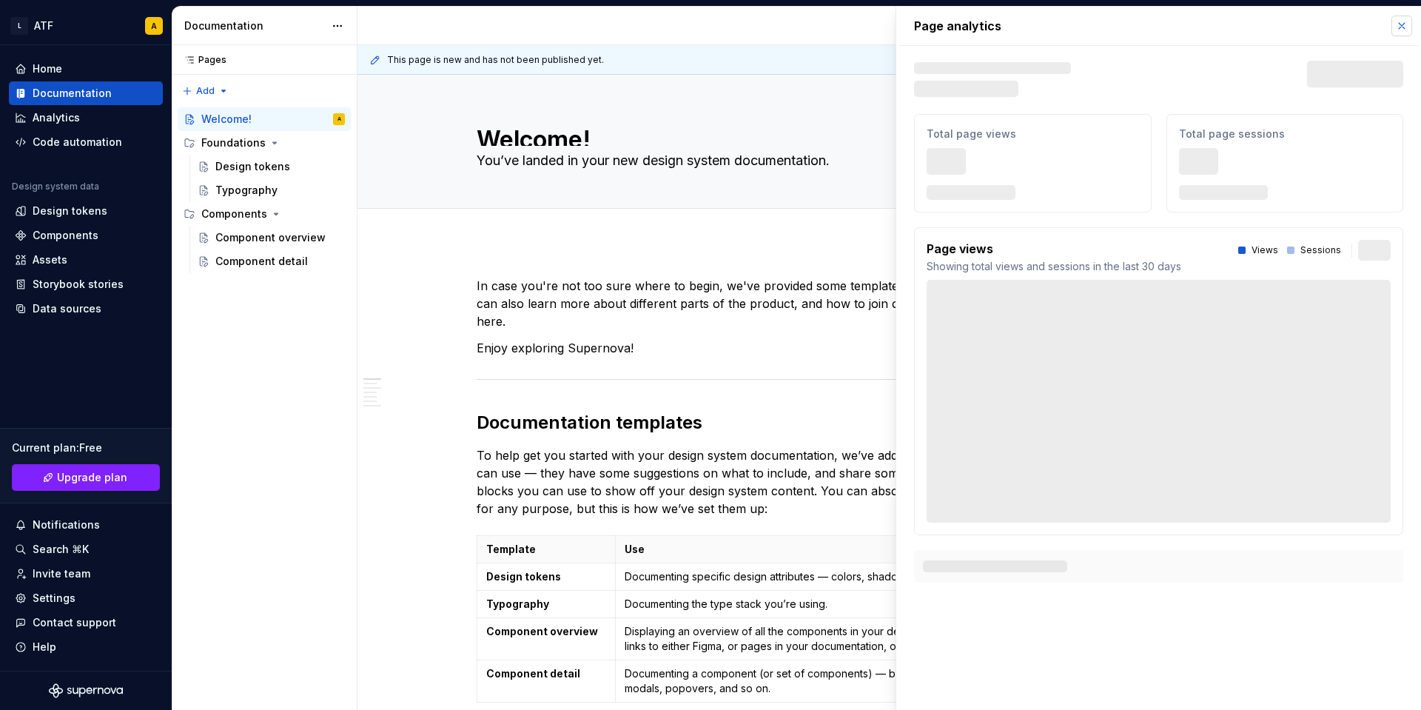
click at [1400, 20] on button "button" at bounding box center [1402, 26] width 21 height 21
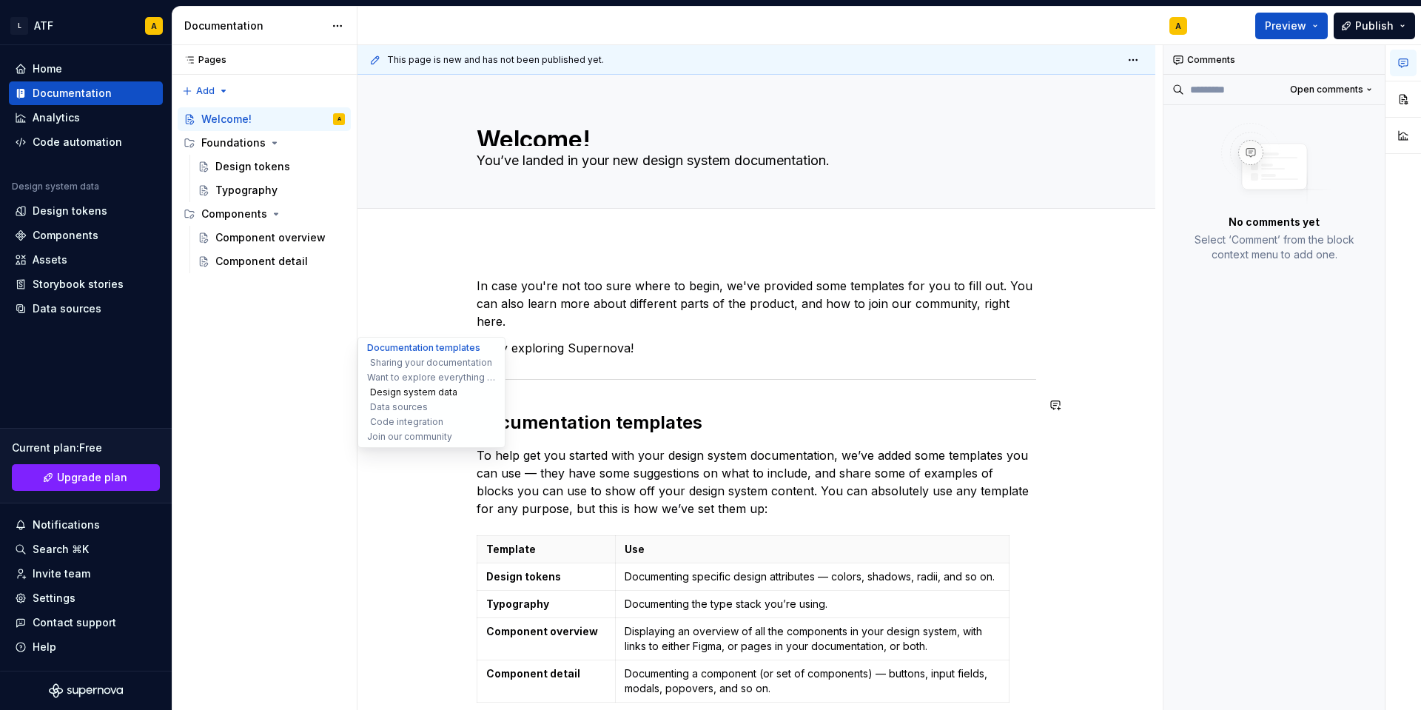
click at [387, 395] on button "Design system data" at bounding box center [431, 392] width 141 height 15
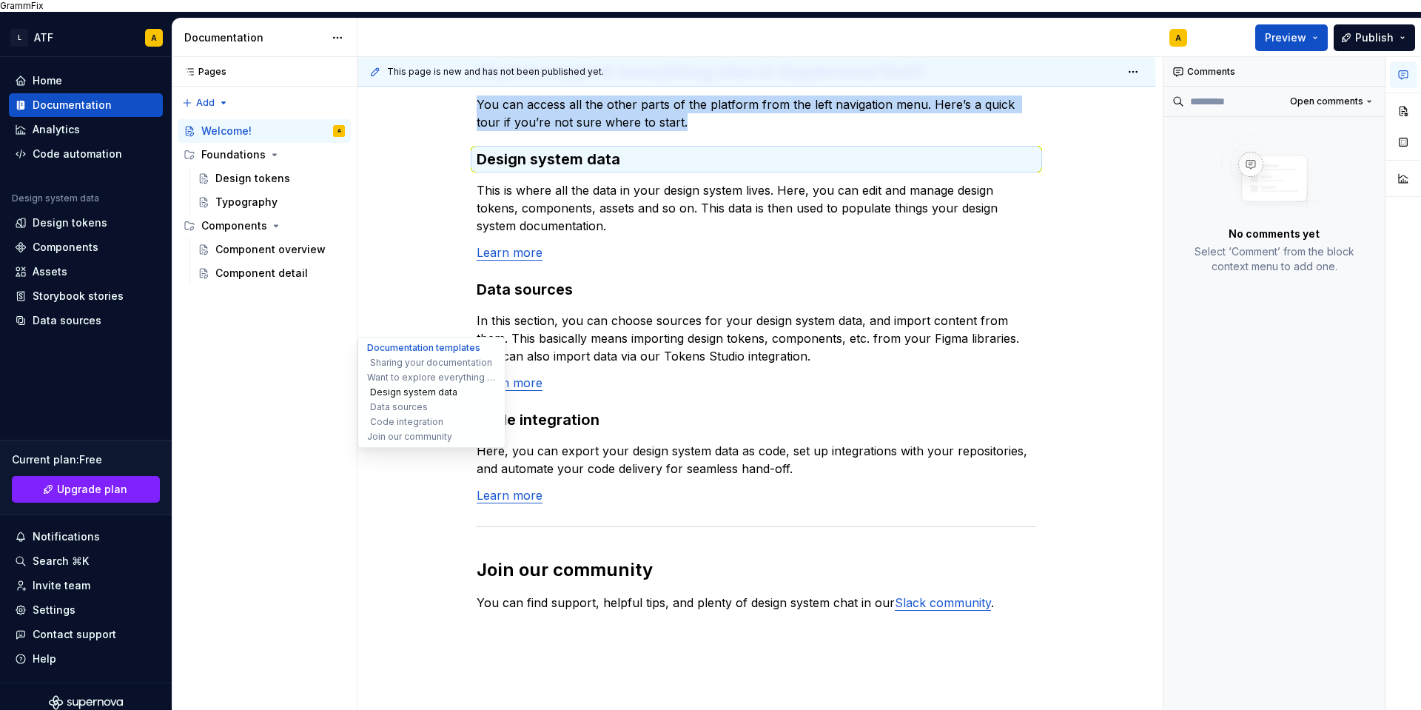
scroll to position [1, 0]
click at [416, 279] on div "In case you're not too sure where to begin, we've provided some templates for y…" at bounding box center [757, 72] width 798 height 1646
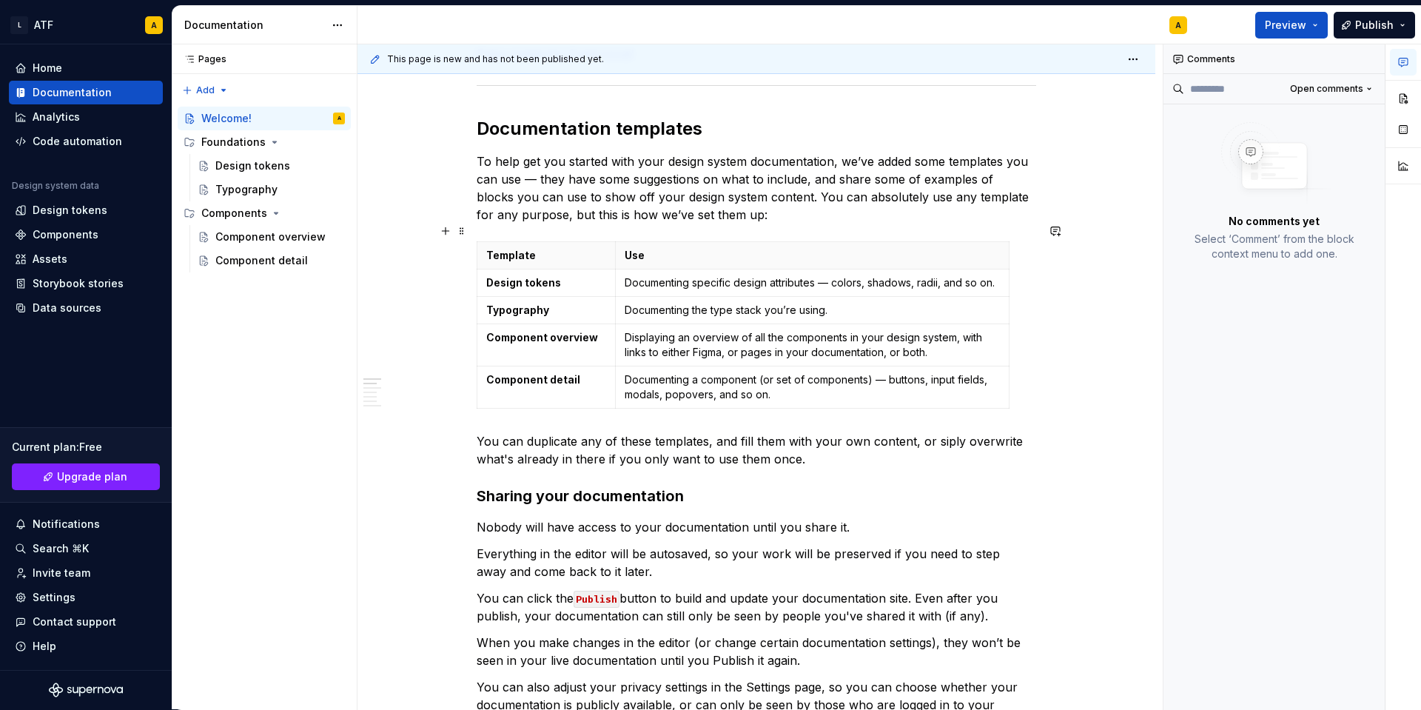
scroll to position [0, 0]
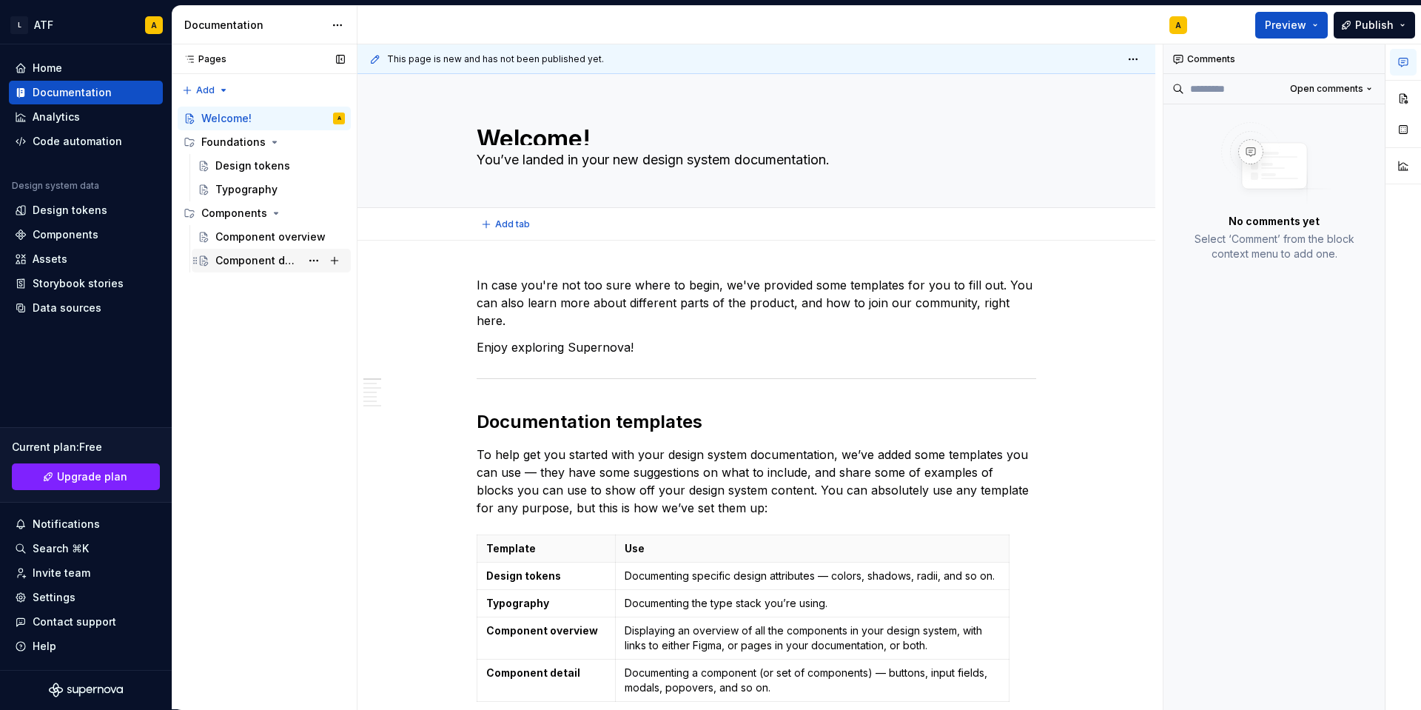
type textarea "*"
click at [107, 689] on icon "Supernova Logo" at bounding box center [86, 689] width 74 height 15
